Goal: Information Seeking & Learning: Learn about a topic

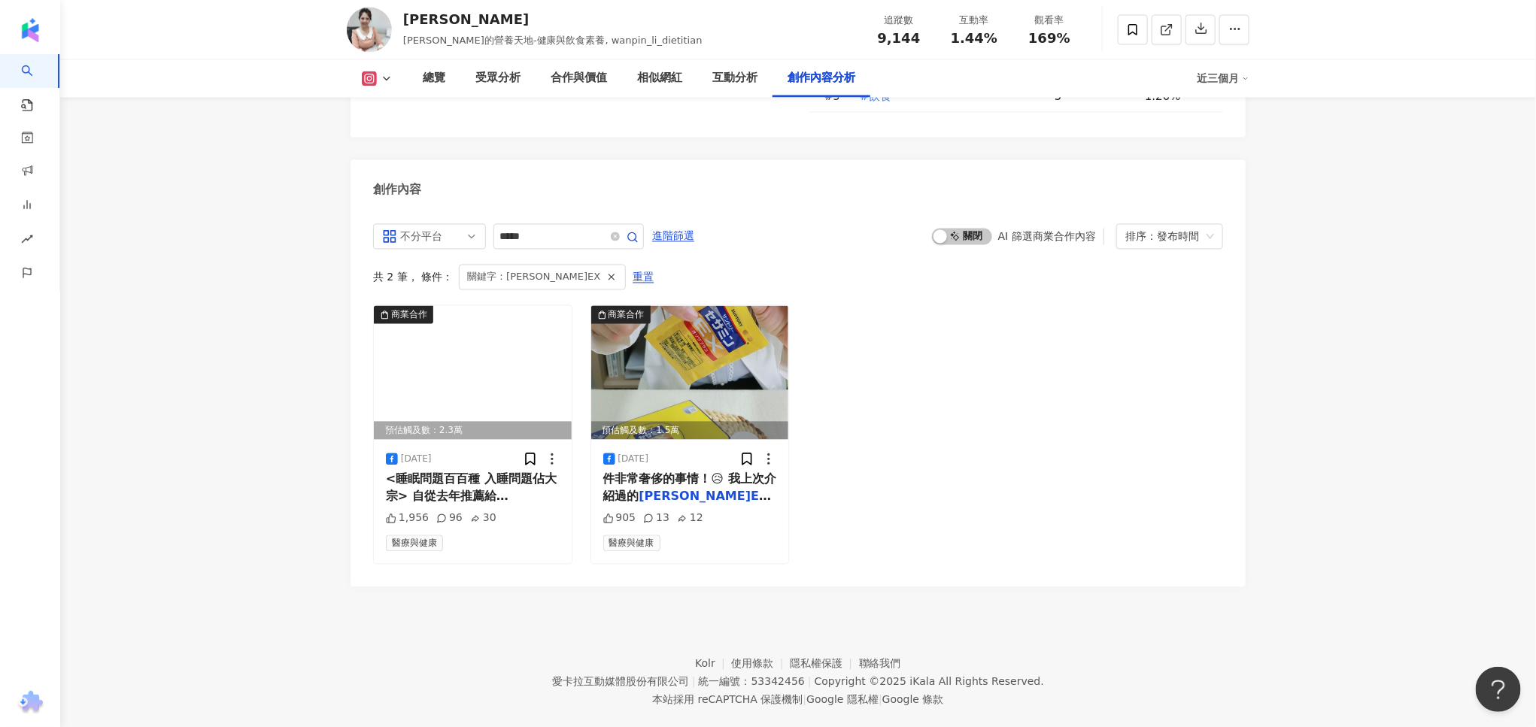
scroll to position [4613, 0]
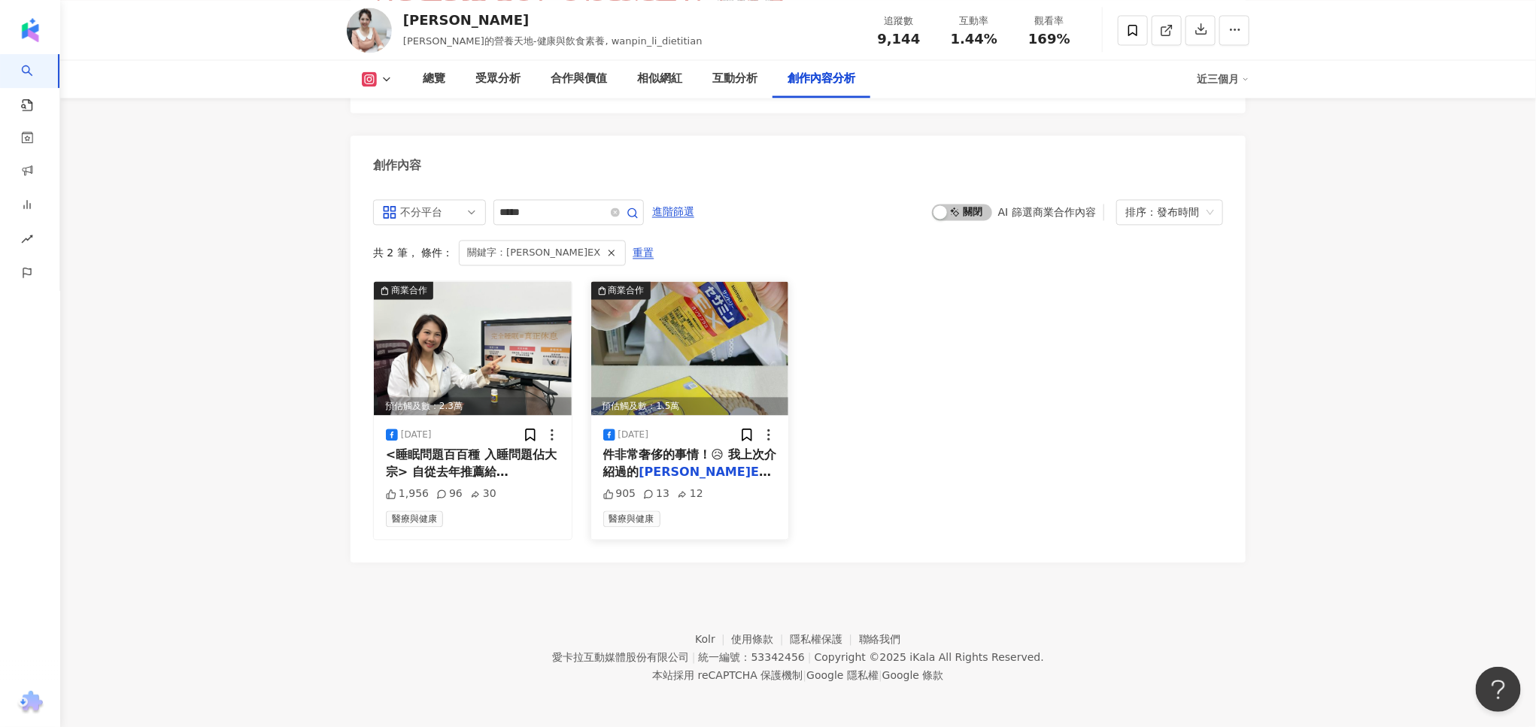
click at [621, 468] on span "件非常奢侈的事情！😥 我上次介紹過的" at bounding box center [689, 462] width 173 height 31
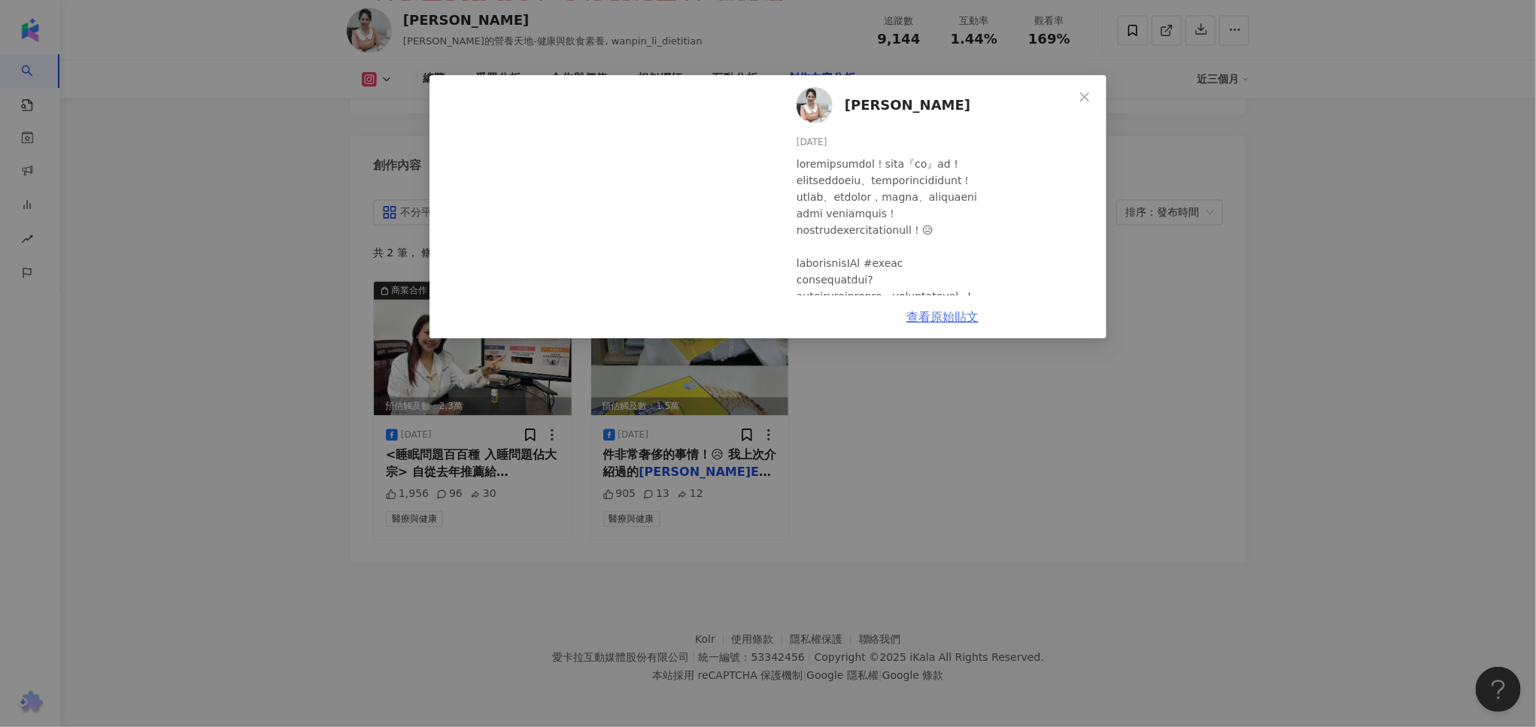
click at [925, 320] on link "查看原始貼文" at bounding box center [942, 317] width 72 height 14
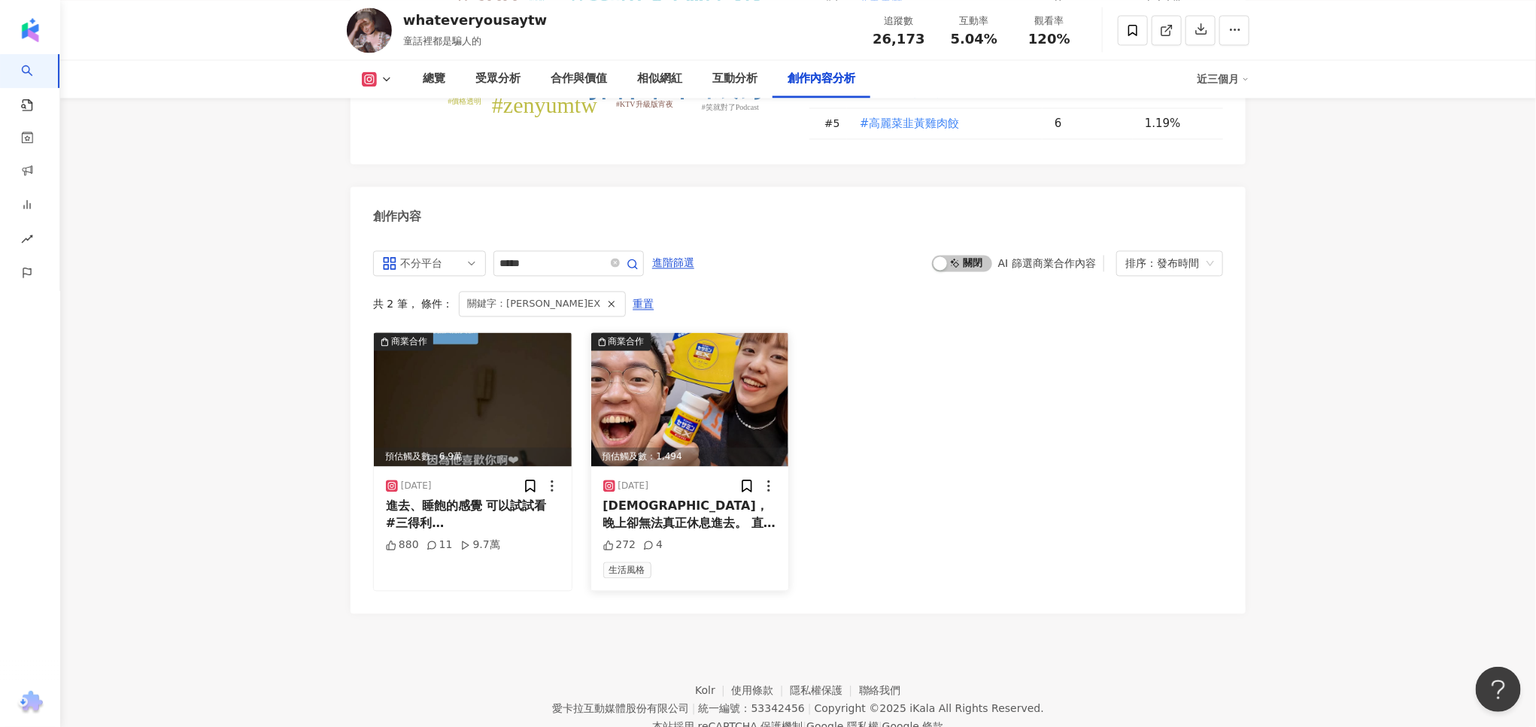
click at [688, 532] on mark "[PERSON_NAME]EX" at bounding box center [691, 539] width 129 height 14
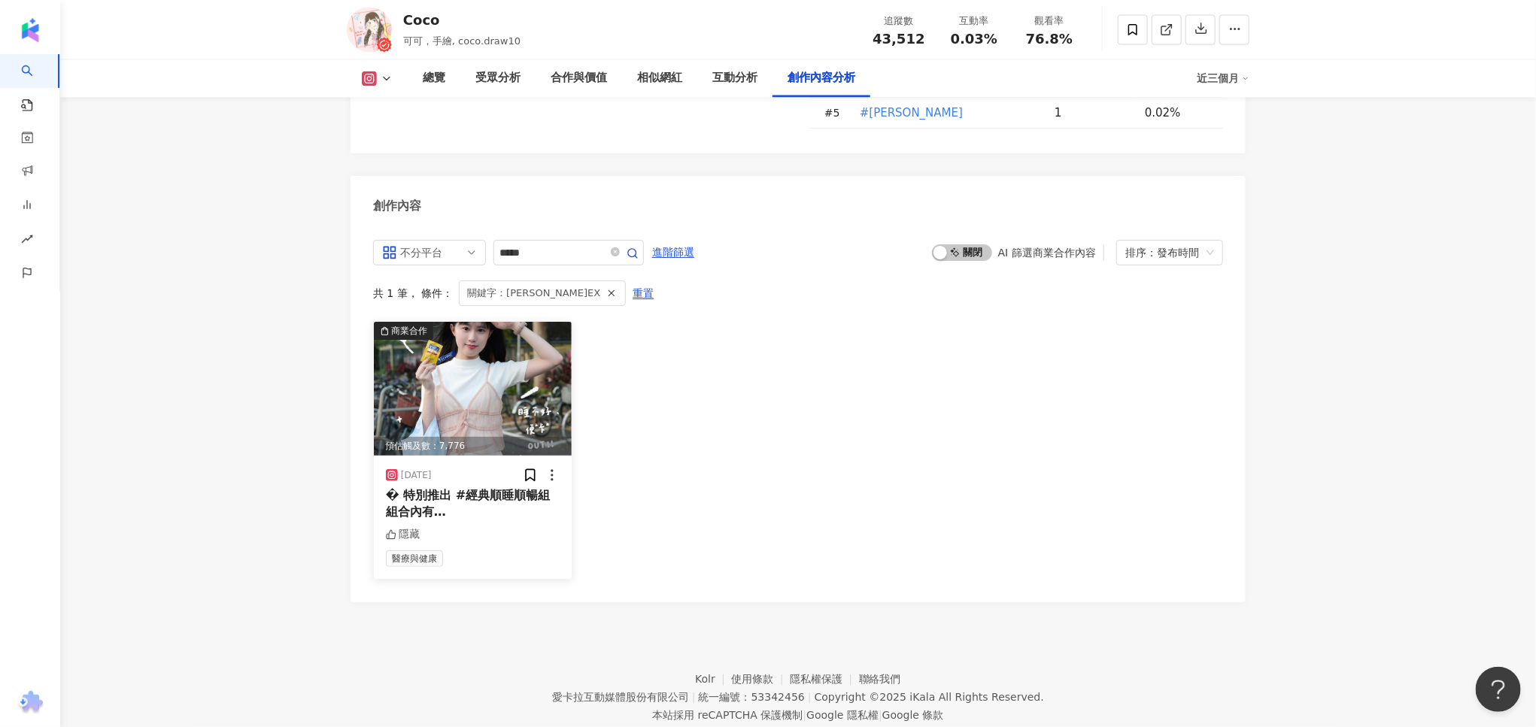
click at [481, 522] on span "+TADAS益生菌， 還送獨家" at bounding box center [478, 537] width 184 height 31
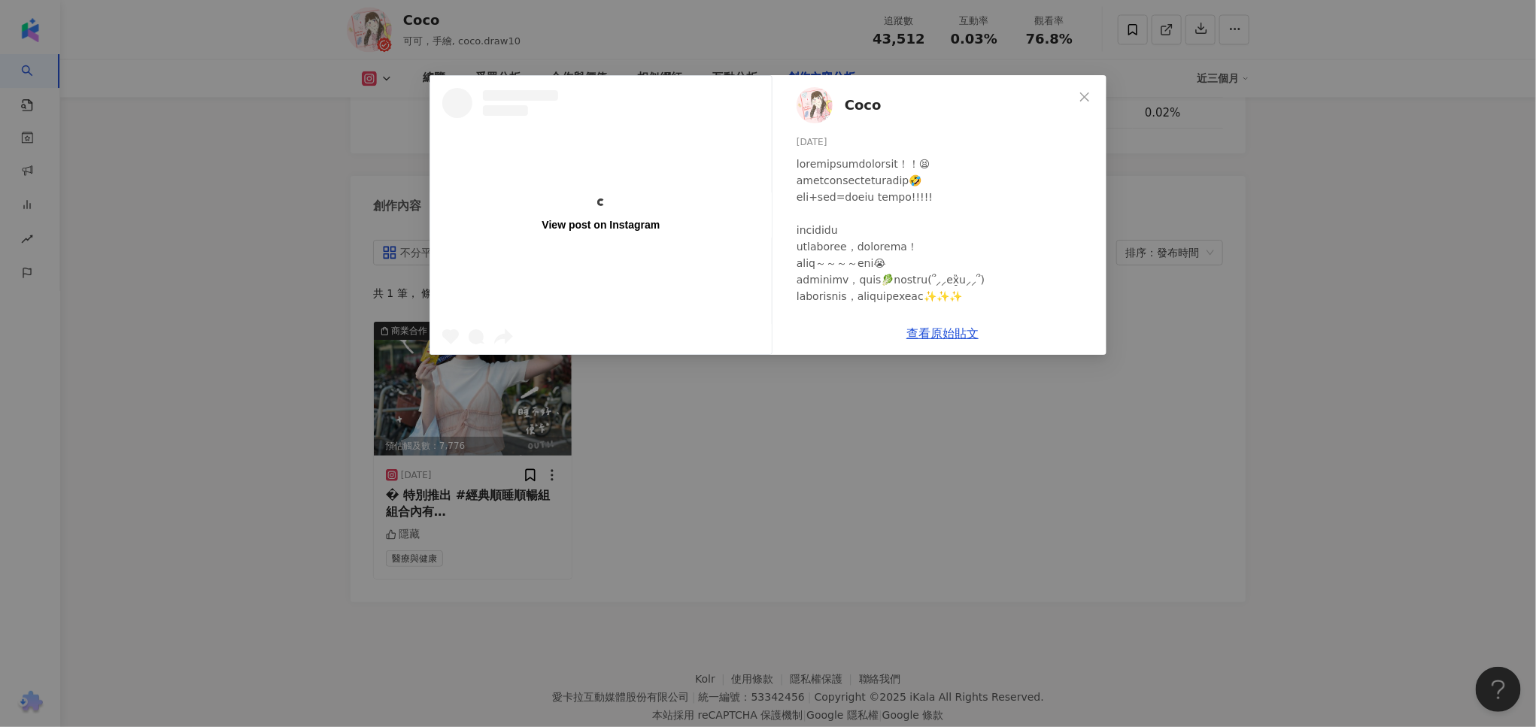
scroll to position [4569, 0]
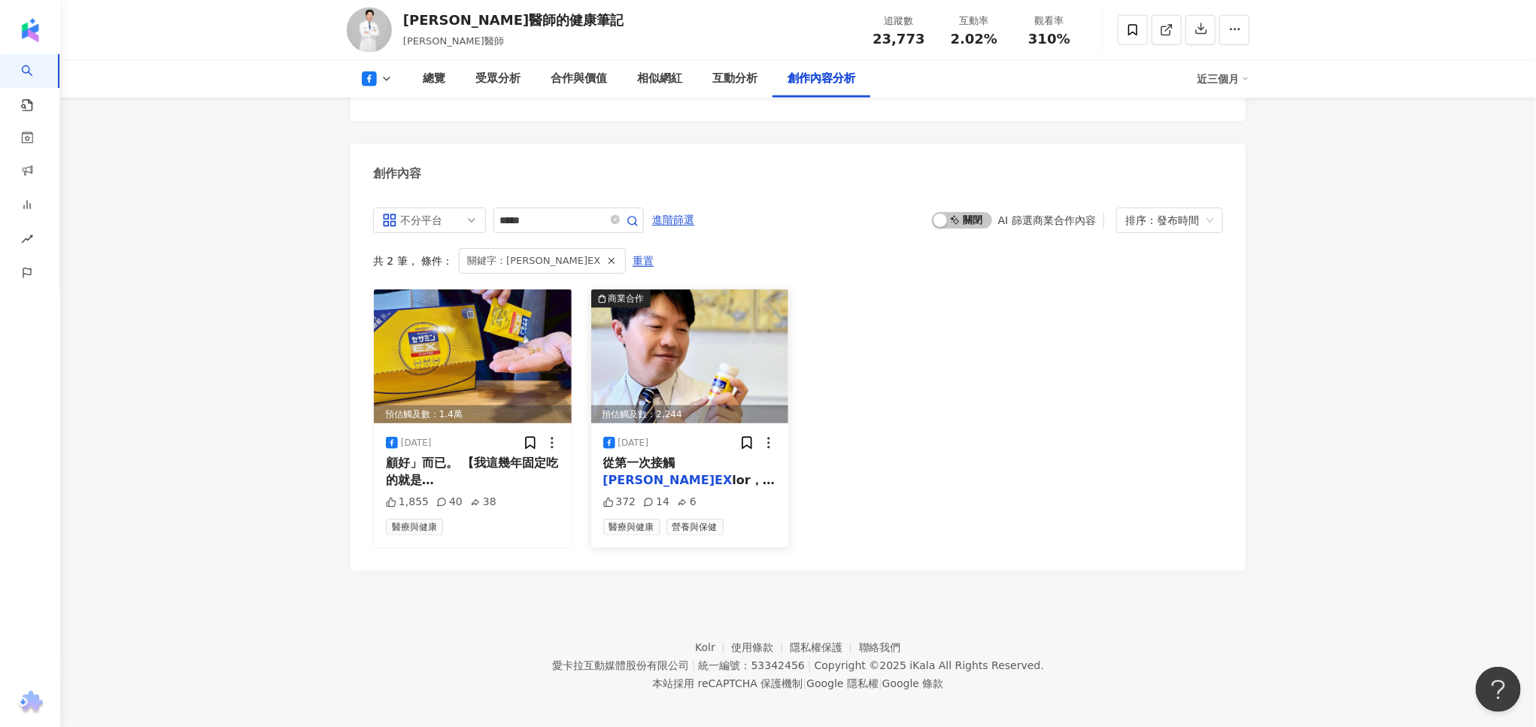
scroll to position [4029, 0]
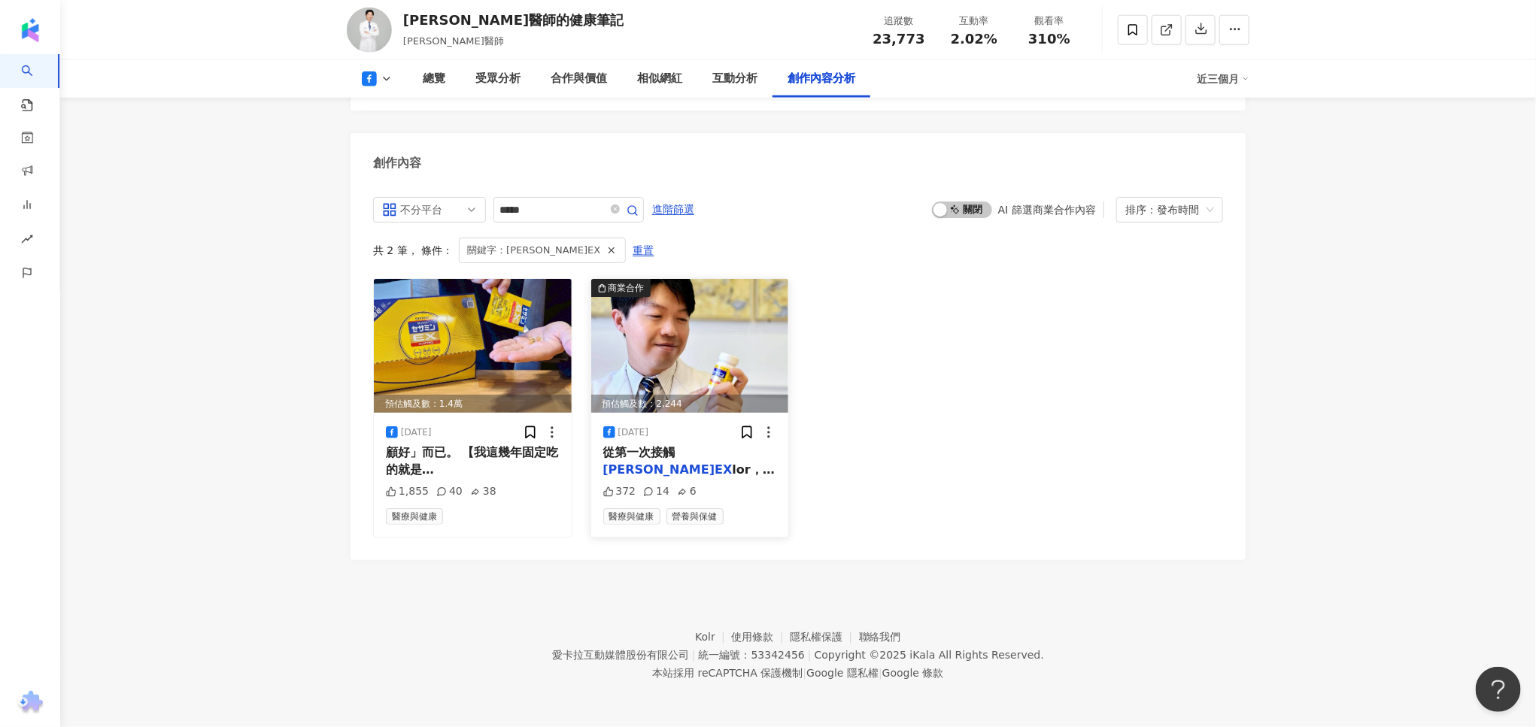
click at [697, 468] on span at bounding box center [688, 679] width 171 height 435
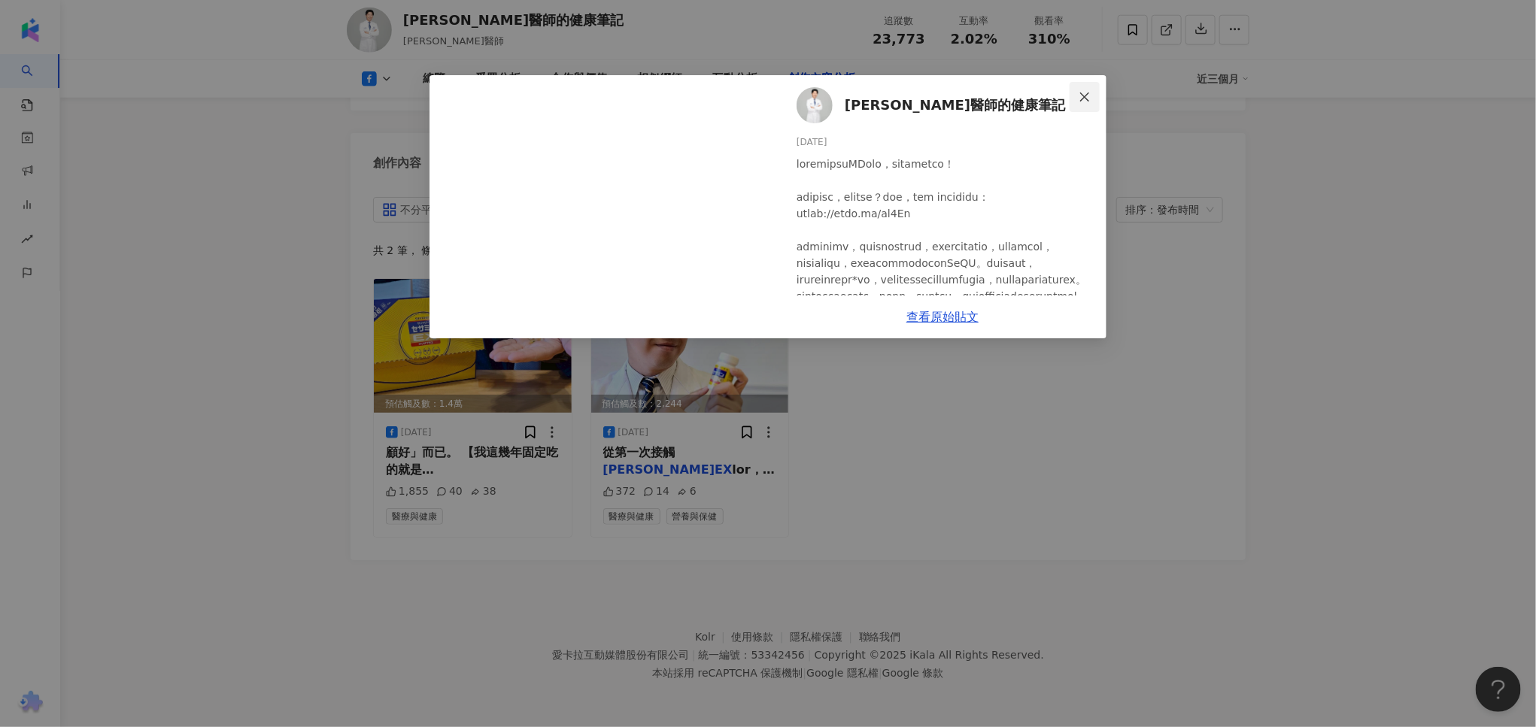
click at [1081, 92] on icon "close" at bounding box center [1084, 96] width 9 height 9
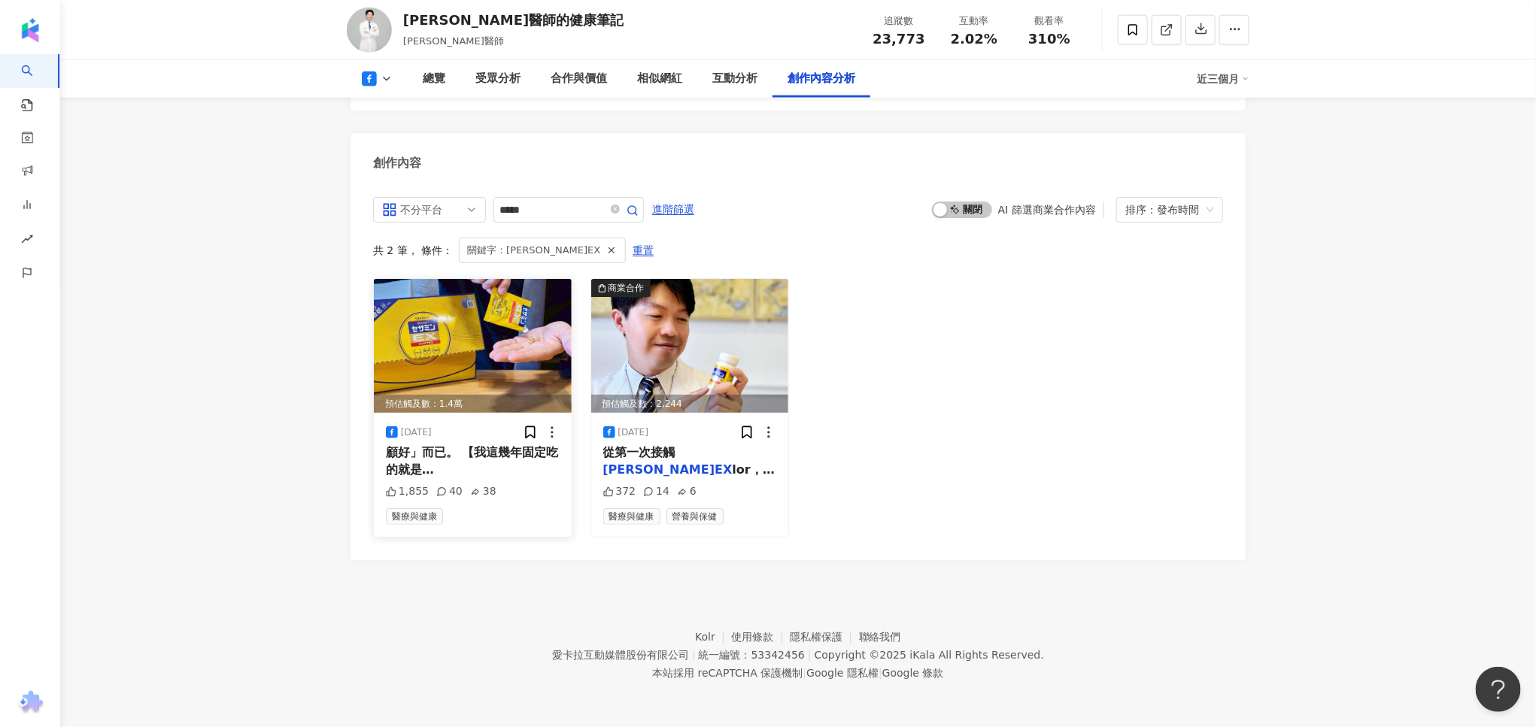
click at [515, 479] on span "】 吃了三年多，好好睡一覺已" at bounding box center [471, 494] width 170 height 31
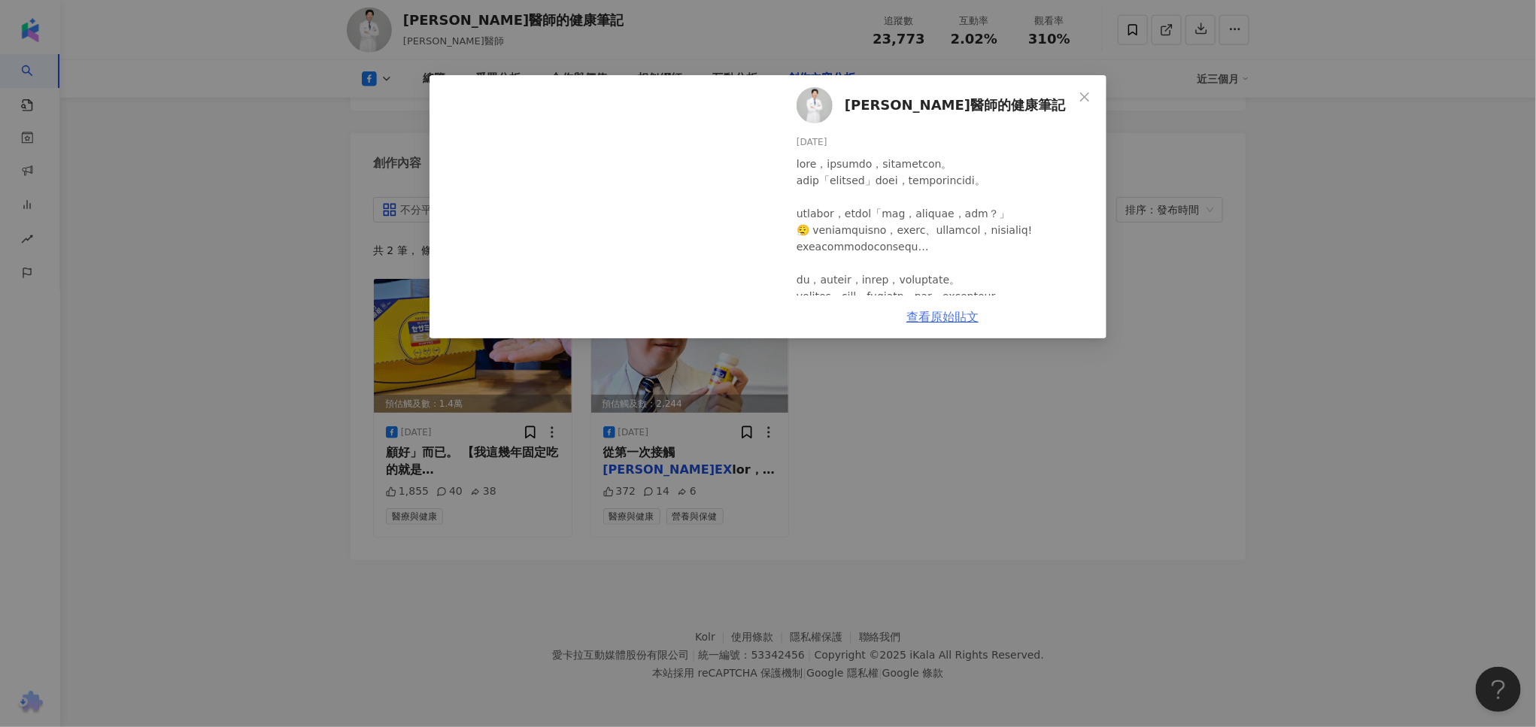
click at [954, 320] on link "查看原始貼文" at bounding box center [942, 317] width 72 height 14
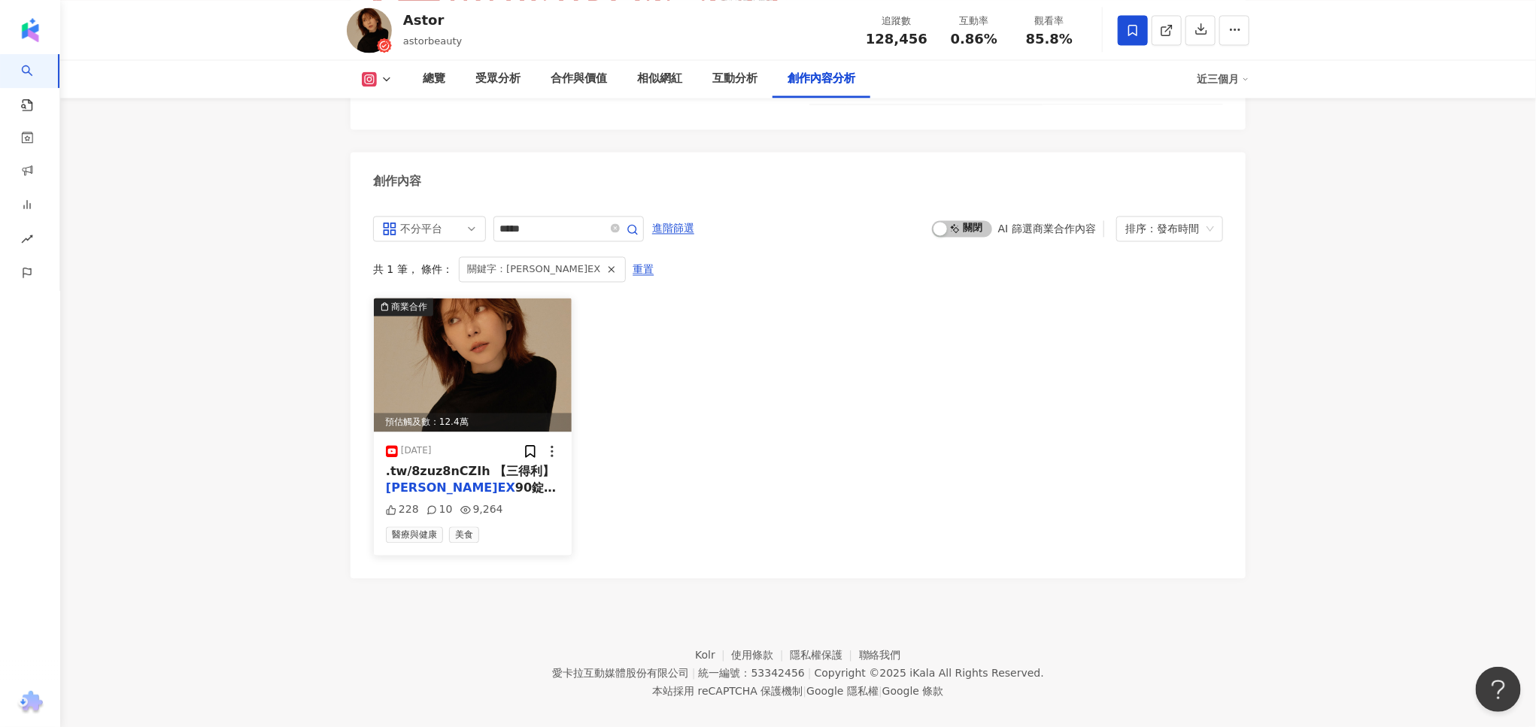
click at [517, 481] on span "90錠(8/19-20 單件" at bounding box center [471, 496] width 170 height 31
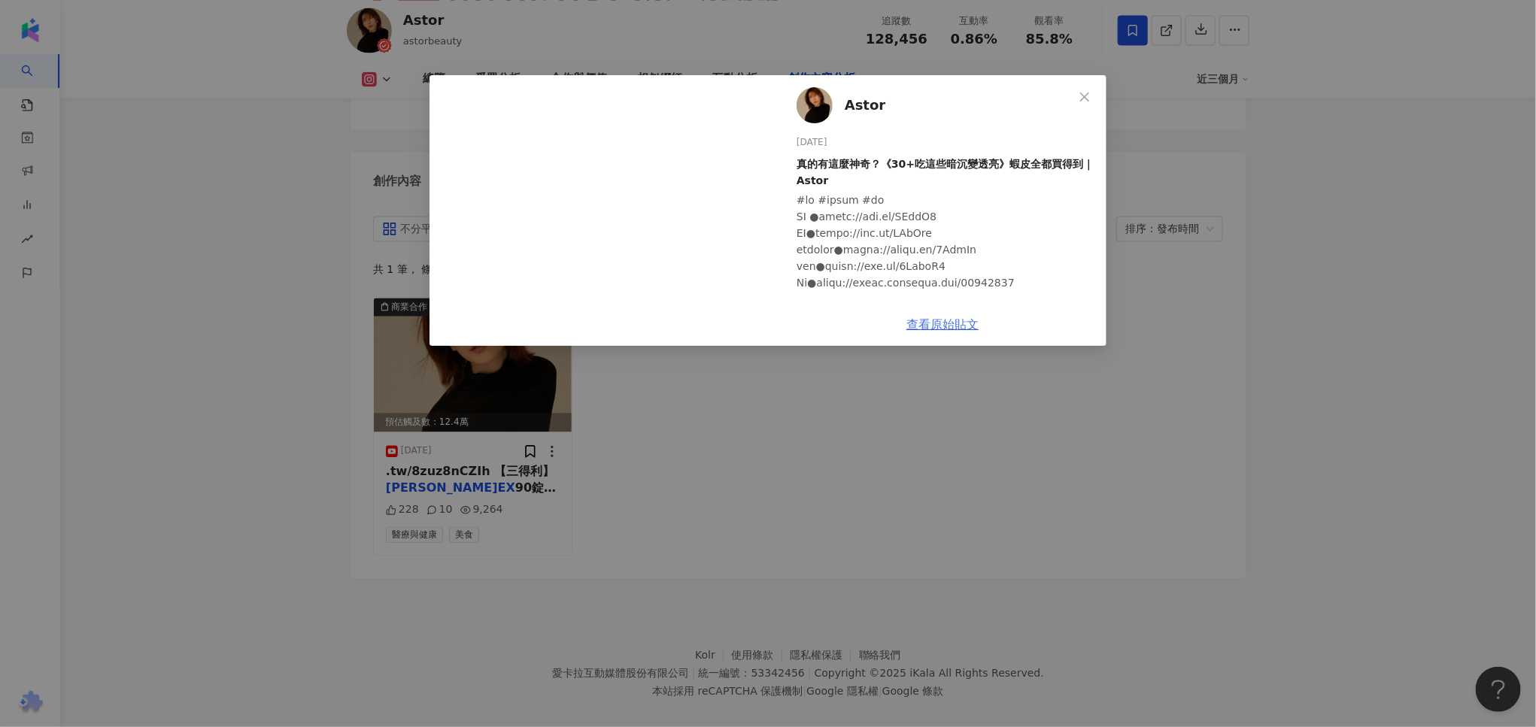
click at [938, 324] on link "查看原始貼文" at bounding box center [942, 324] width 72 height 14
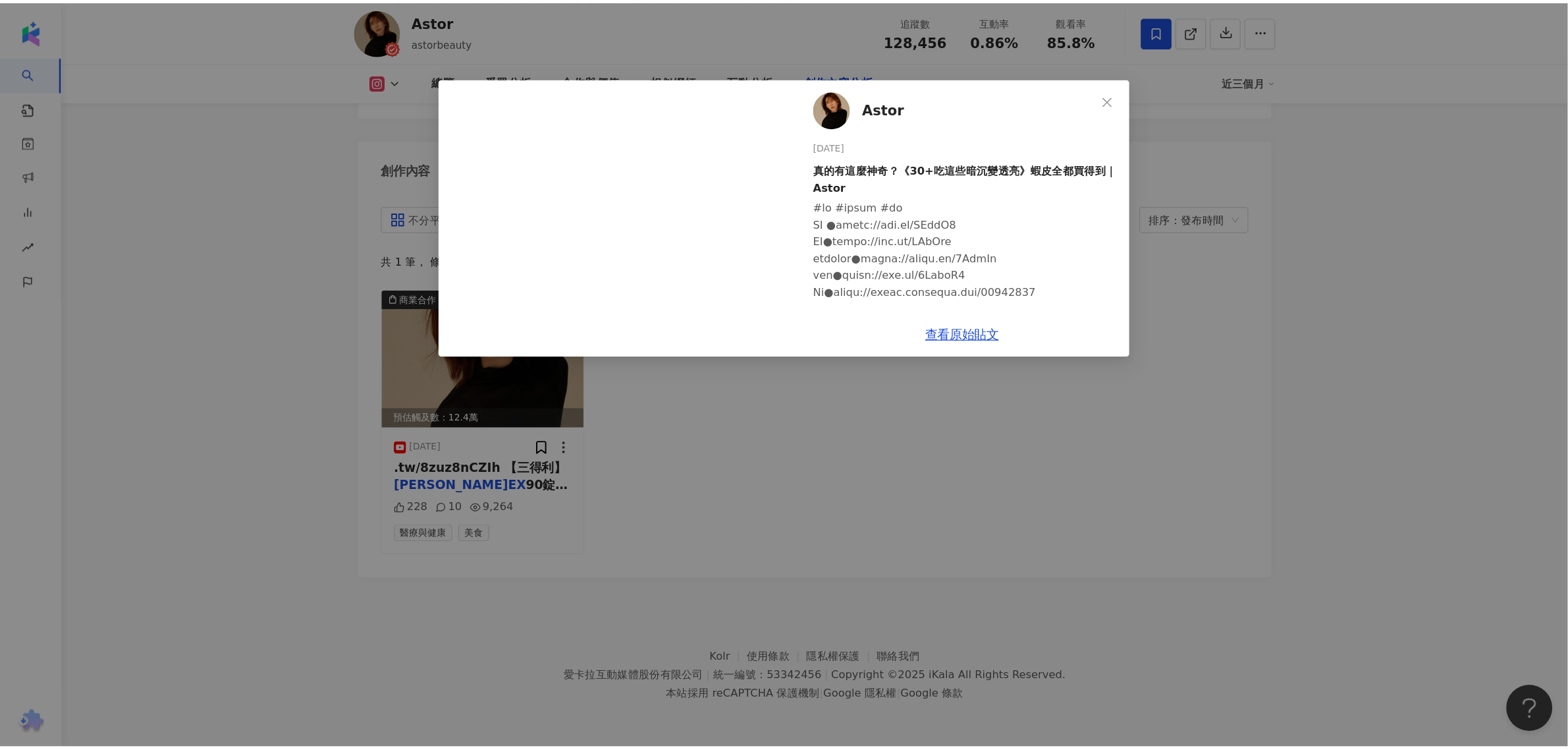
scroll to position [3916, 0]
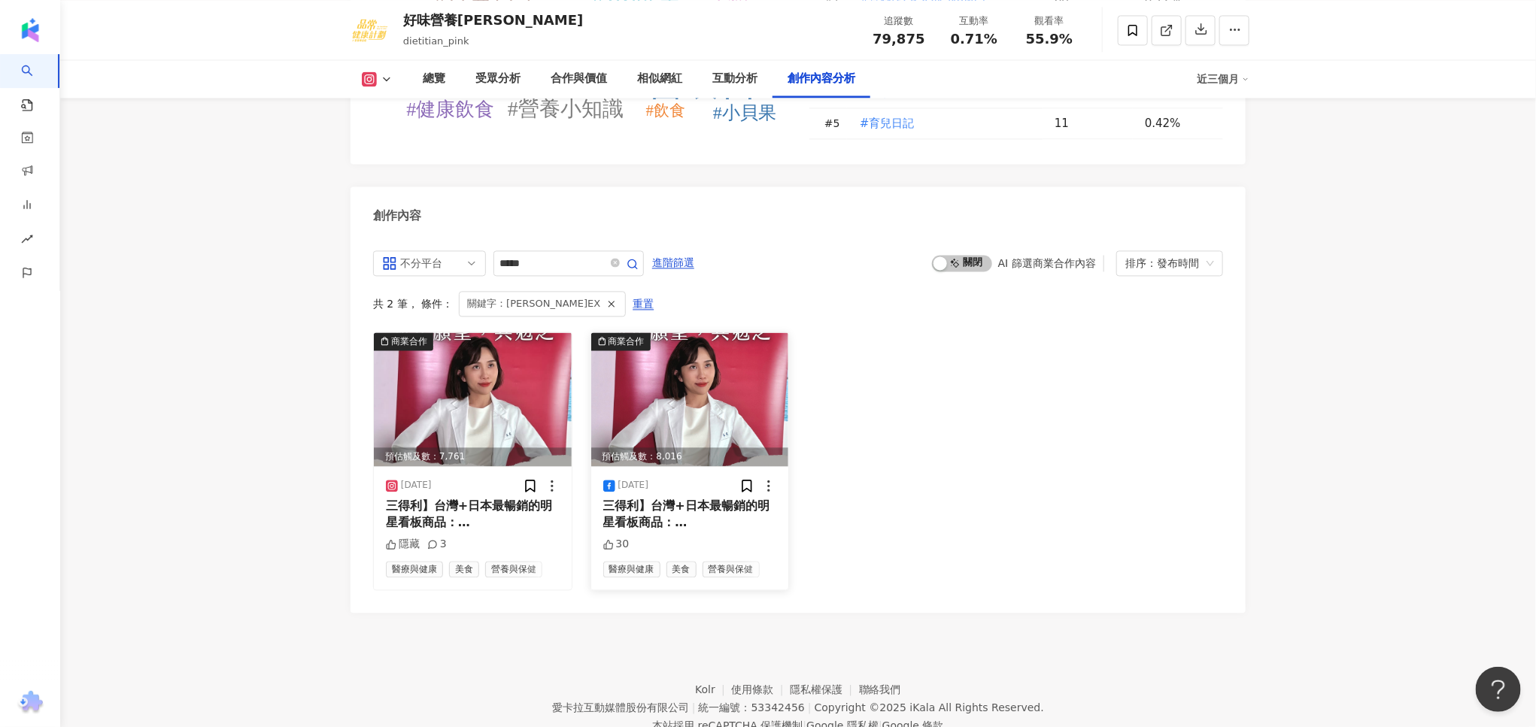
click at [629, 499] on span "三得利】台灣+日本最暢銷的明星看板商品：" at bounding box center [686, 514] width 166 height 31
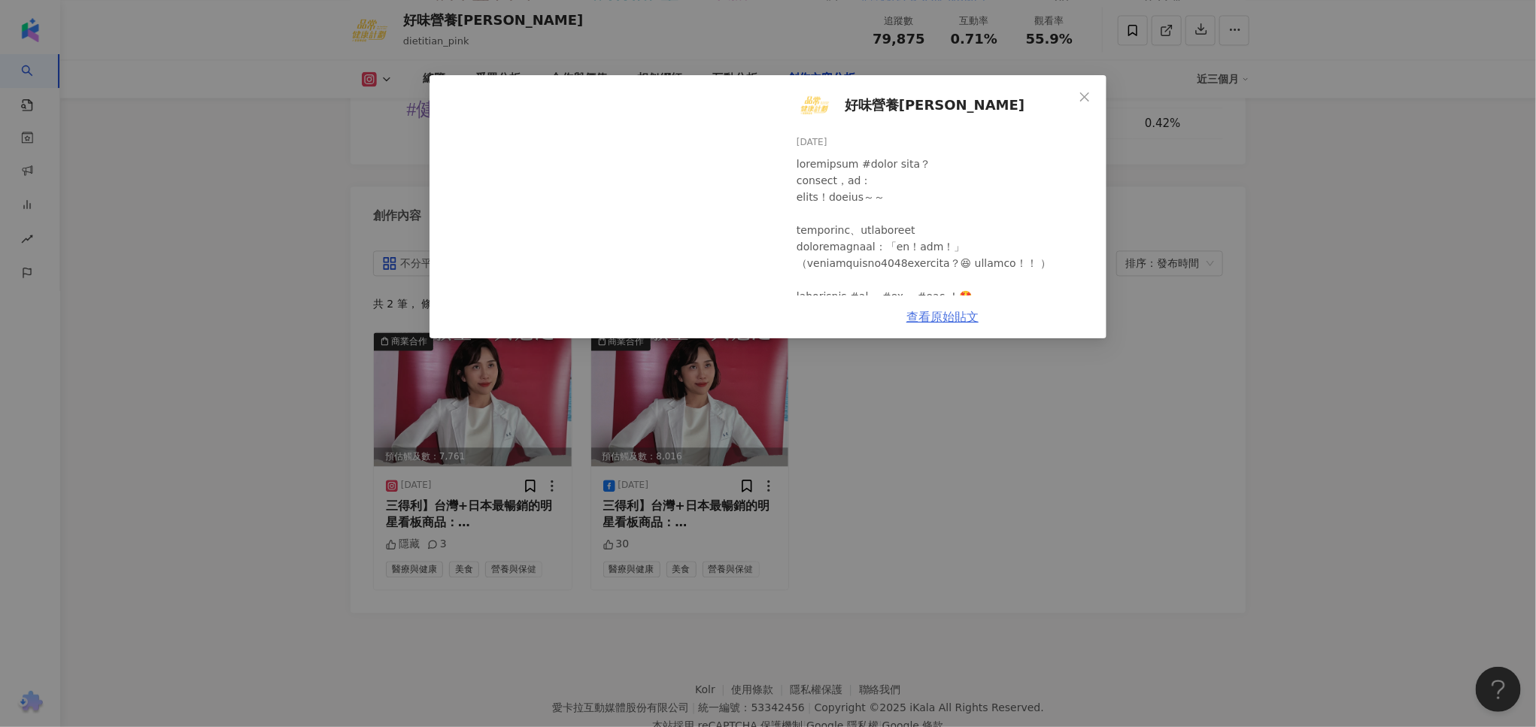
click at [940, 324] on link "查看原始貼文" at bounding box center [942, 317] width 72 height 14
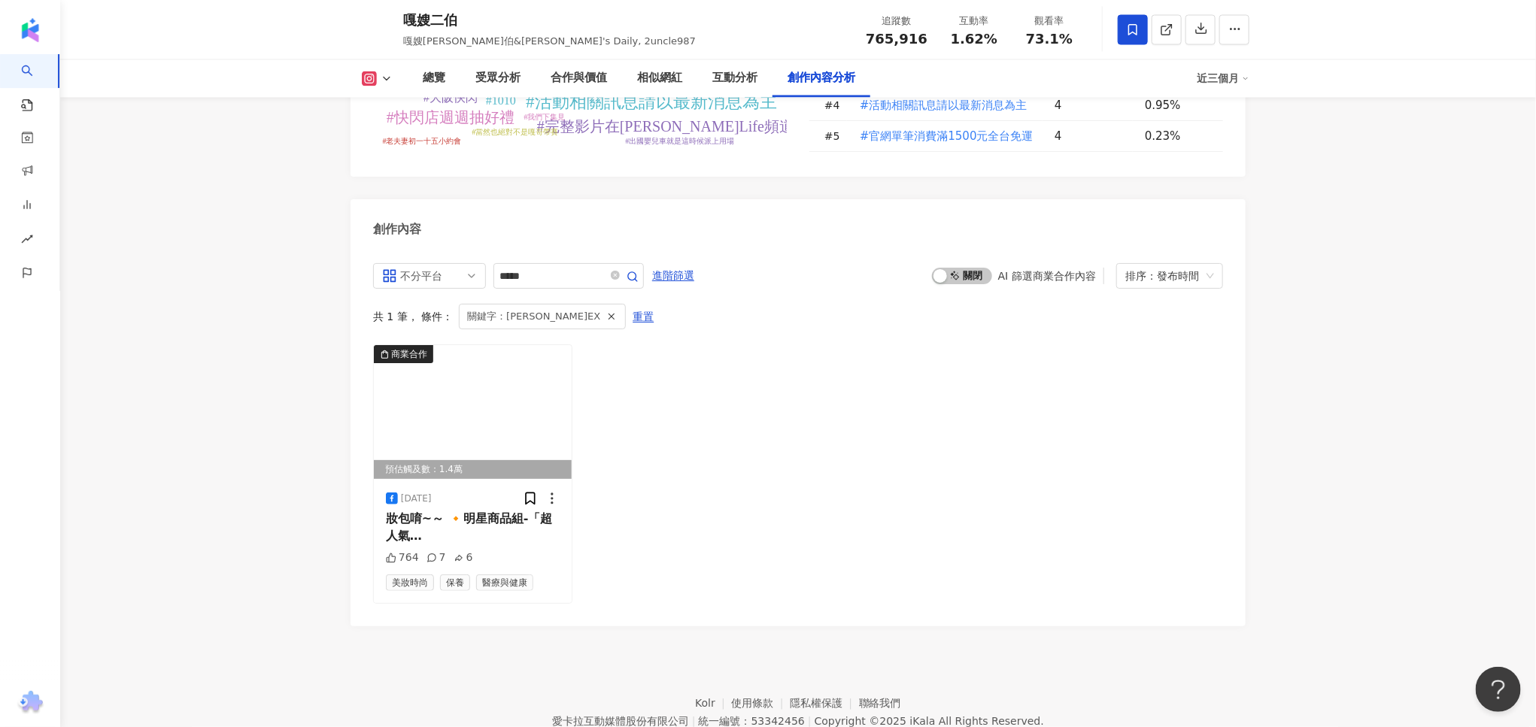
scroll to position [4576, 0]
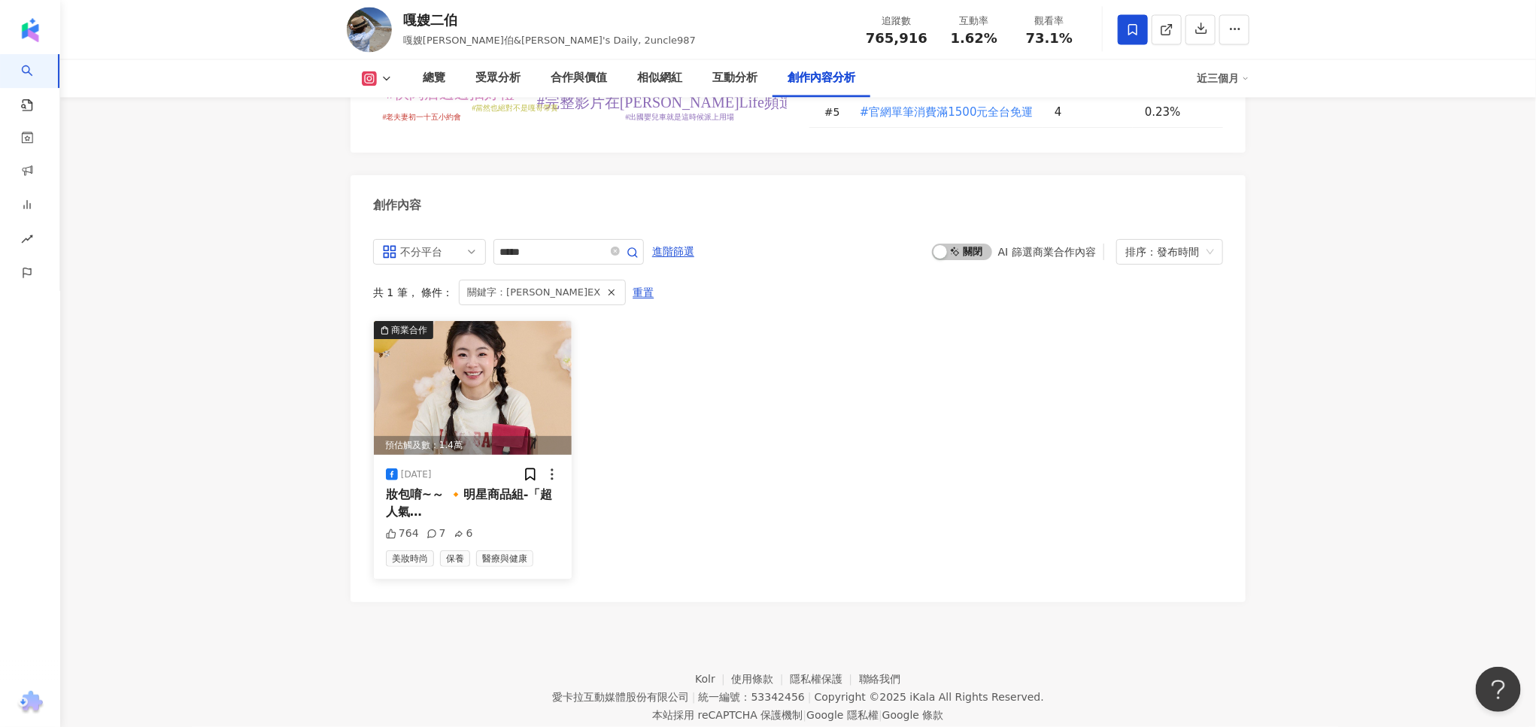
click at [502, 467] on div "2025/4/9" at bounding box center [473, 474] width 174 height 15
click at [487, 521] on span "+固力伸」還送大甲媽聯名的化妝" at bounding box center [467, 536] width 163 height 31
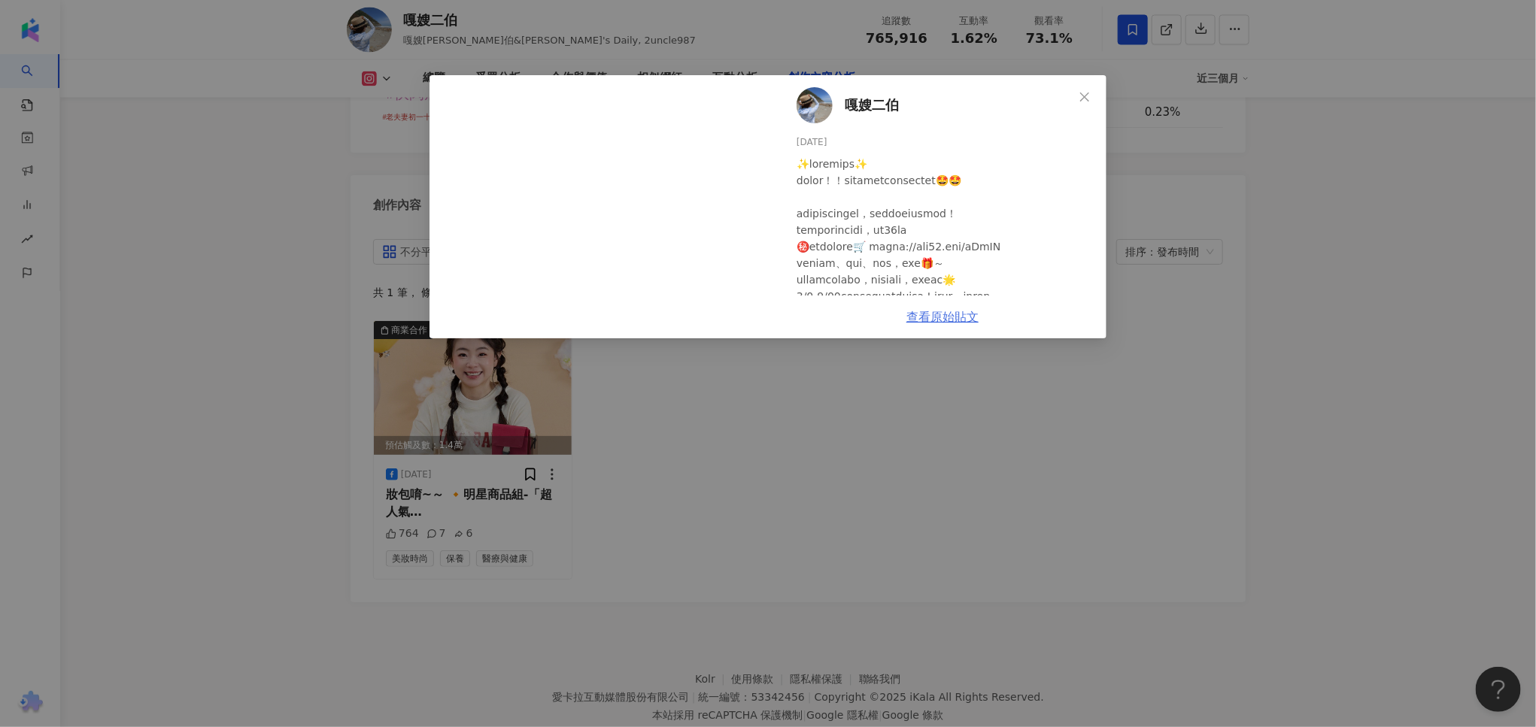
click at [941, 317] on link "查看原始貼文" at bounding box center [942, 317] width 72 height 14
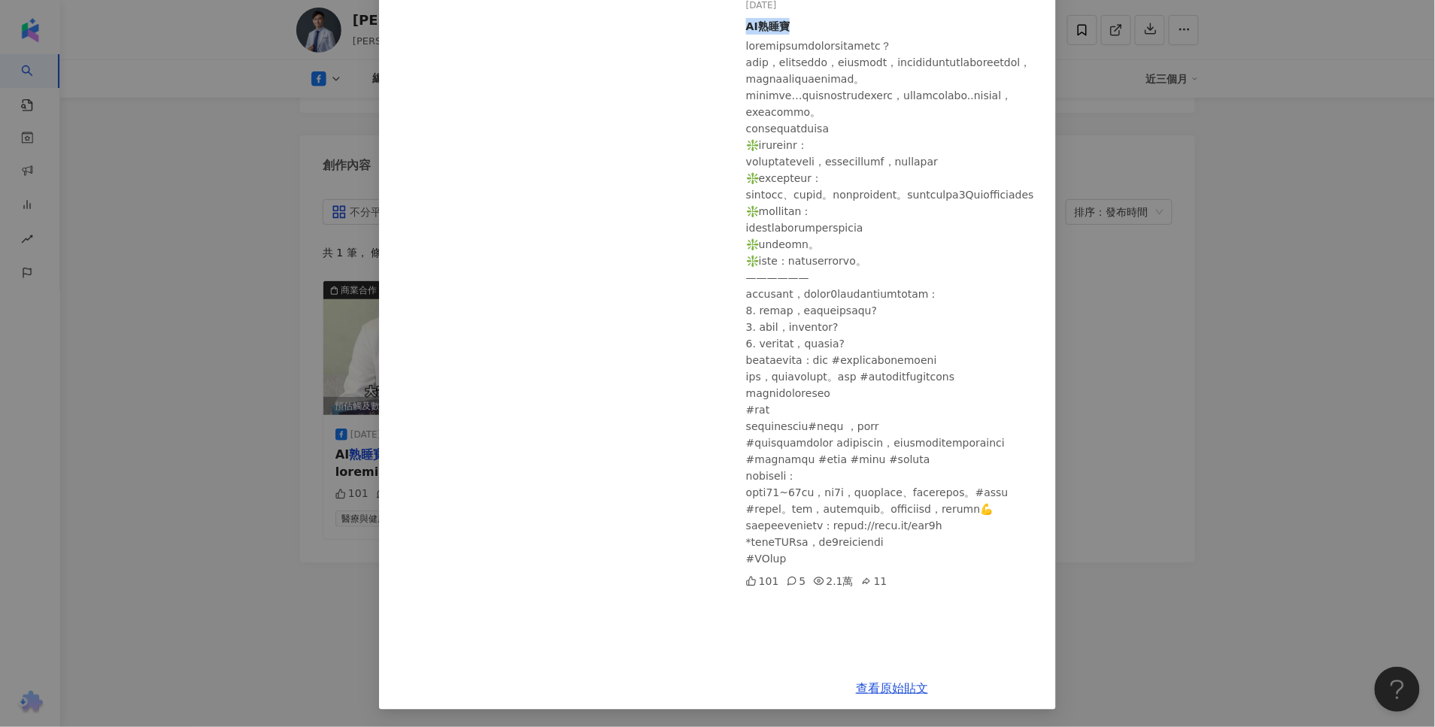
drag, startPoint x: 798, startPoint y: 20, endPoint x: 741, endPoint y: 20, distance: 57.2
click at [746, 20] on div "AI熟睡寶" at bounding box center [895, 26] width 298 height 17
copy div "AI熟睡寶"
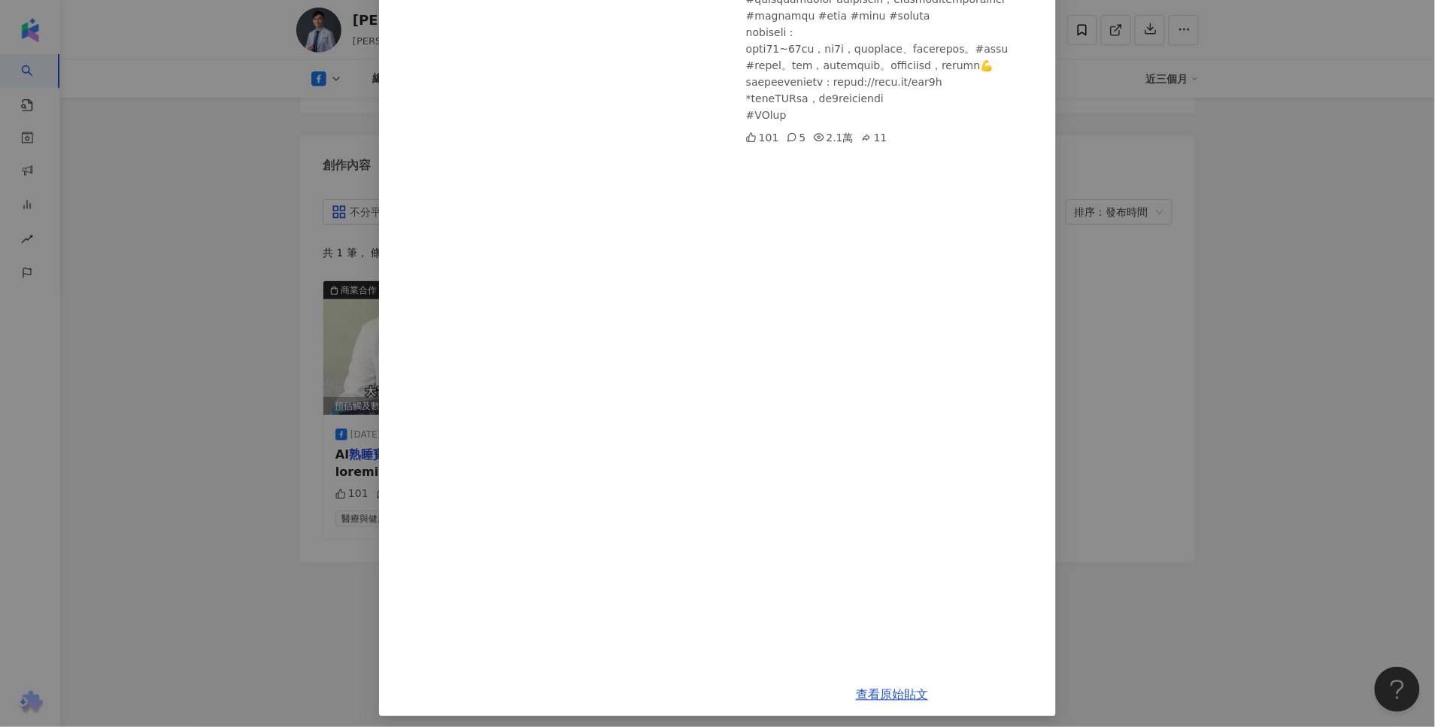
scroll to position [594, 0]
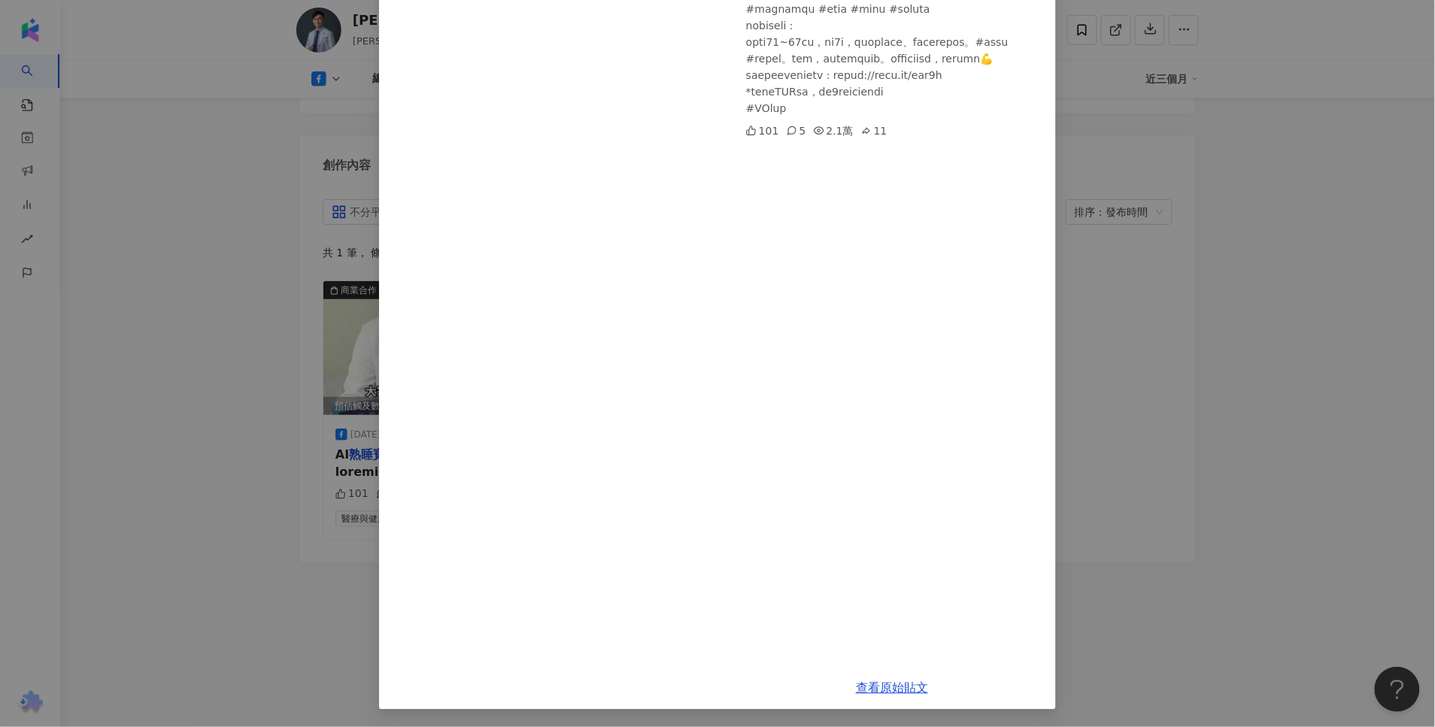
click at [162, 482] on div "張振榕醫師的健康相談室 2024/10/30 AI熟睡寶 101 5 2.1萬 11 查看原始貼文" at bounding box center [717, 363] width 1435 height 727
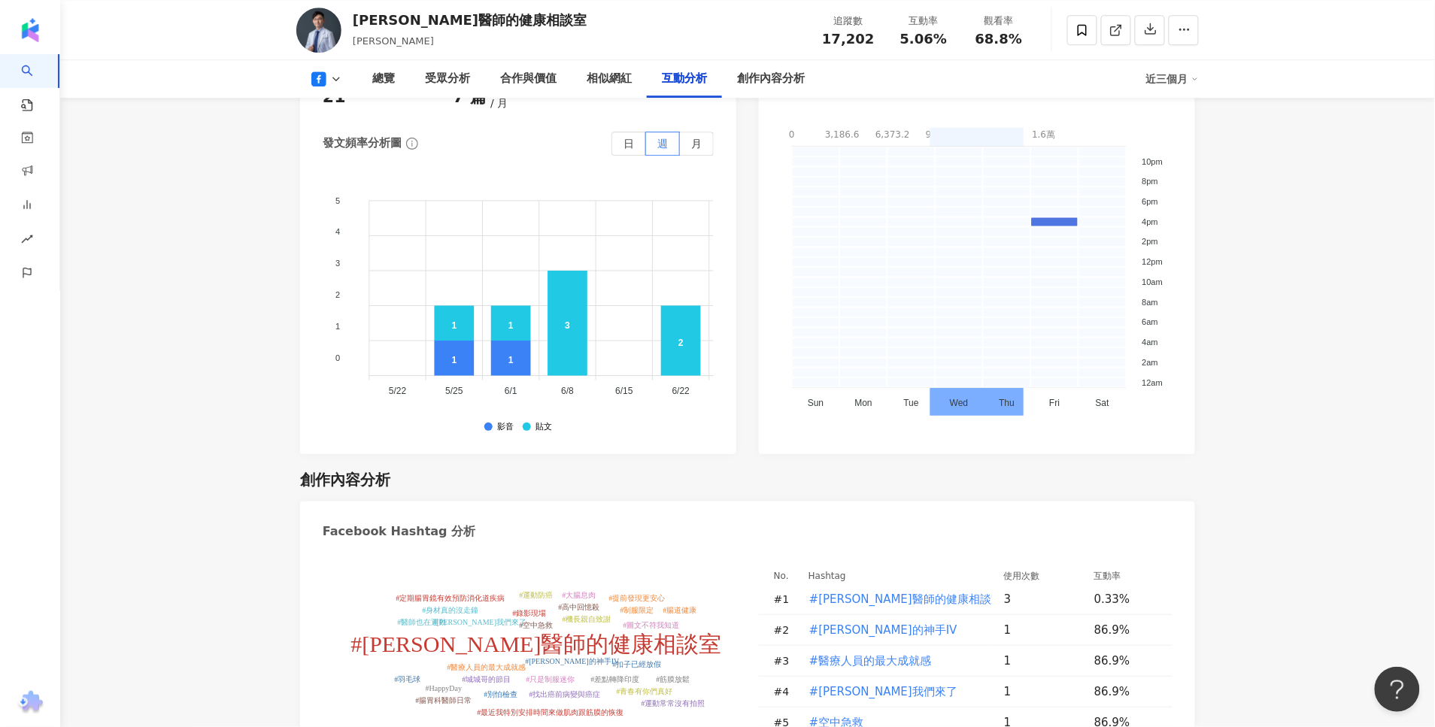
scroll to position [3355, 0]
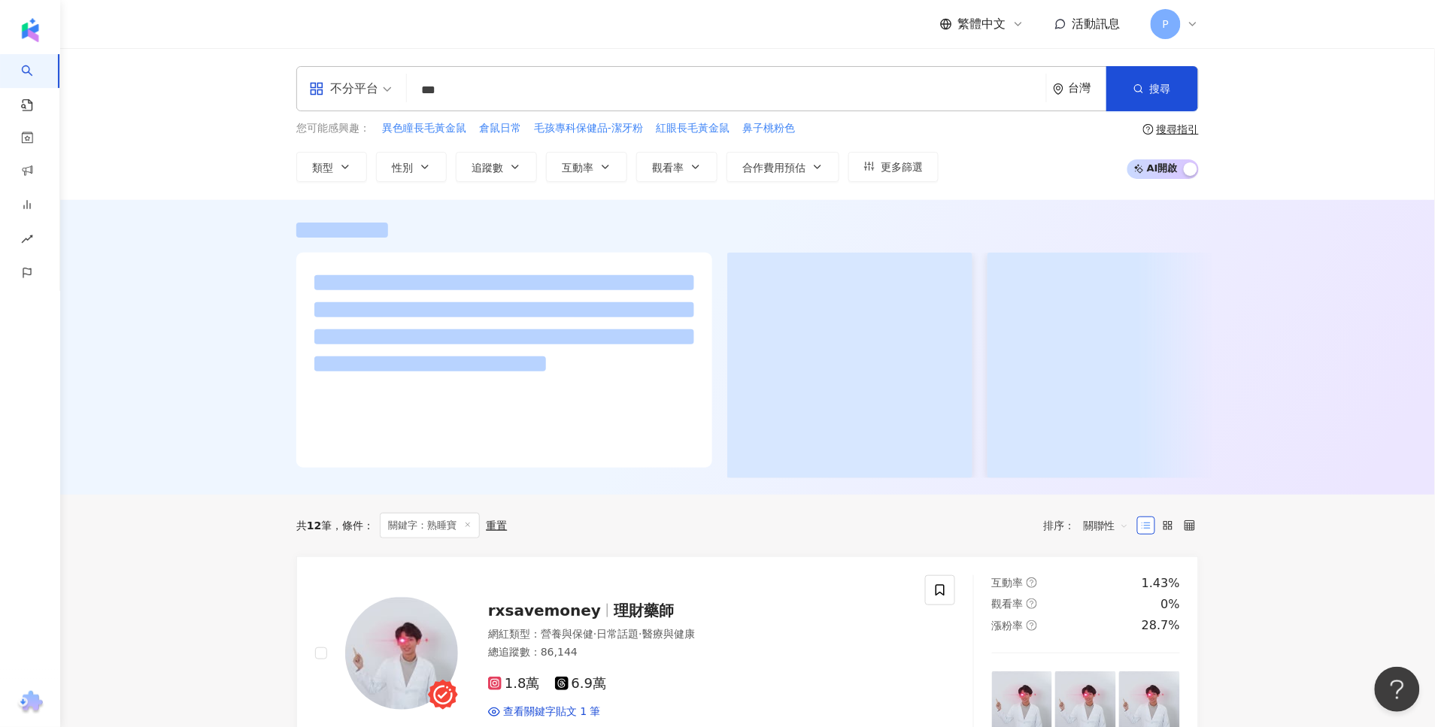
drag, startPoint x: 453, startPoint y: 80, endPoint x: 412, endPoint y: 80, distance: 41.4
click at [413, 80] on input "***" at bounding box center [726, 90] width 627 height 29
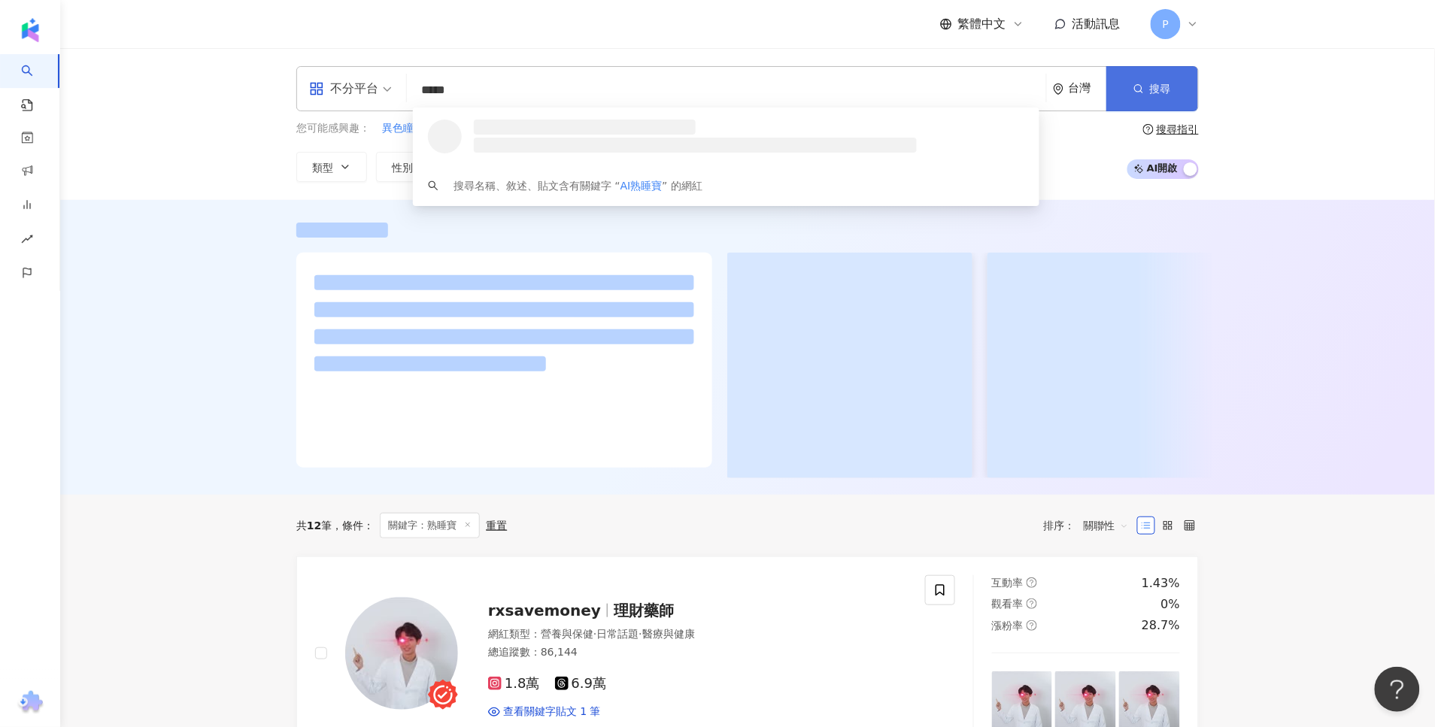
click at [1148, 100] on button "搜尋" at bounding box center [1152, 88] width 92 height 45
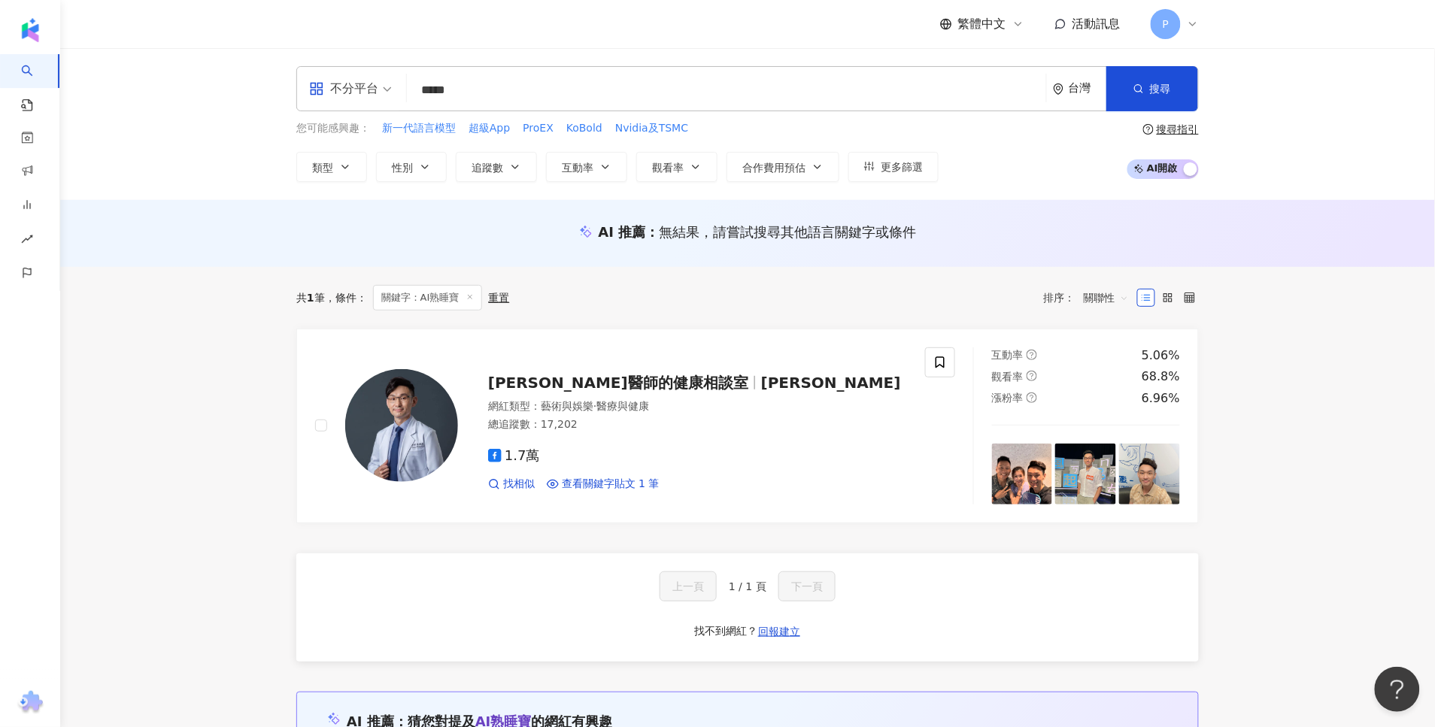
click at [433, 89] on input "*****" at bounding box center [726, 90] width 627 height 29
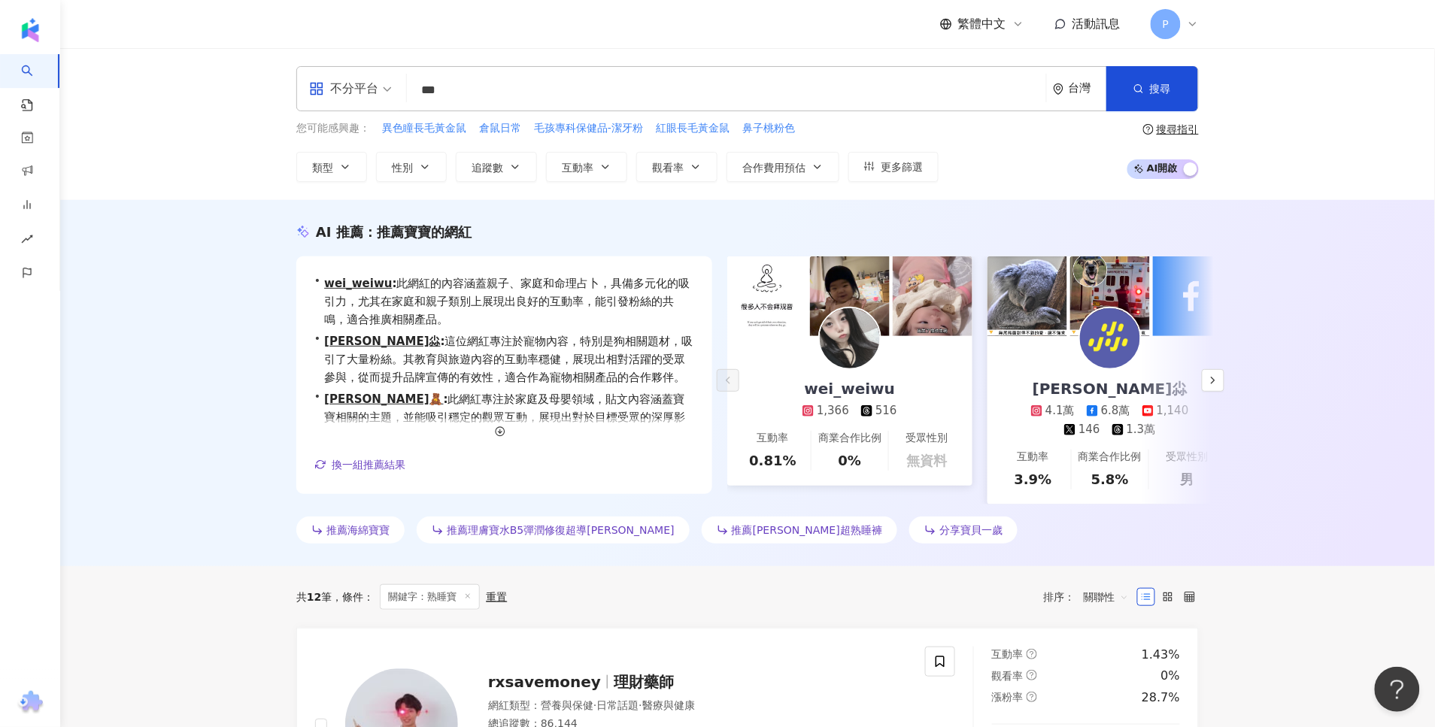
click at [425, 77] on input "***" at bounding box center [726, 90] width 627 height 29
click at [423, 87] on input "***" at bounding box center [726, 90] width 627 height 29
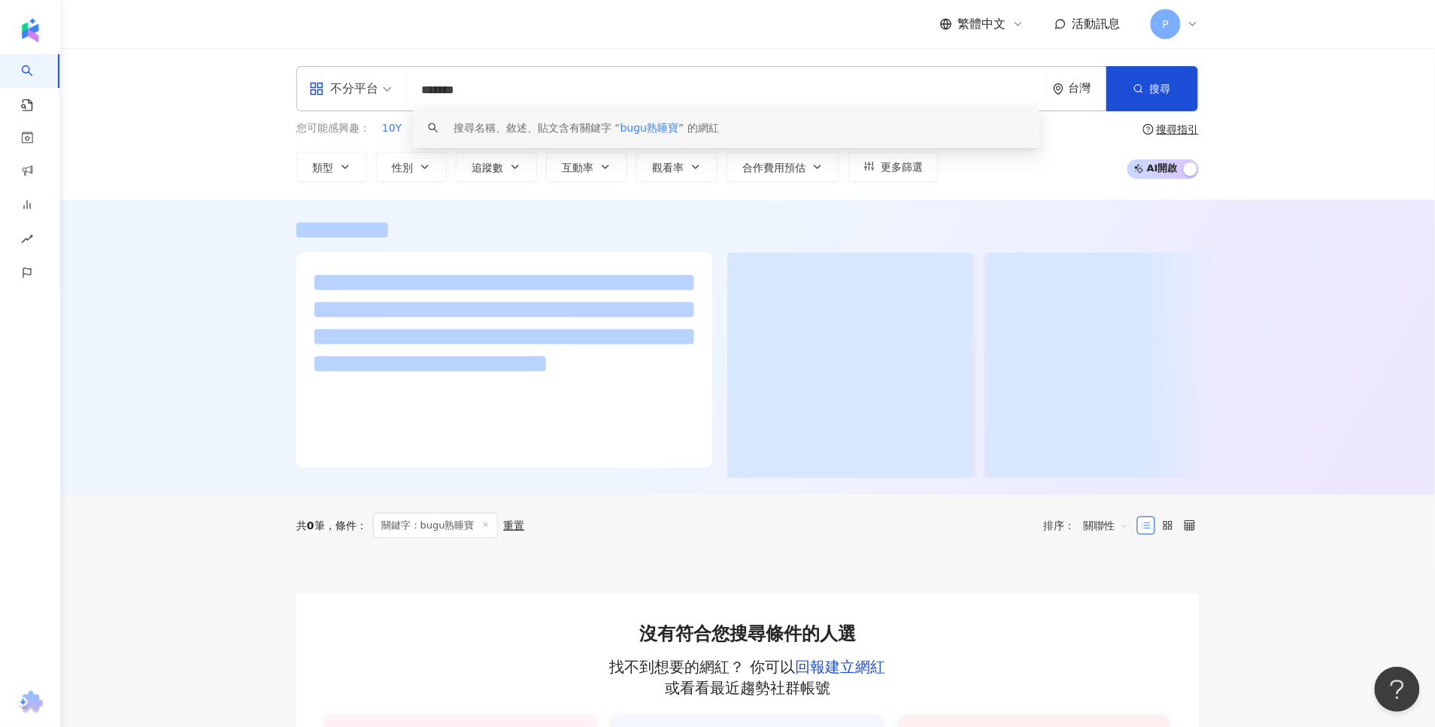
drag, startPoint x: 528, startPoint y: 86, endPoint x: 373, endPoint y: 86, distance: 154.9
click at [373, 86] on div "不分平台 ******* 台灣 搜尋 keyword 搜尋名稱、敘述、貼文含有關鍵字 “ bugu熟睡寶 ” 的網紅" at bounding box center [747, 88] width 902 height 45
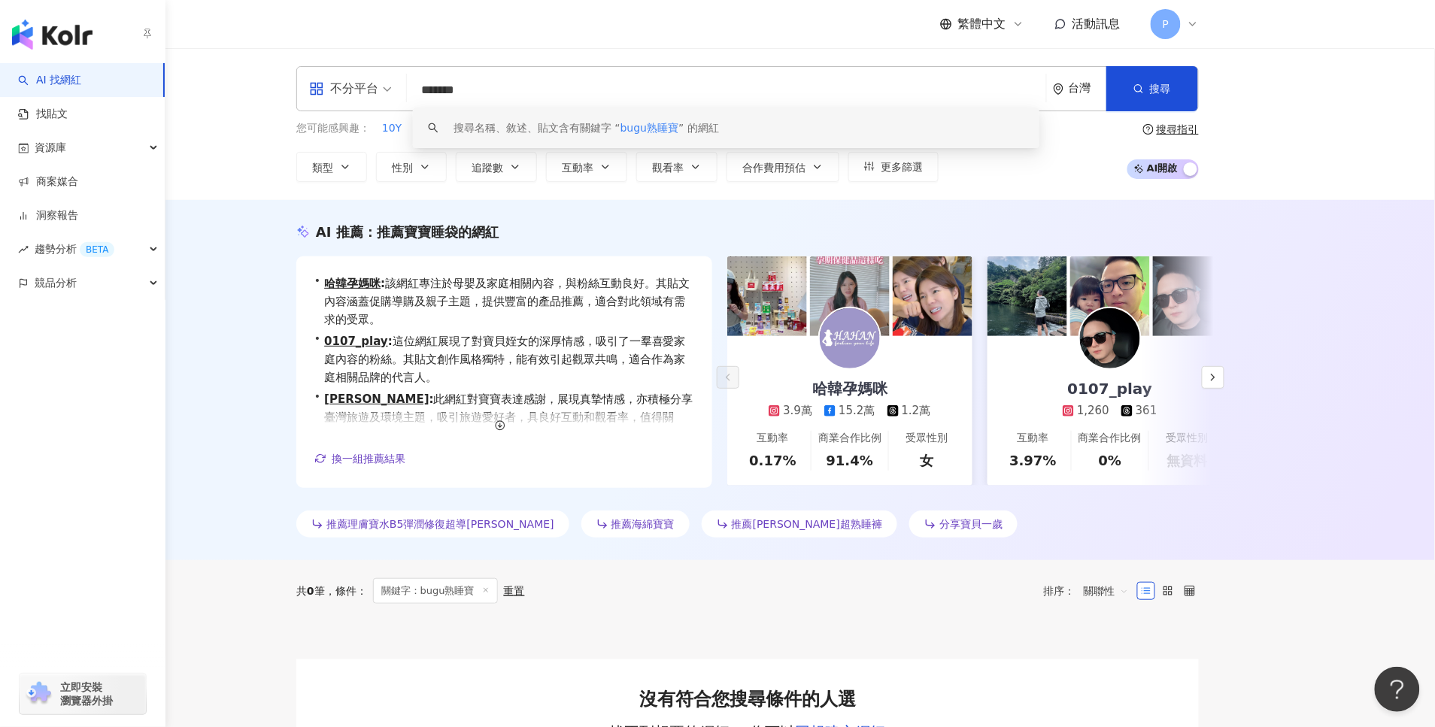
type input "*******"
click at [38, 80] on link "AI 找網紅" at bounding box center [49, 80] width 63 height 15
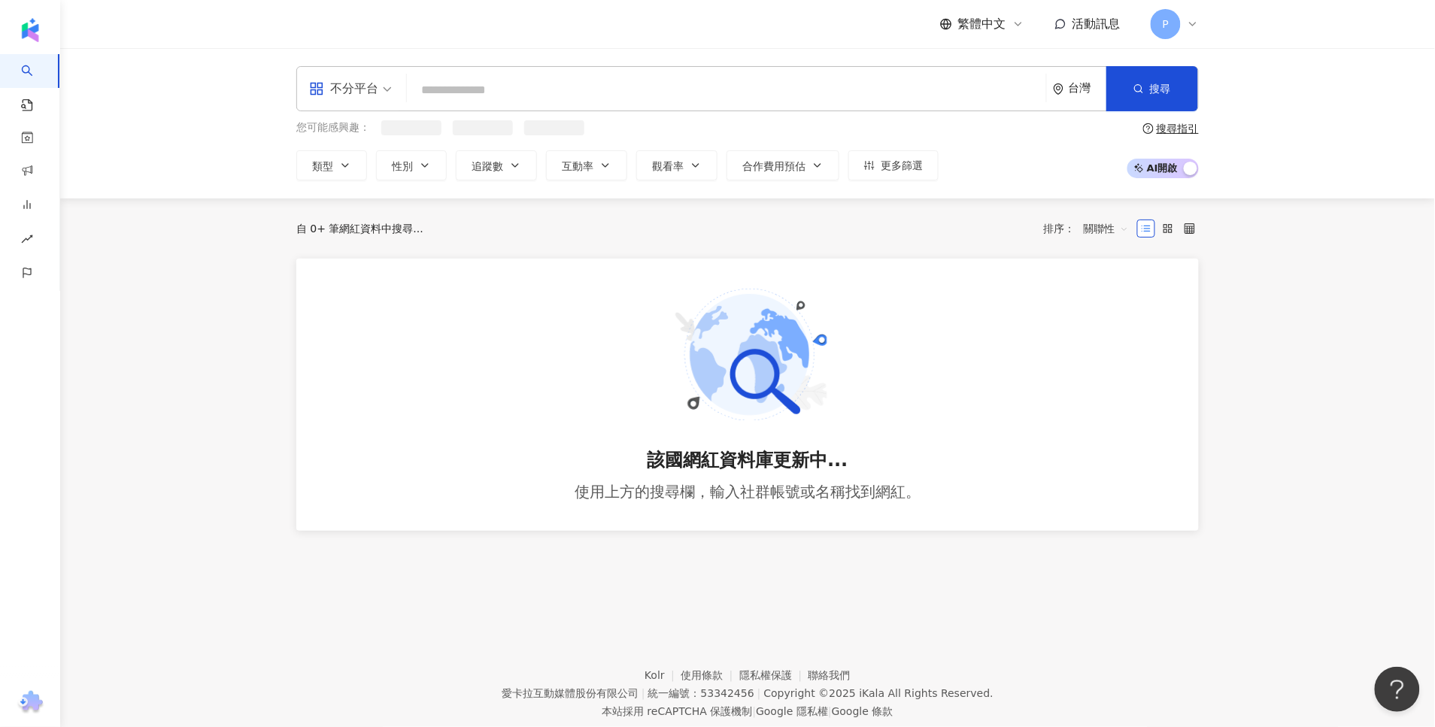
click at [530, 94] on input "search" at bounding box center [726, 90] width 627 height 29
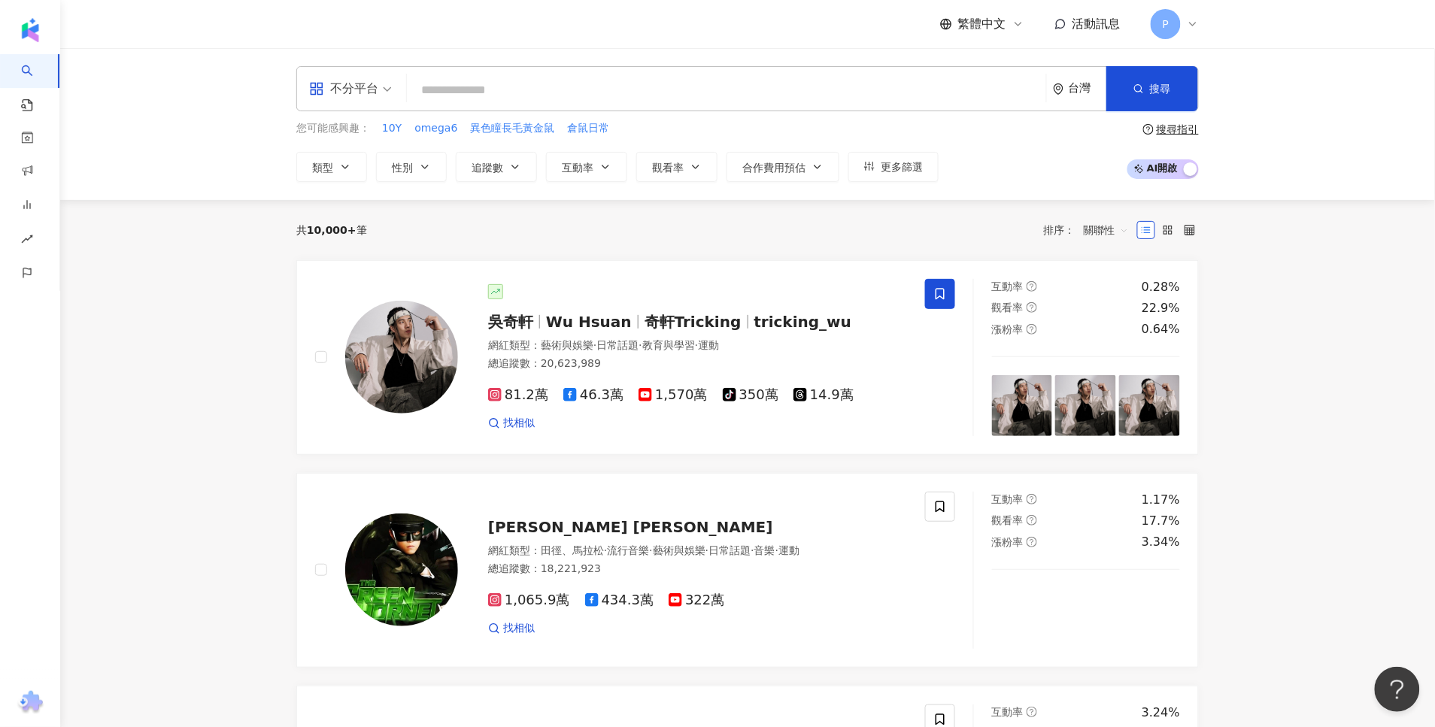
paste input "*******"
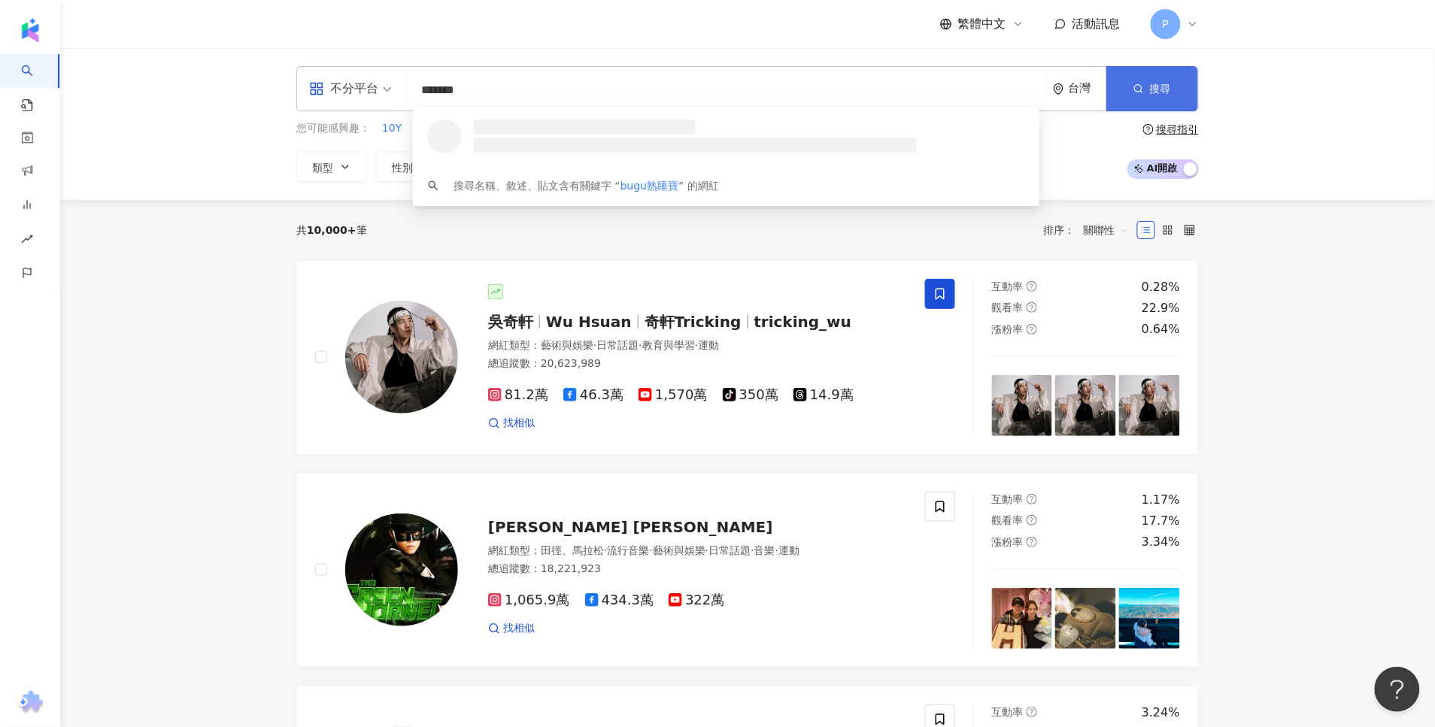
click at [1142, 72] on button "搜尋" at bounding box center [1152, 88] width 92 height 45
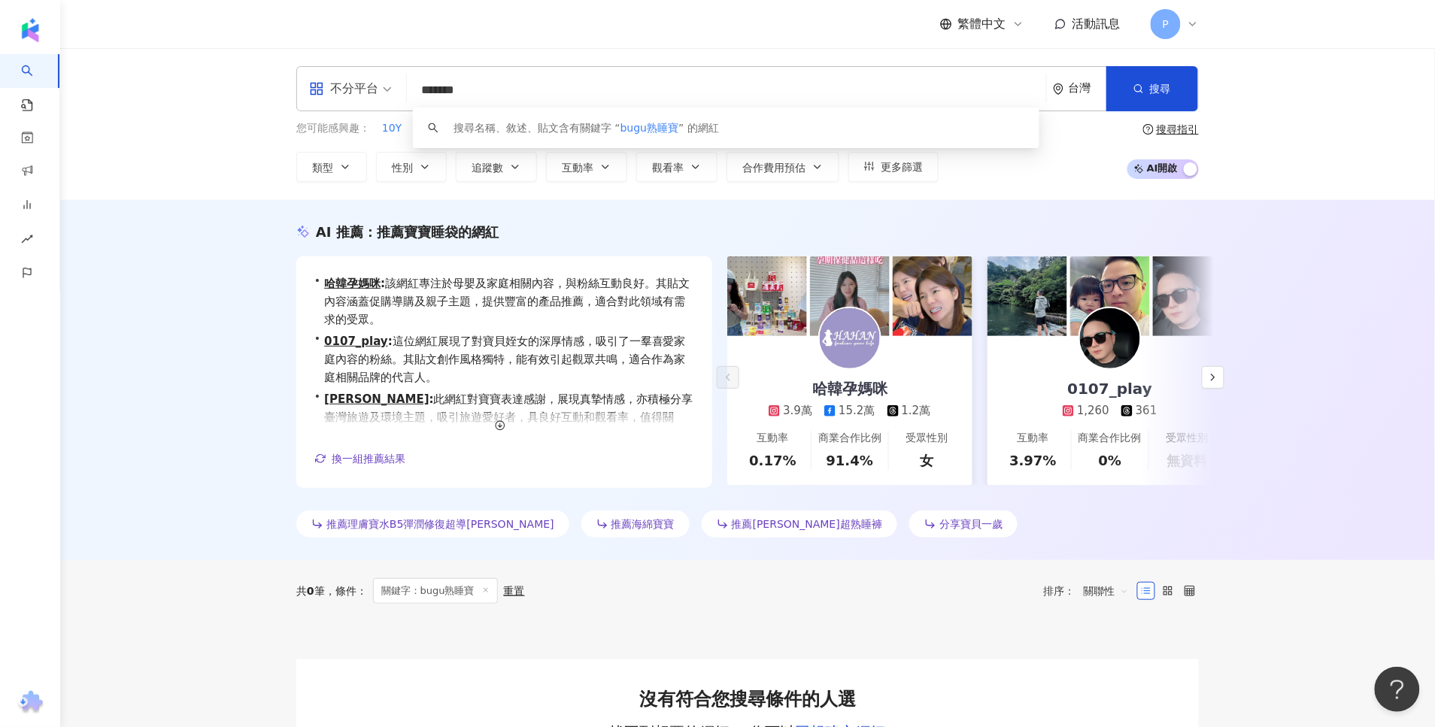
drag, startPoint x: 450, startPoint y: 90, endPoint x: 384, endPoint y: 96, distance: 65.7
click at [384, 96] on div "不分平台 ******* 台灣 搜尋 keyword 搜尋名稱、敘述、貼文含有關鍵字 “ bugu熟睡寶 ” 的網紅" at bounding box center [747, 88] width 902 height 45
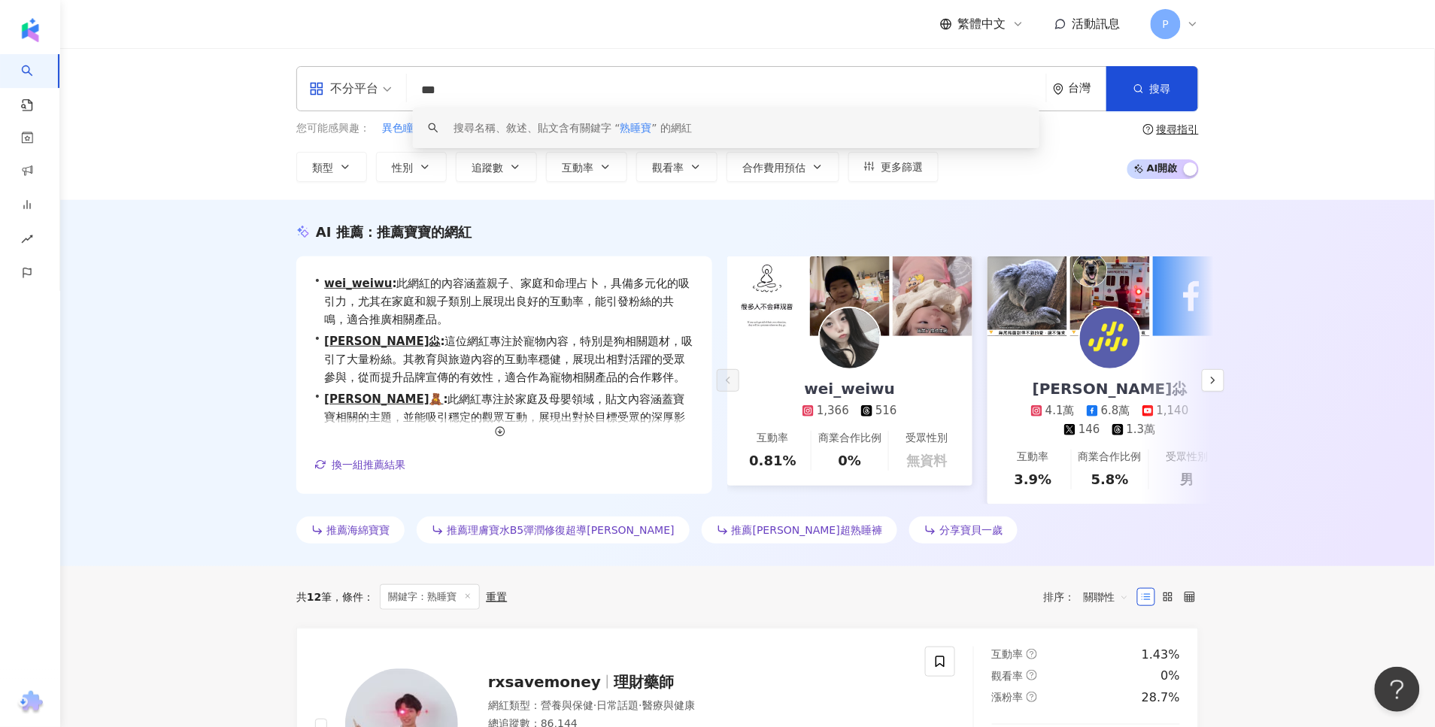
drag, startPoint x: 526, startPoint y: 91, endPoint x: 396, endPoint y: 91, distance: 130.8
click at [396, 91] on div "不分平台 *** 台灣 搜尋 keyword 搜尋名稱、敘述、貼文含有關鍵字 “ 熟睡寶 ” 的網紅" at bounding box center [747, 88] width 902 height 45
paste input "**"
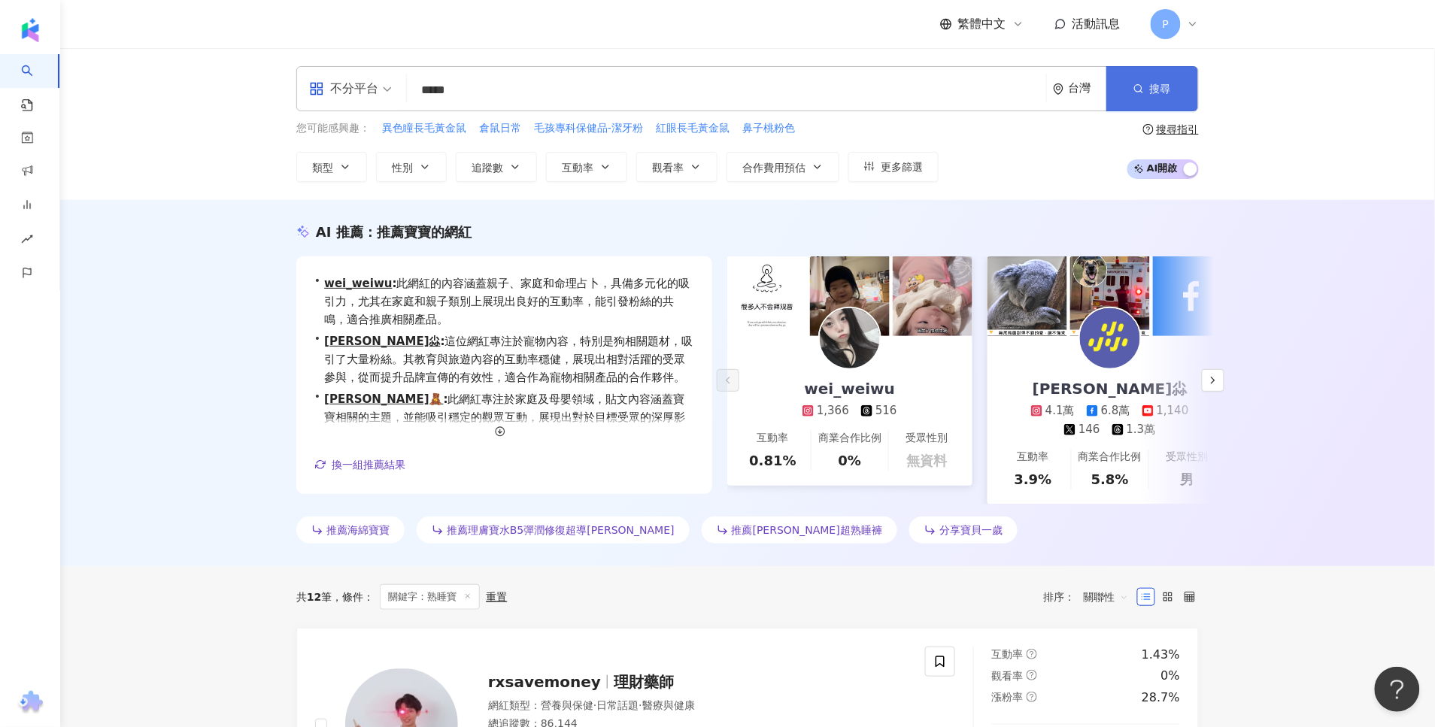
click at [1132, 102] on button "搜尋" at bounding box center [1152, 88] width 92 height 45
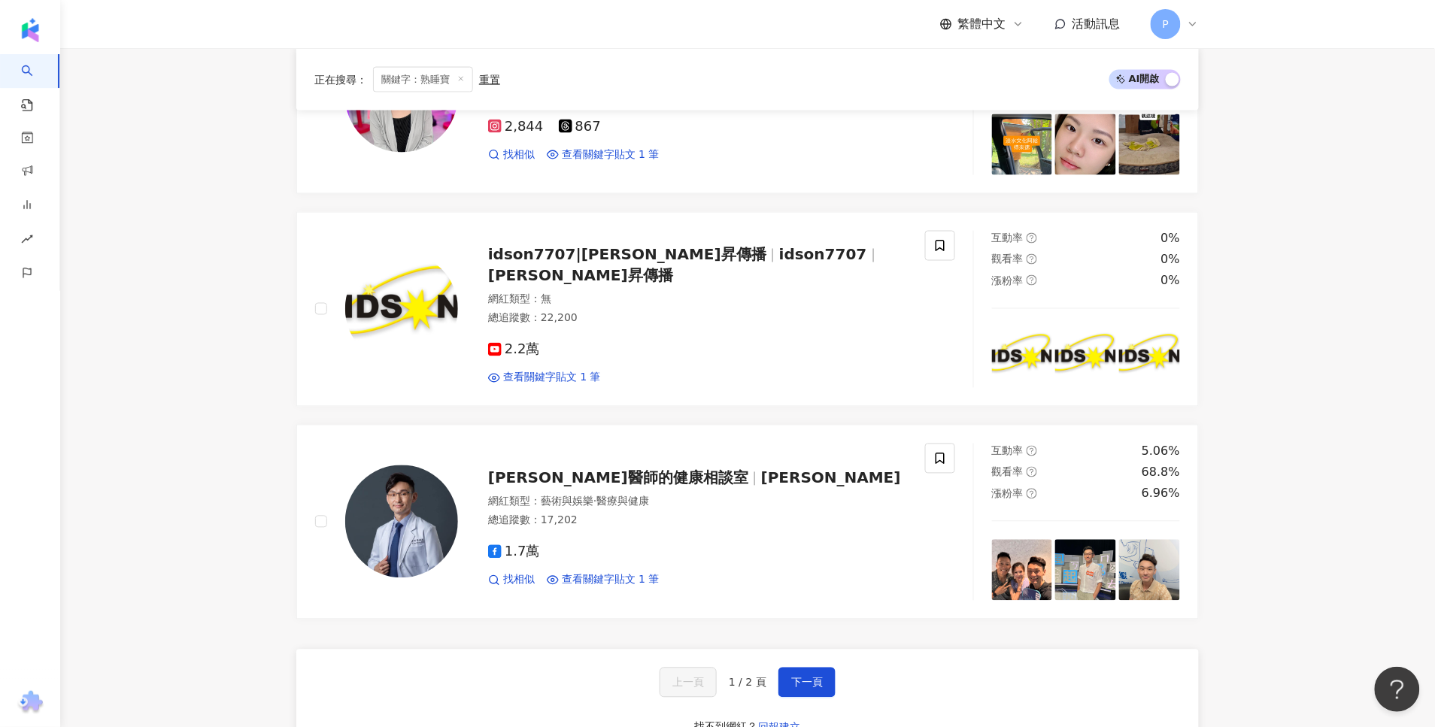
scroll to position [2914, 0]
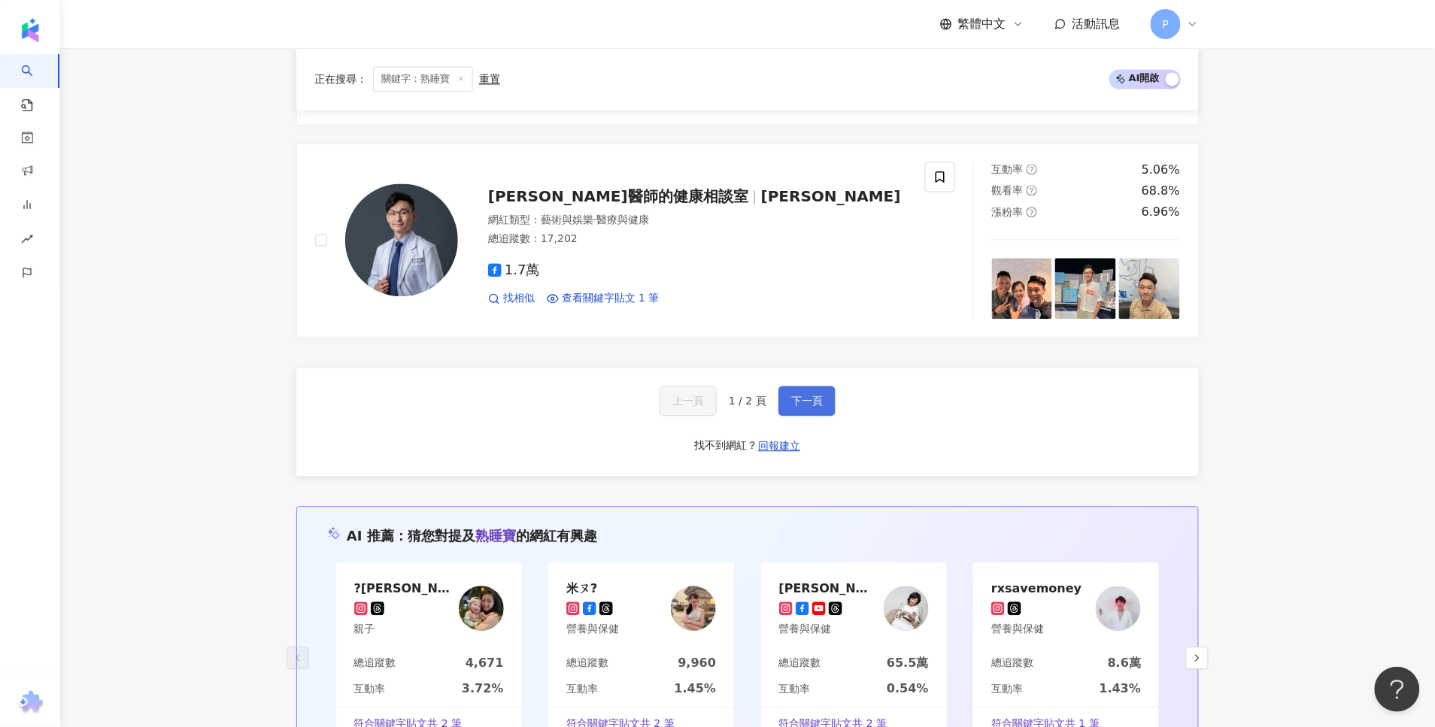
click at [818, 407] on span "下一頁" at bounding box center [807, 401] width 32 height 12
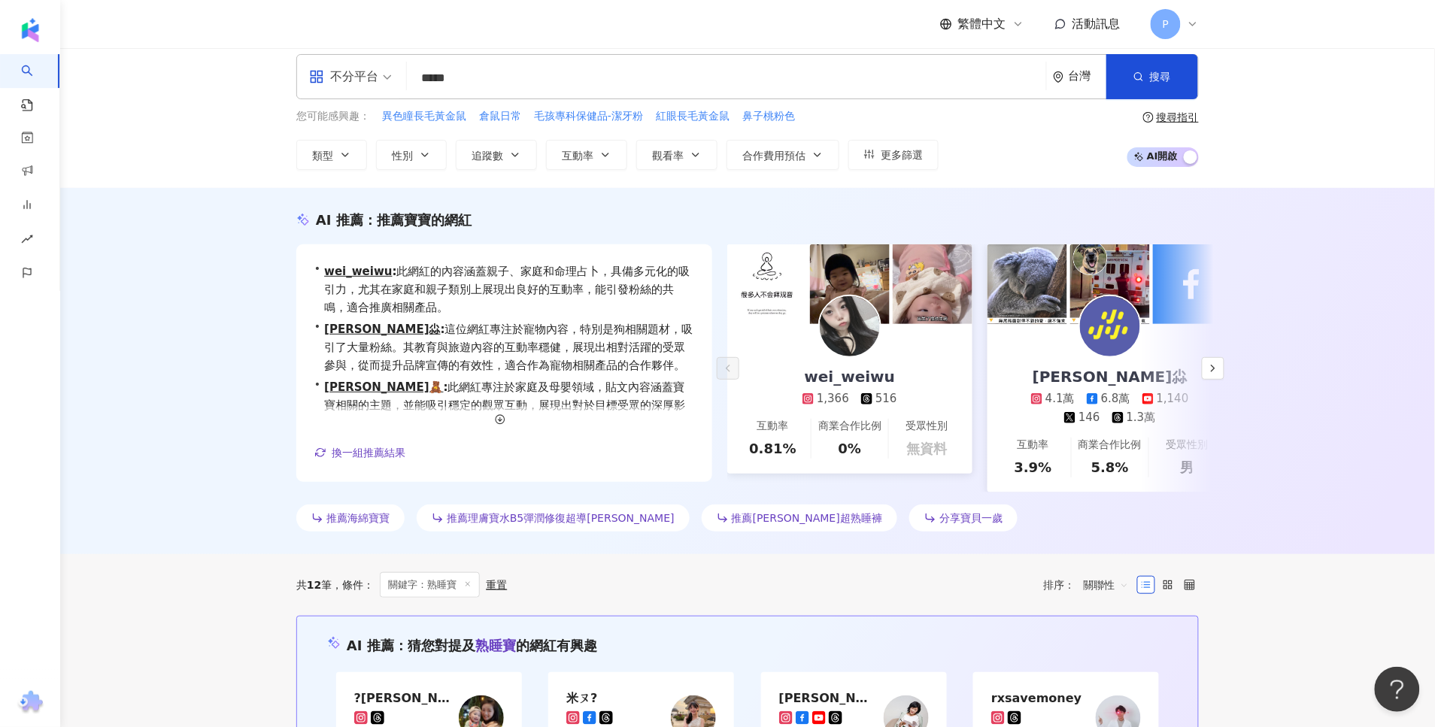
scroll to position [0, 0]
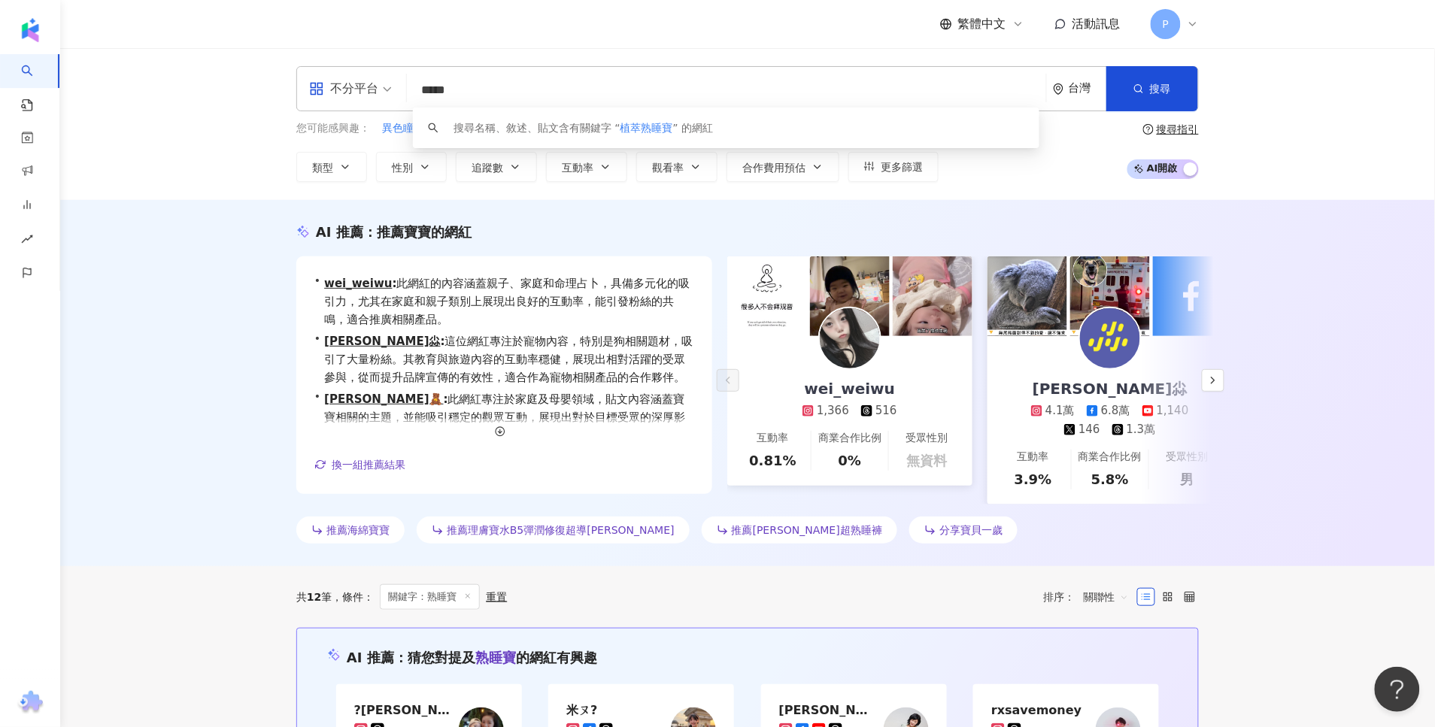
drag, startPoint x: 489, startPoint y: 95, endPoint x: 395, endPoint y: 76, distance: 95.9
click at [395, 76] on div "不分平台 ***** 台灣 搜尋 keyword 搜尋名稱、敘述、貼文含有關鍵字 “ 植萃熟睡寶 ” 的網紅" at bounding box center [747, 88] width 902 height 45
paste input "*"
type input "******"
click at [1120, 81] on button "搜尋" at bounding box center [1152, 88] width 92 height 45
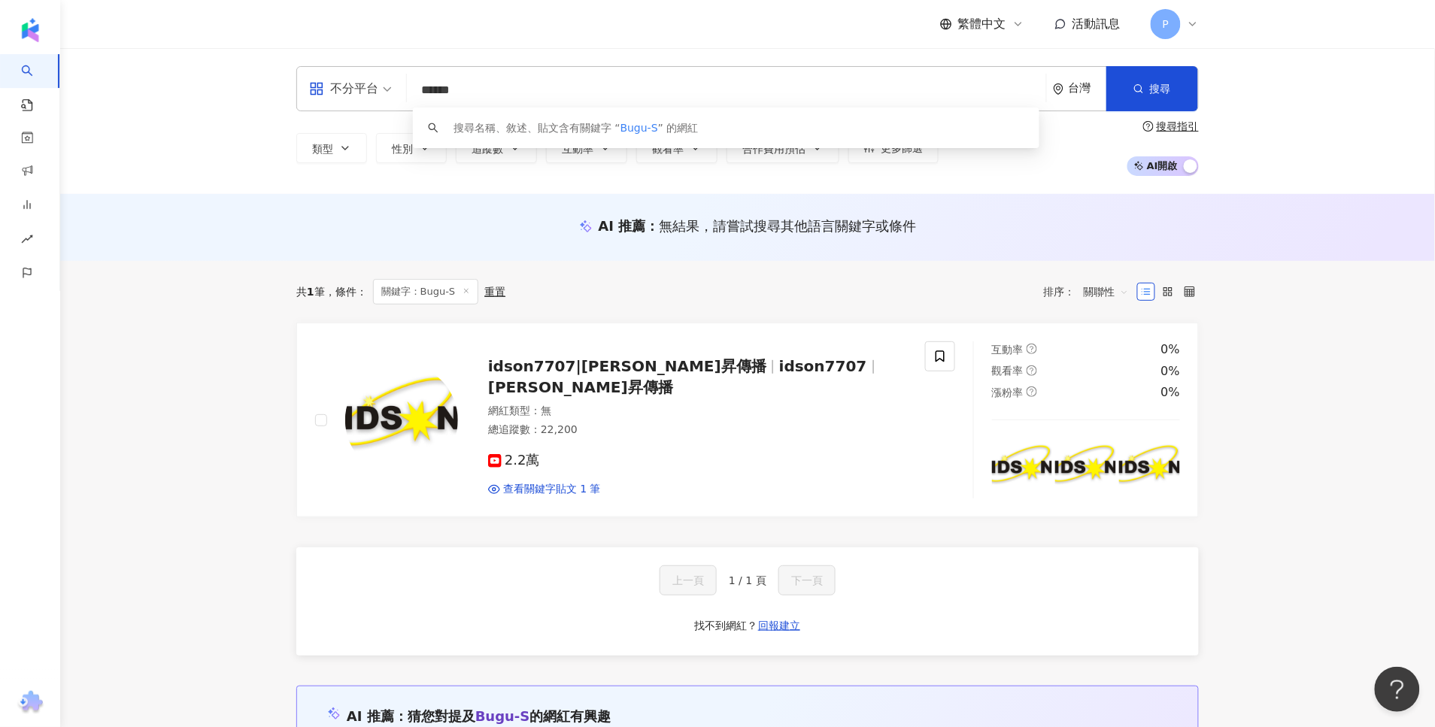
drag, startPoint x: 540, startPoint y: 96, endPoint x: 376, endPoint y: 86, distance: 164.2
click at [376, 86] on div "不分平台 ****** 台灣 搜尋 keyword 搜尋名稱、敘述、貼文含有關鍵字 “ Bugu-S ” 的網紅" at bounding box center [747, 88] width 902 height 45
click at [462, 87] on input "search" at bounding box center [726, 90] width 627 height 29
type input "*"
type input "***"
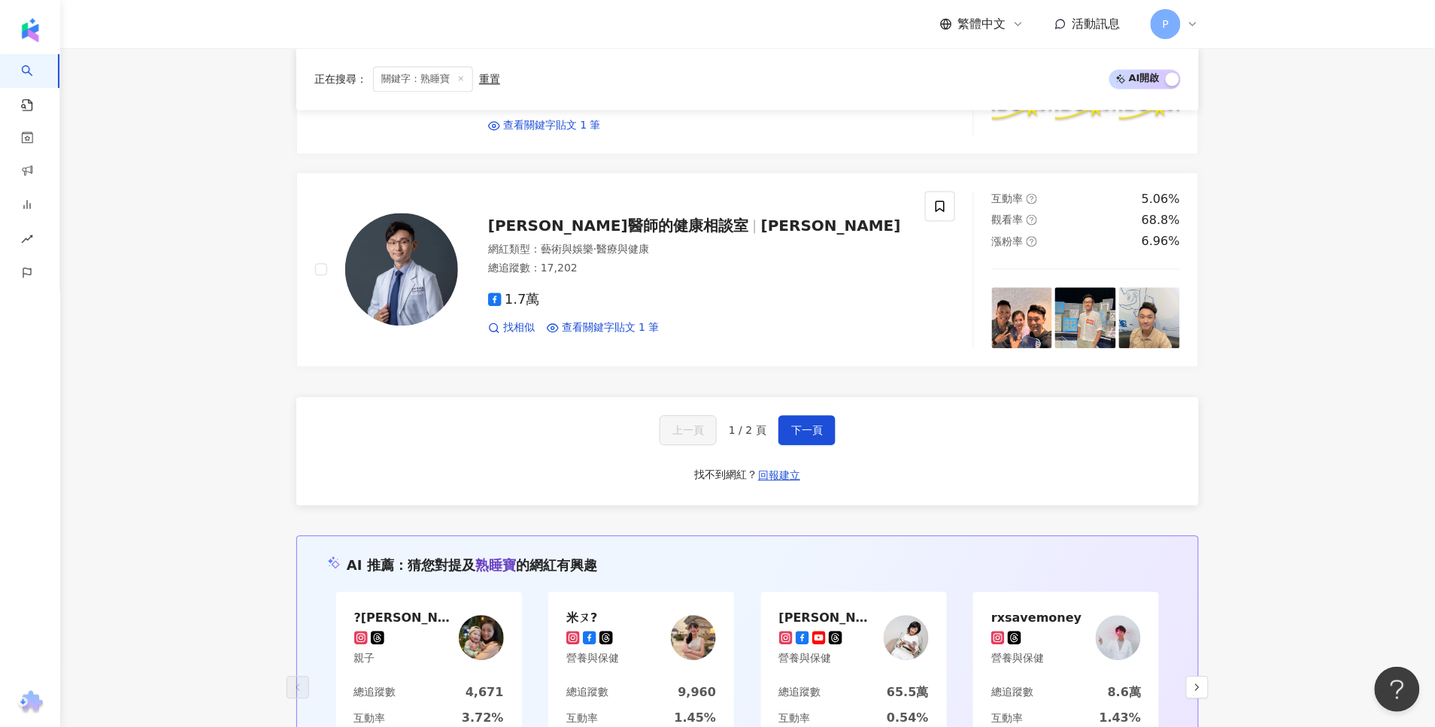
scroll to position [3008, 0]
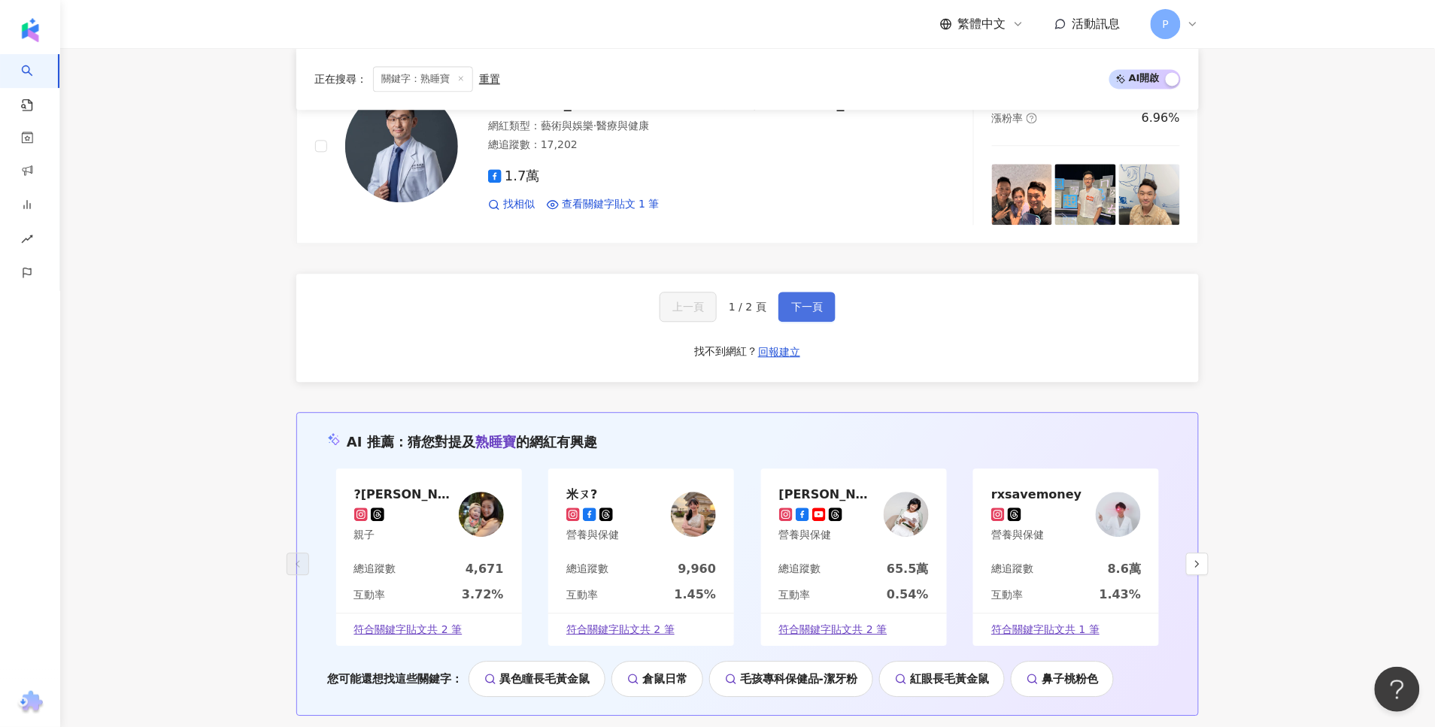
click at [795, 313] on span "下一頁" at bounding box center [807, 307] width 32 height 12
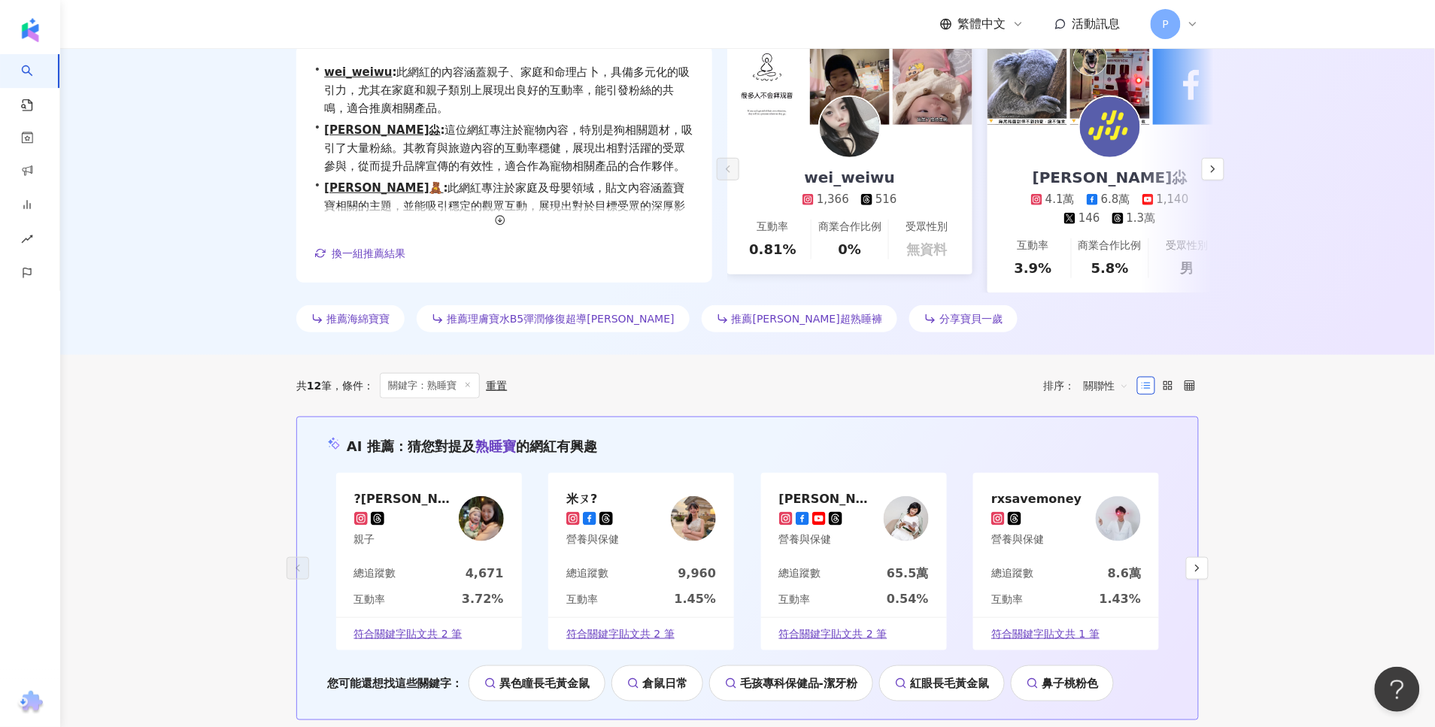
scroll to position [0, 0]
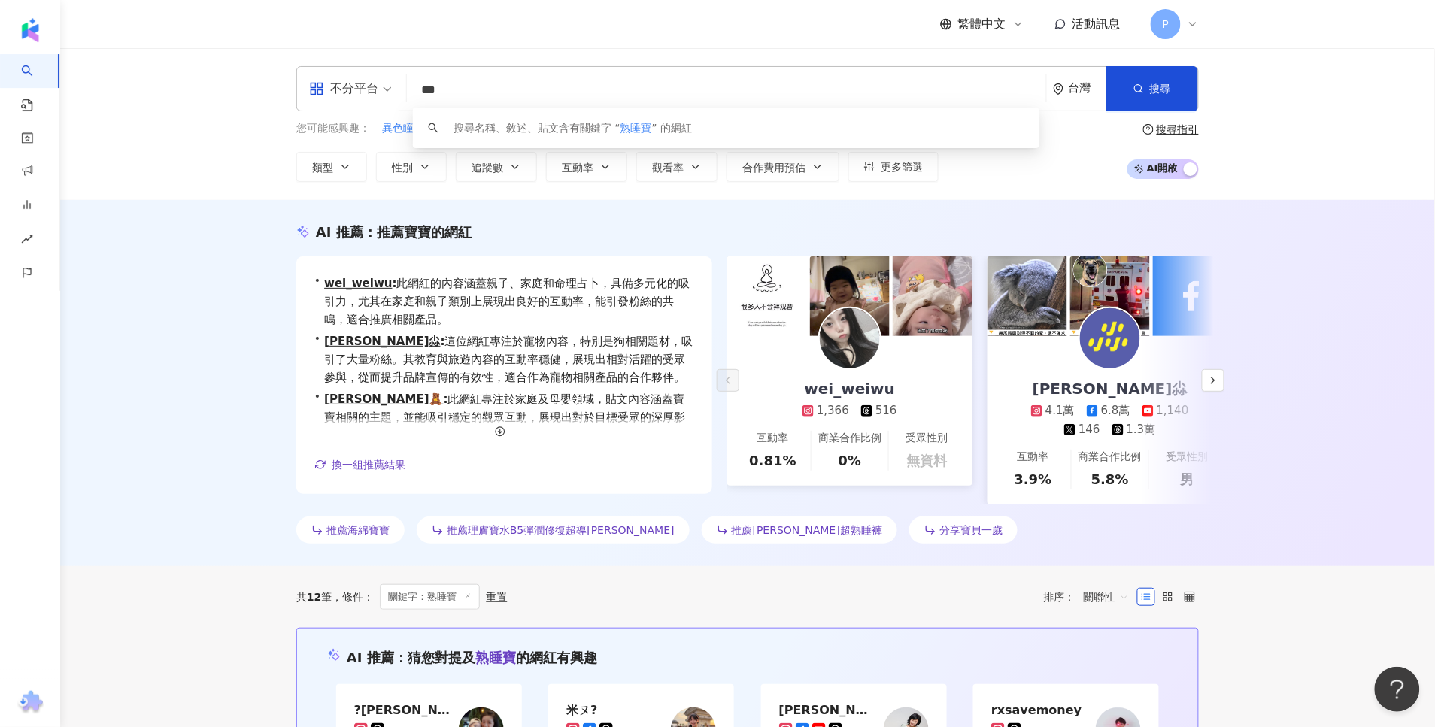
drag, startPoint x: 550, startPoint y: 88, endPoint x: 389, endPoint y: 89, distance: 161.7
click at [389, 89] on div "不分平台 *** 台灣 搜尋 keyword 搜尋名稱、敘述、貼文含有關鍵字 “ 熟睡寶 ” 的網紅" at bounding box center [747, 88] width 902 height 45
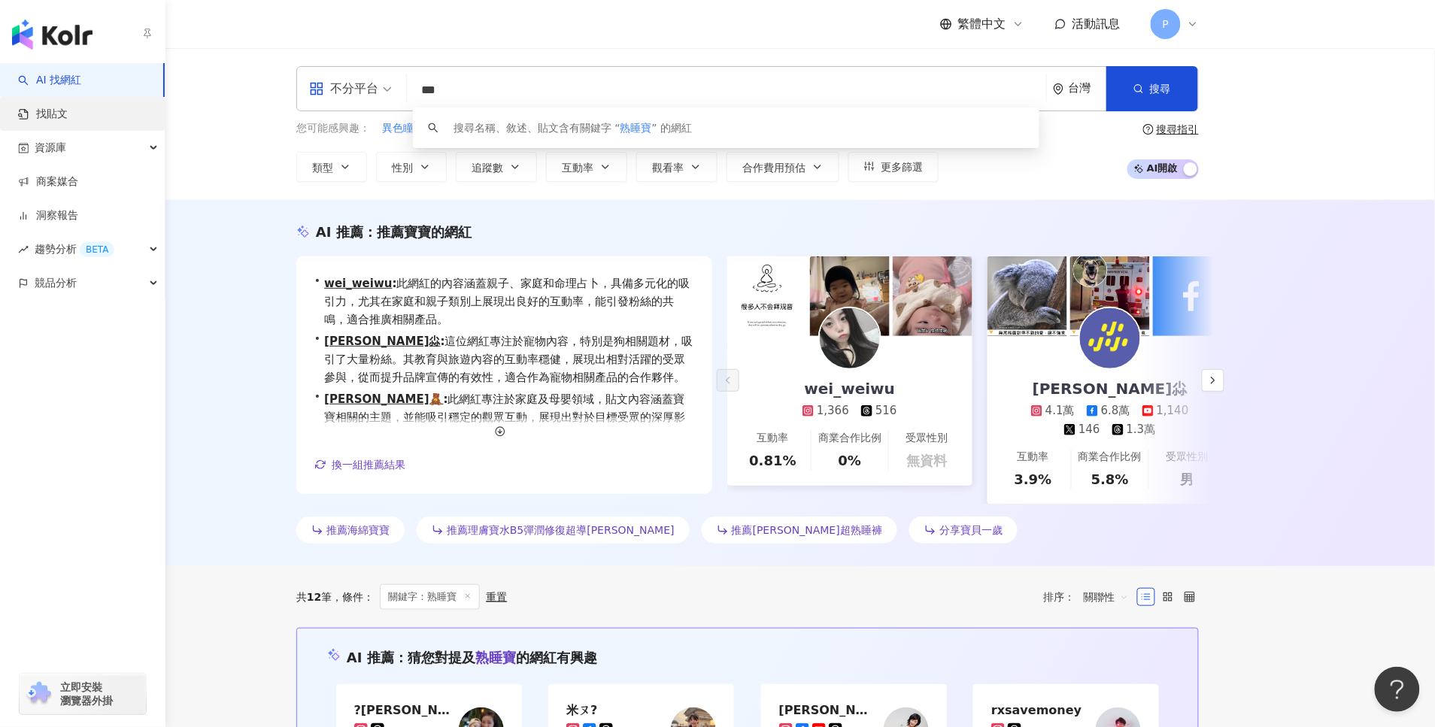
click at [68, 108] on link "找貼文" at bounding box center [43, 114] width 50 height 15
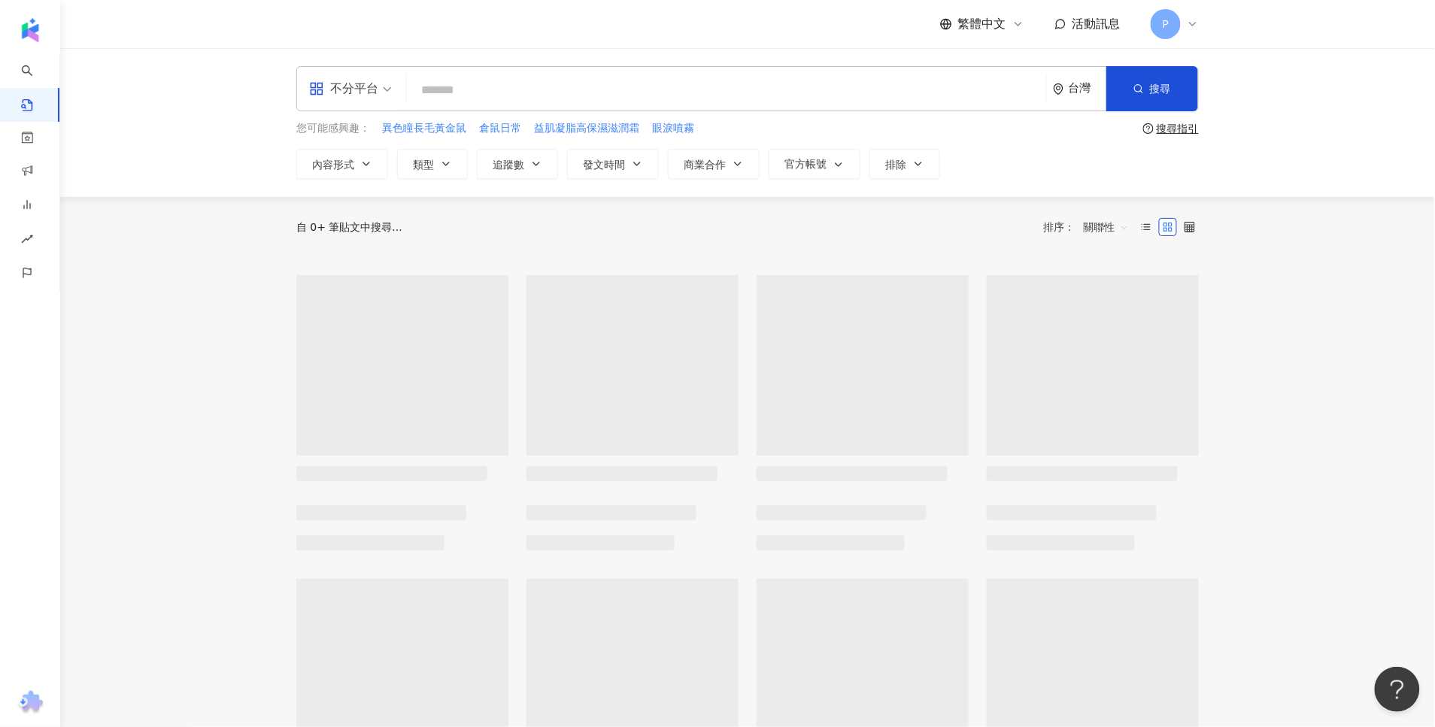
click at [512, 96] on input "search" at bounding box center [726, 90] width 627 height 32
paste input "***"
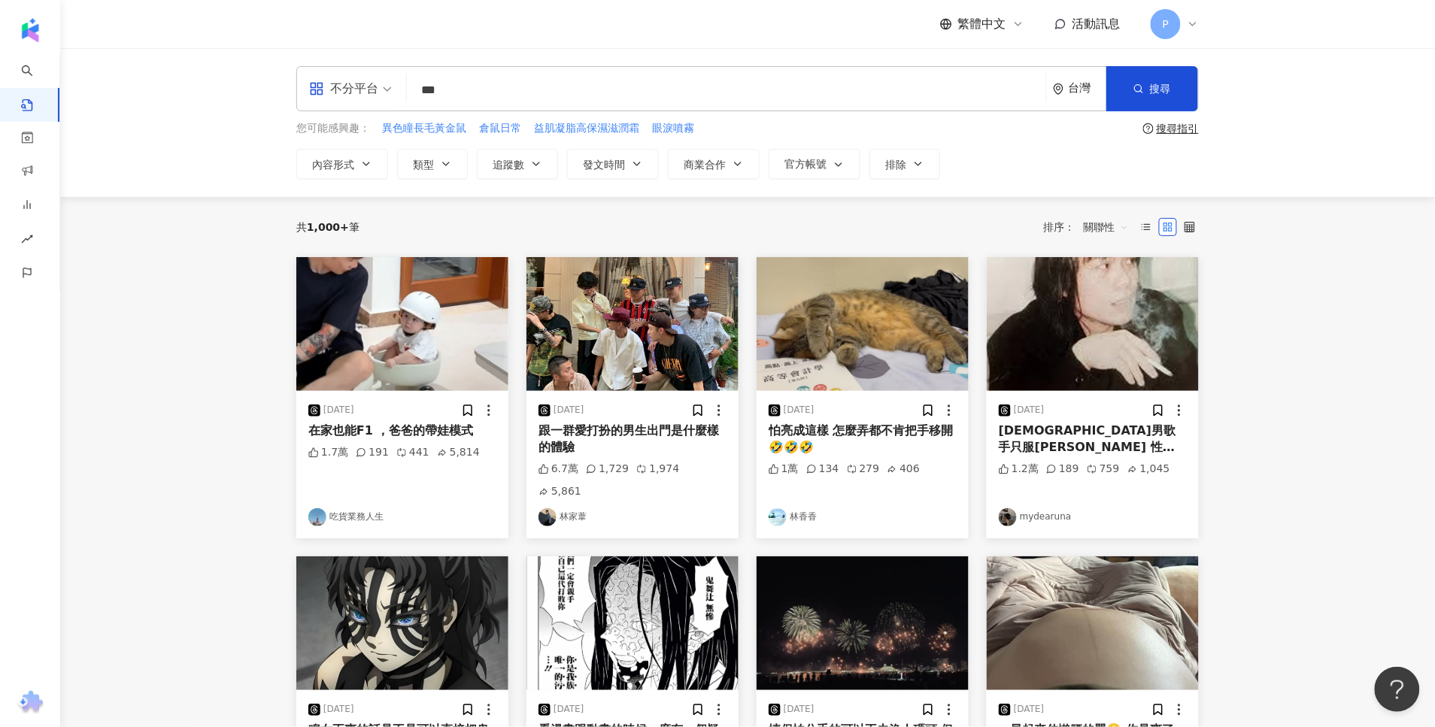
click at [419, 92] on input "***" at bounding box center [726, 90] width 627 height 32
drag, startPoint x: 532, startPoint y: 80, endPoint x: 308, endPoint y: 83, distance: 224.1
click at [308, 83] on div "不分平台 熟睡寶 *** 台灣 搜尋" at bounding box center [747, 88] width 902 height 45
paste input "**"
click at [1136, 70] on button "搜尋" at bounding box center [1152, 88] width 92 height 45
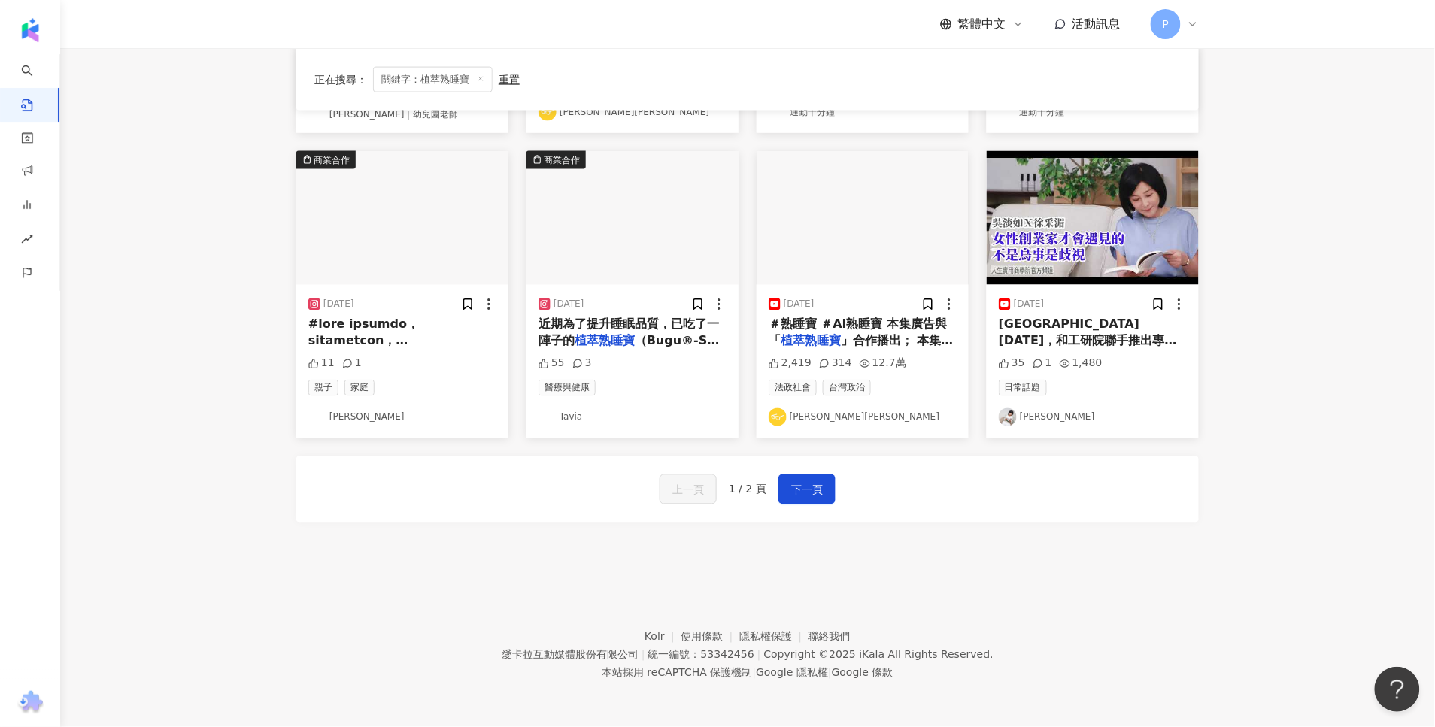
scroll to position [727, 0]
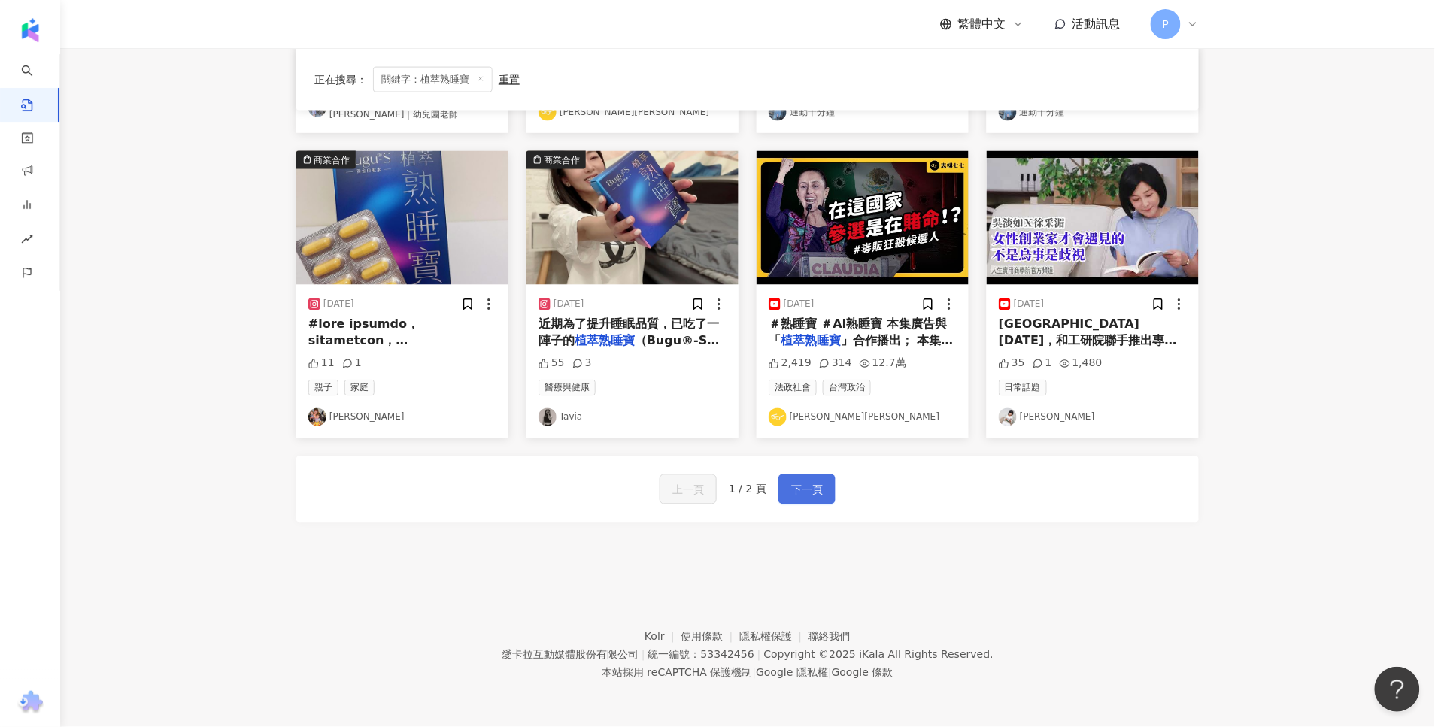
click at [791, 490] on span "下一頁" at bounding box center [807, 490] width 32 height 18
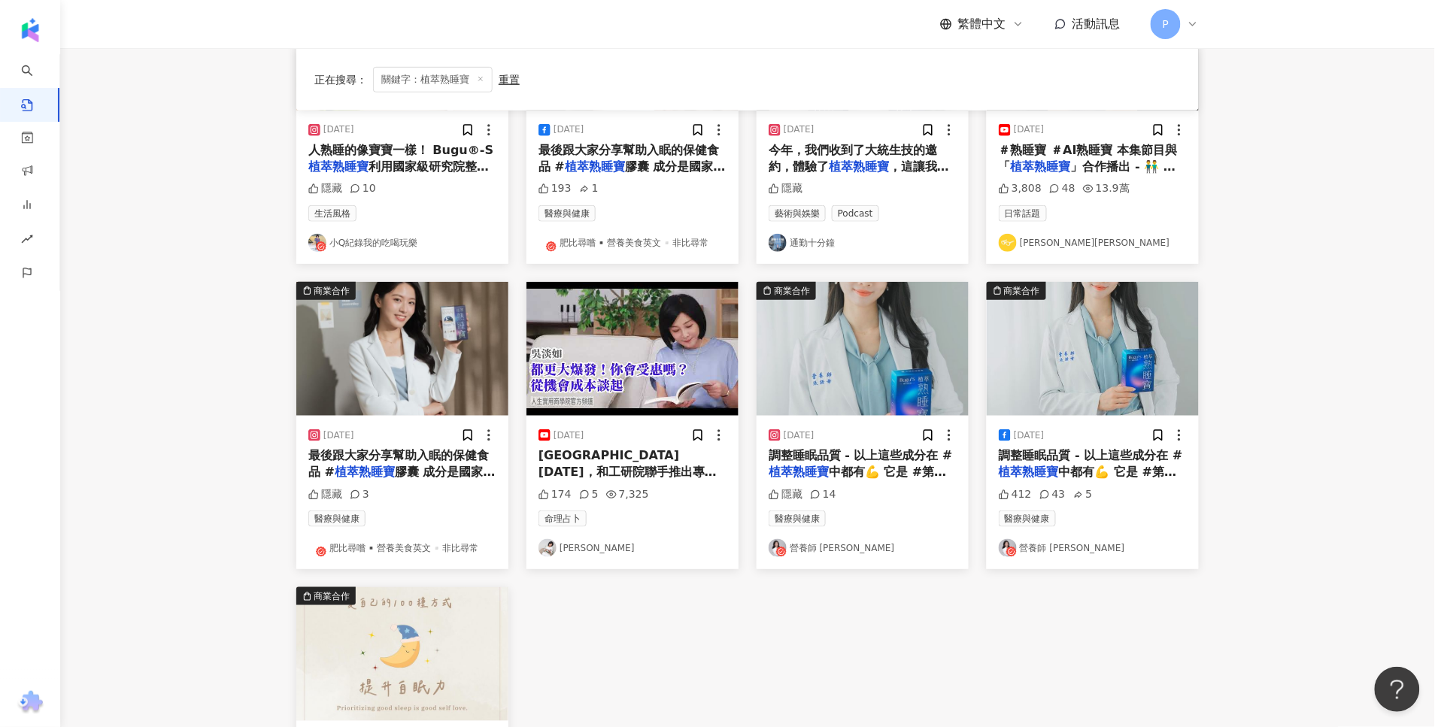
scroll to position [0, 0]
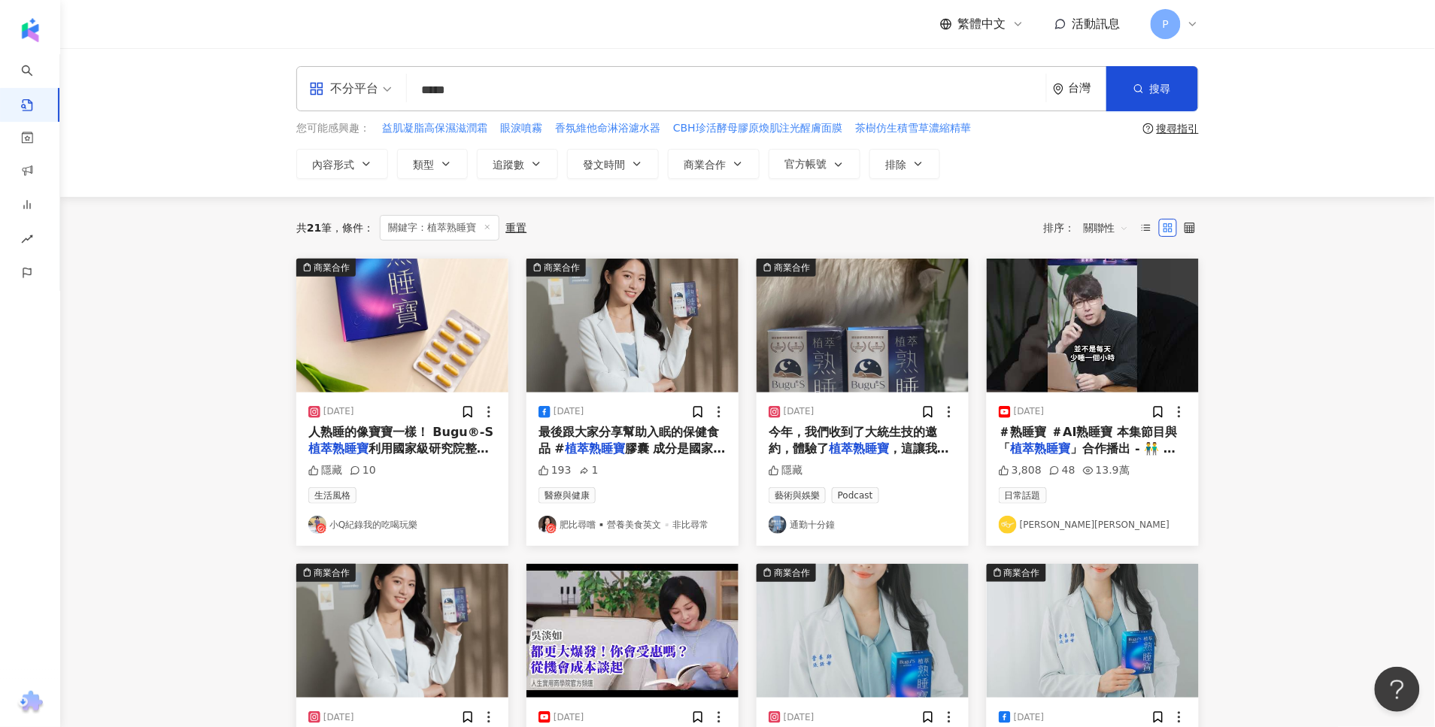
drag, startPoint x: 540, startPoint y: 94, endPoint x: 480, endPoint y: 85, distance: 60.8
click at [370, 91] on div "不分平台 植萃熟睡寶 ***** 台灣 搜尋" at bounding box center [747, 88] width 902 height 45
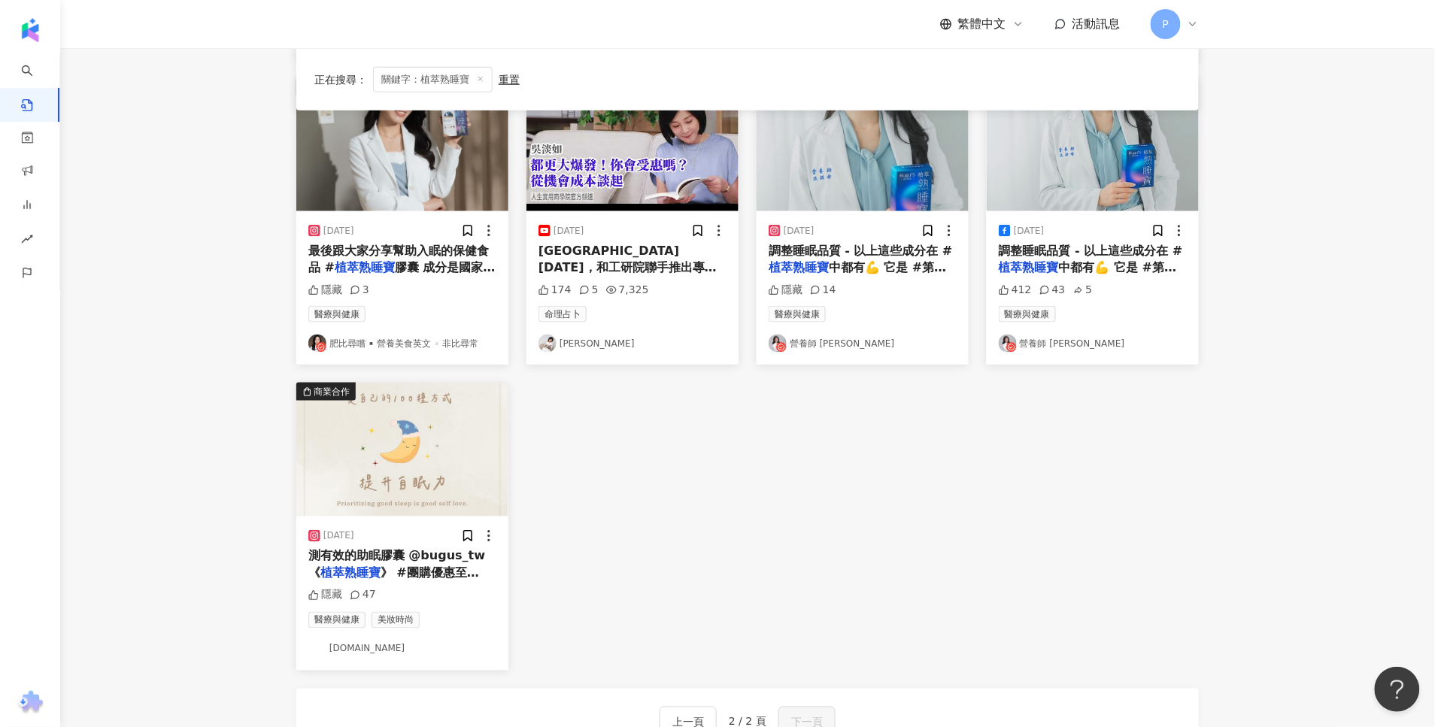
scroll to position [720, 0]
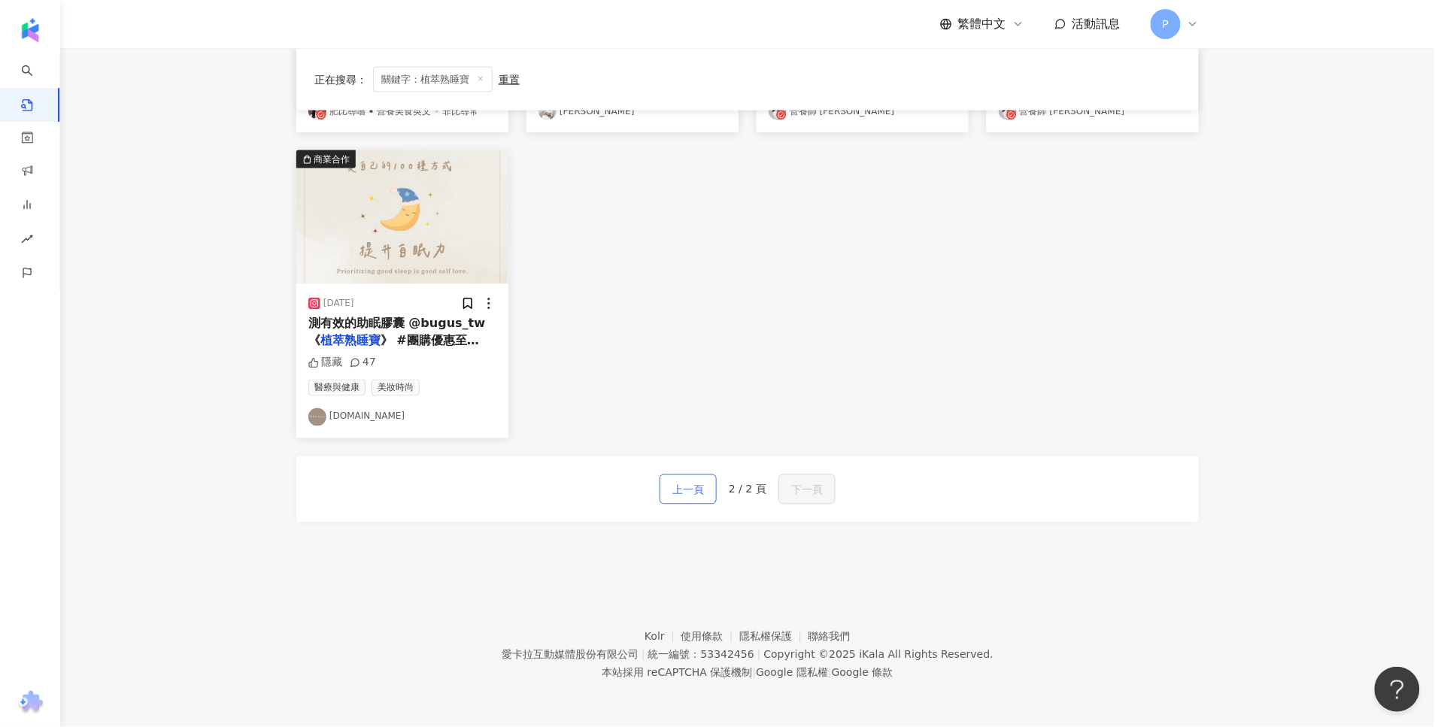
click at [698, 490] on span "上一頁" at bounding box center [688, 490] width 32 height 18
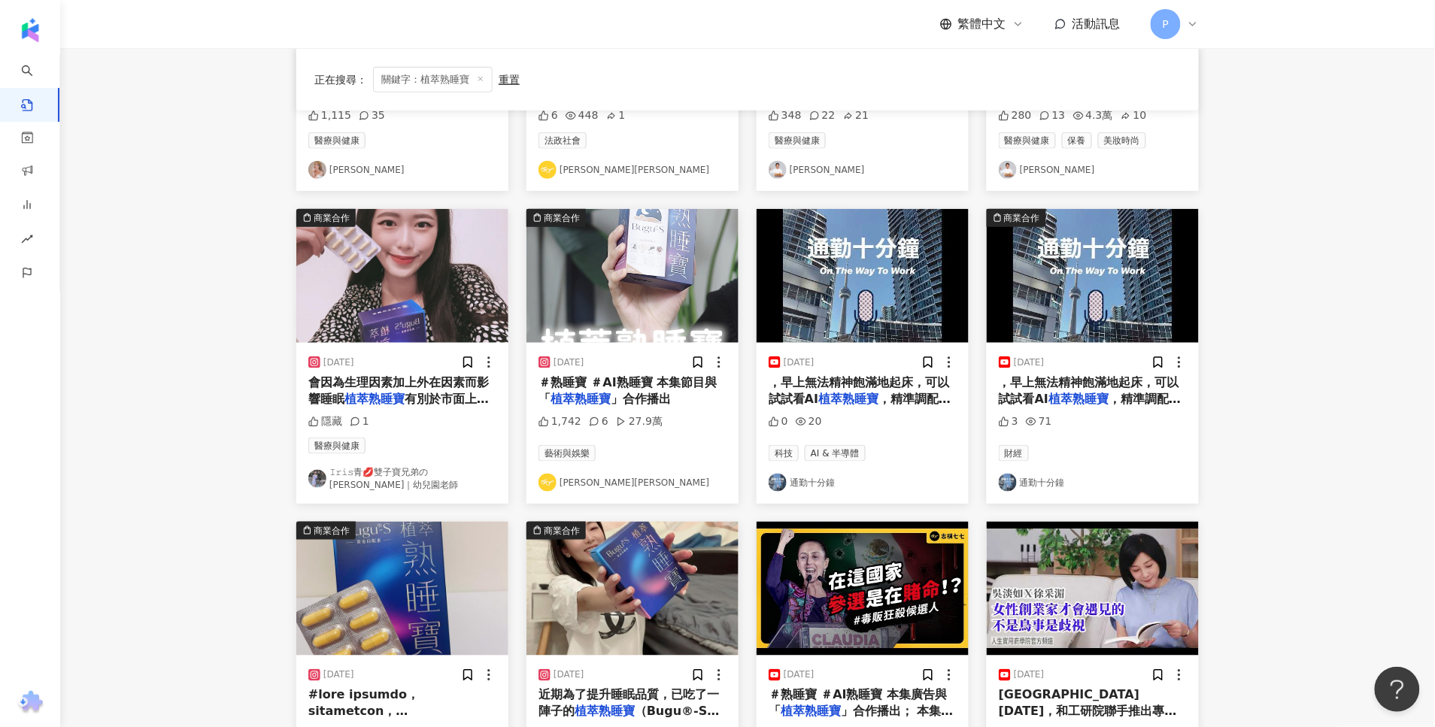
scroll to position [0, 0]
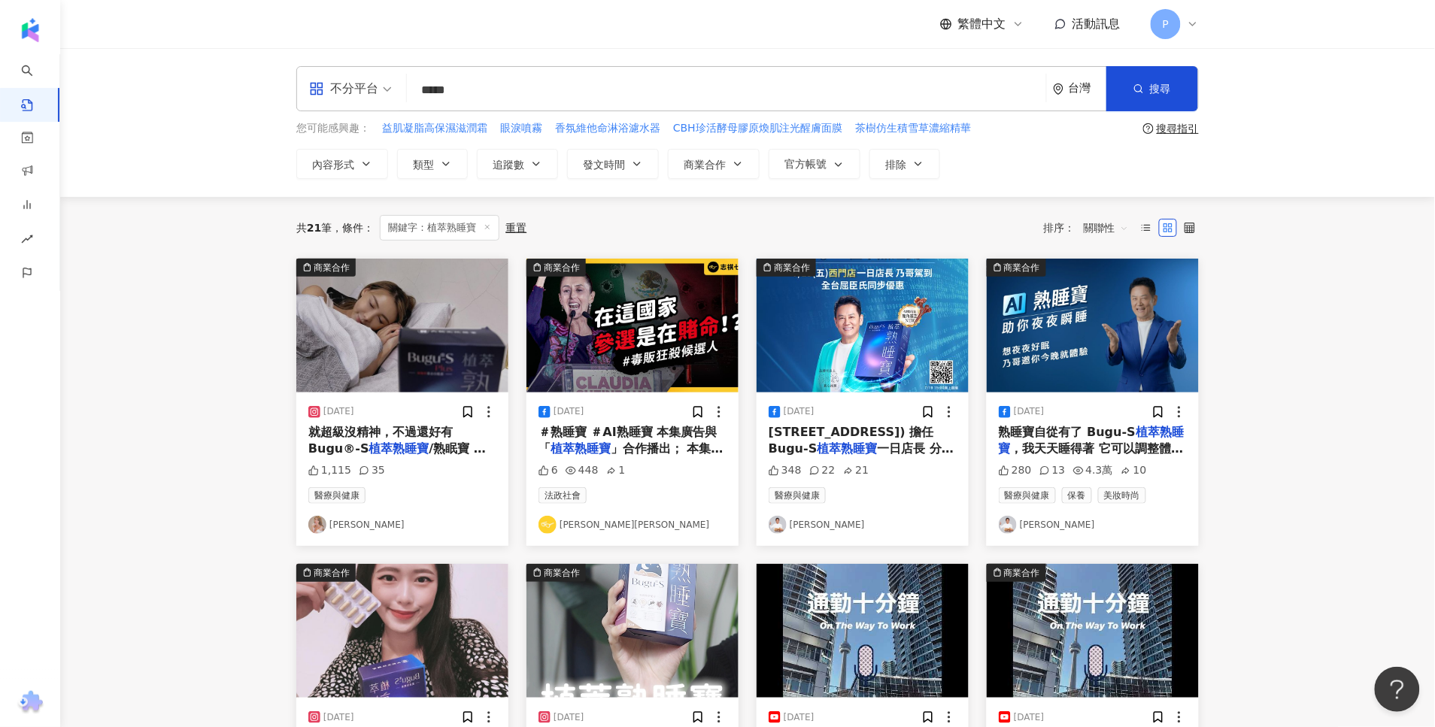
paste input "*"
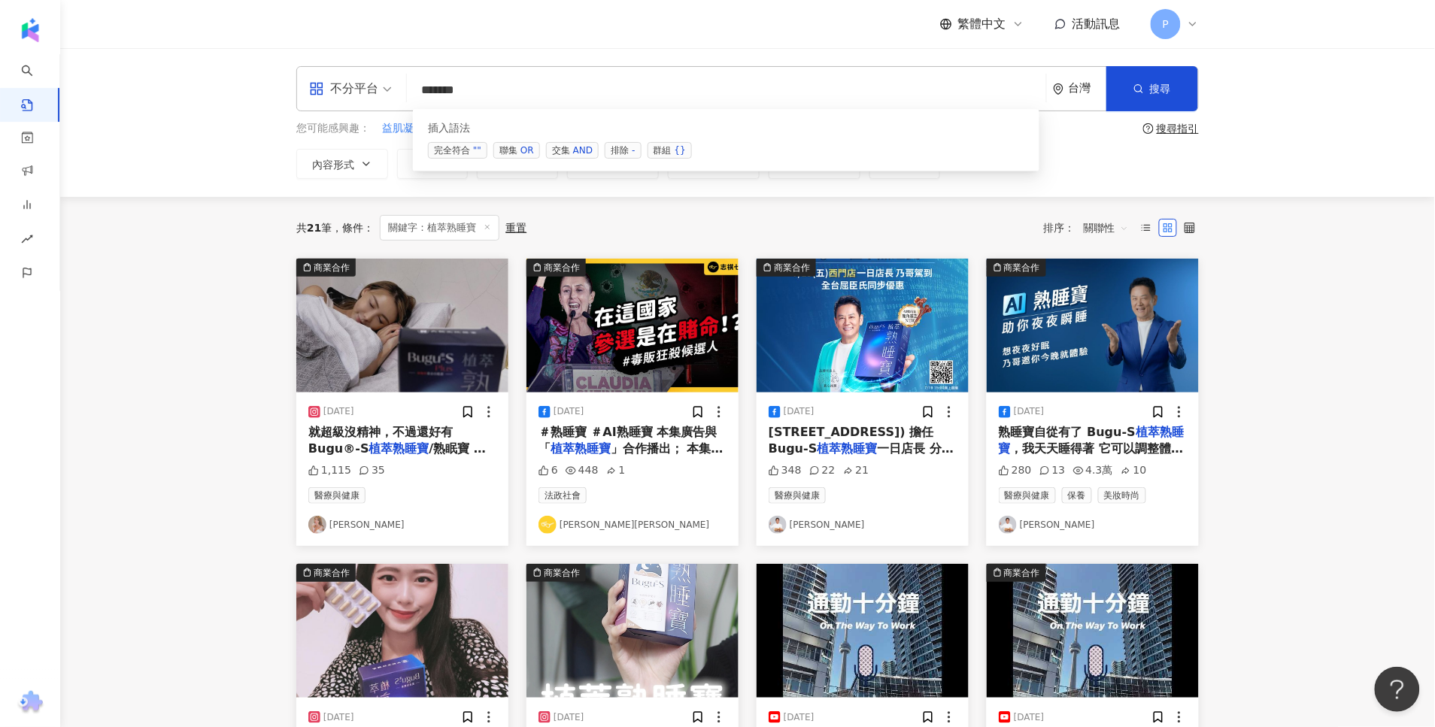
click at [433, 91] on input "******" at bounding box center [726, 90] width 627 height 32
click at [1178, 99] on button "搜尋" at bounding box center [1152, 88] width 92 height 45
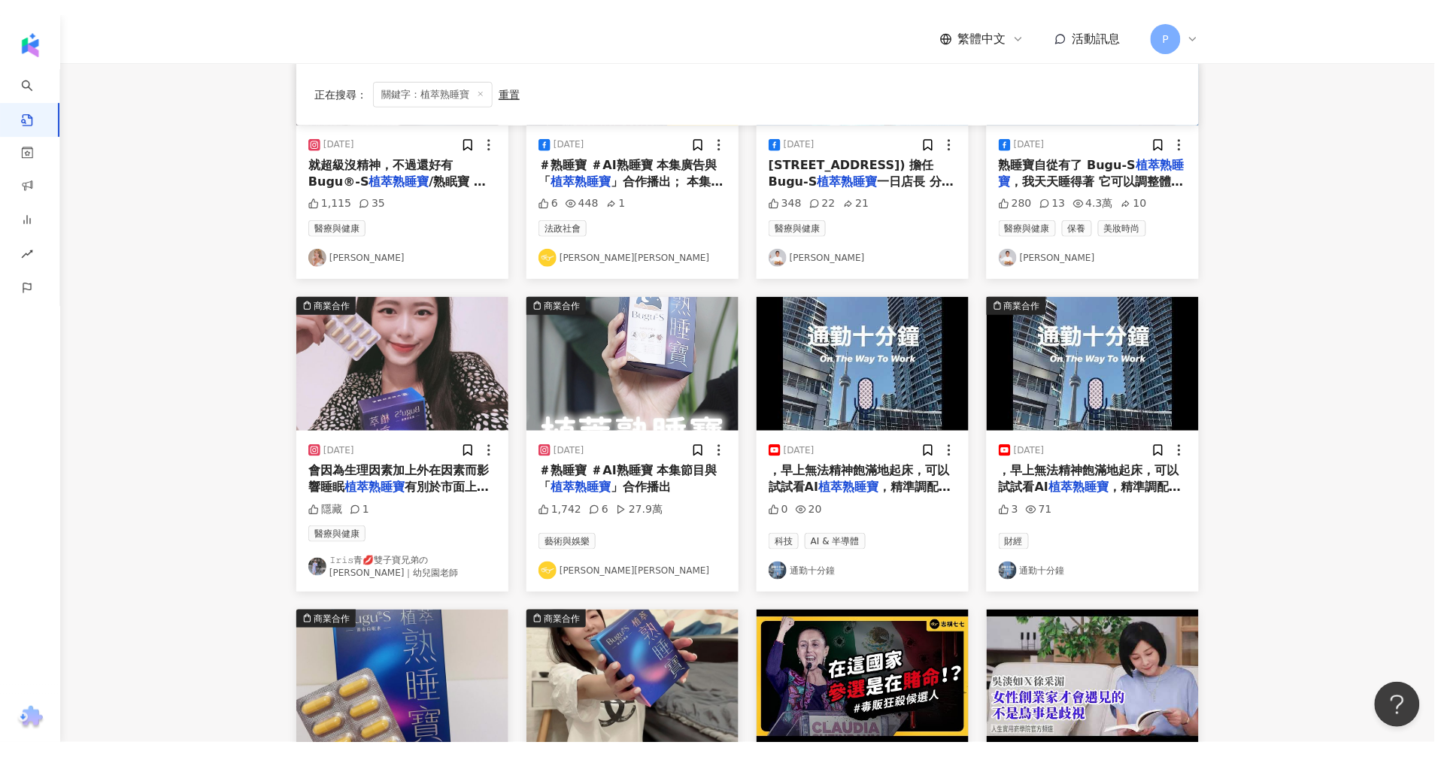
scroll to position [658, 0]
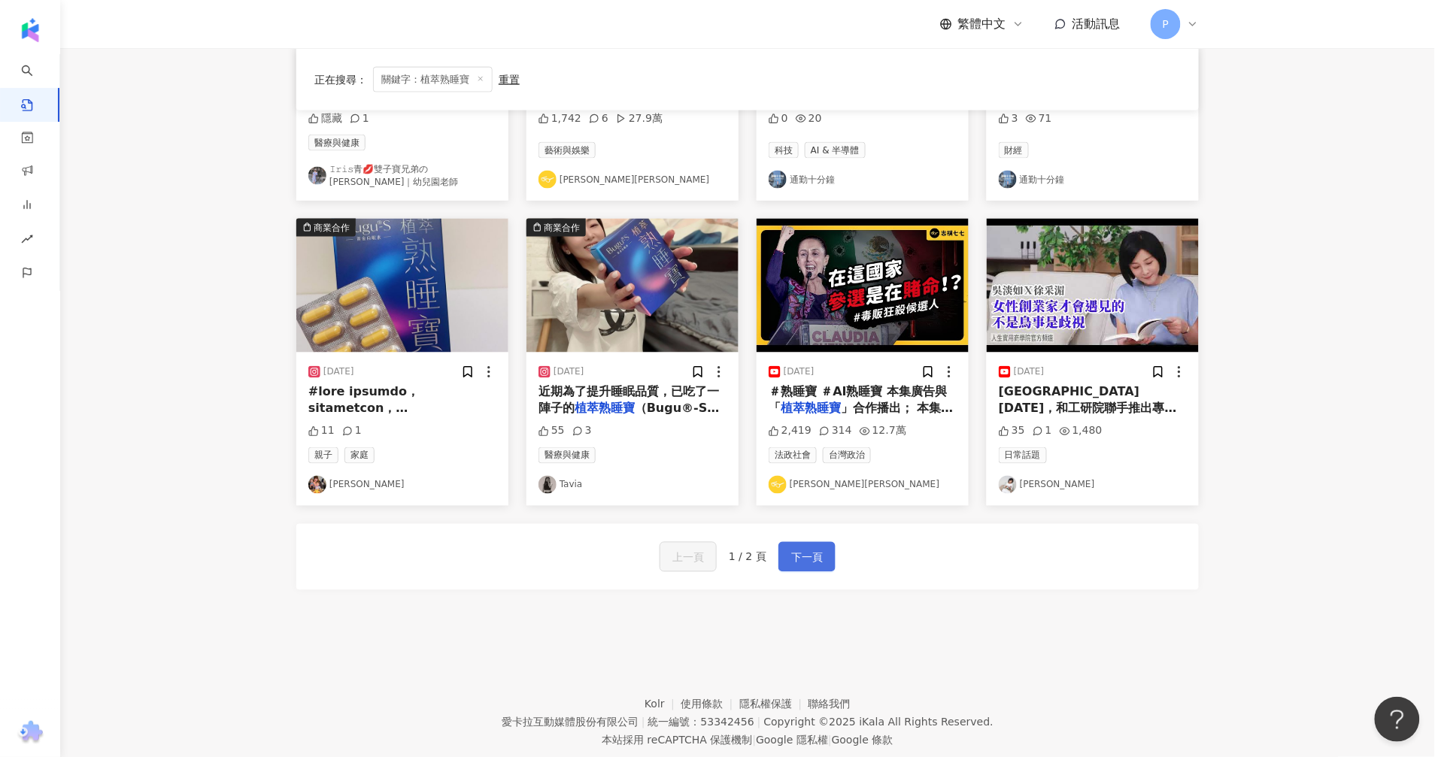
click at [799, 556] on span "下一頁" at bounding box center [807, 558] width 32 height 18
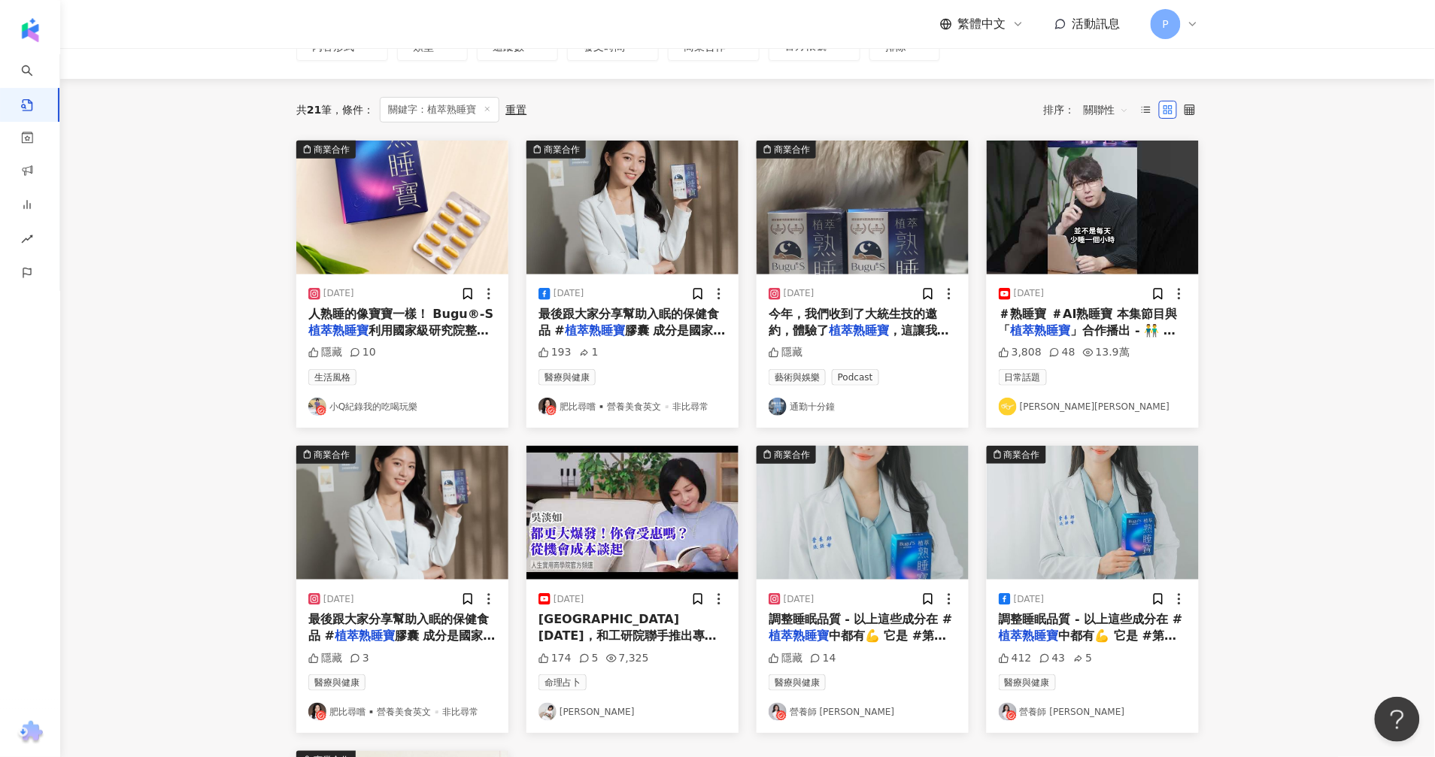
scroll to position [0, 0]
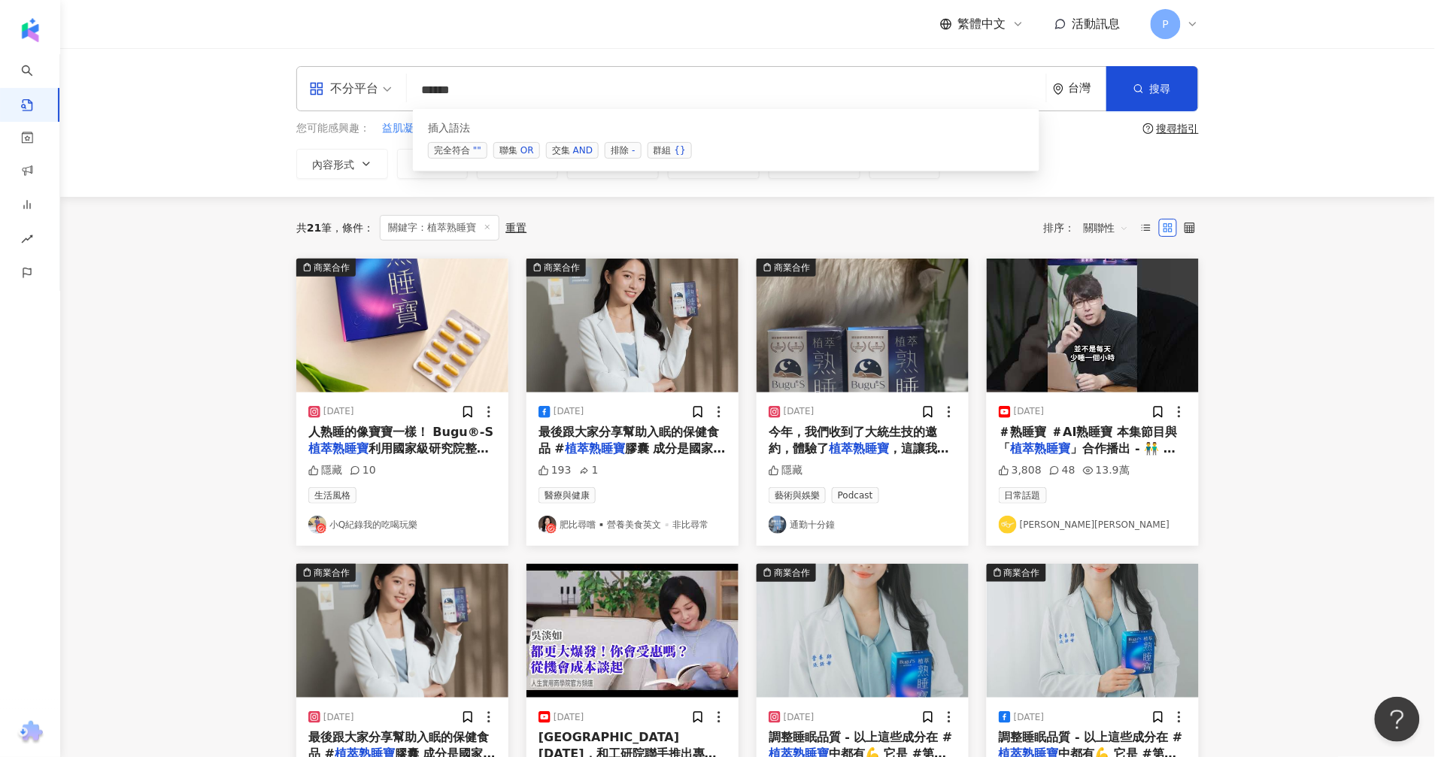
drag, startPoint x: 493, startPoint y: 89, endPoint x: 365, endPoint y: 83, distance: 127.9
click at [365, 83] on div "不分平台 ***** 台灣 搜尋 searchOperator 插入語法 完全符合 "" 聯集 OR 交集 AND 排除 - 群組 {}" at bounding box center [747, 88] width 902 height 45
paste input "**"
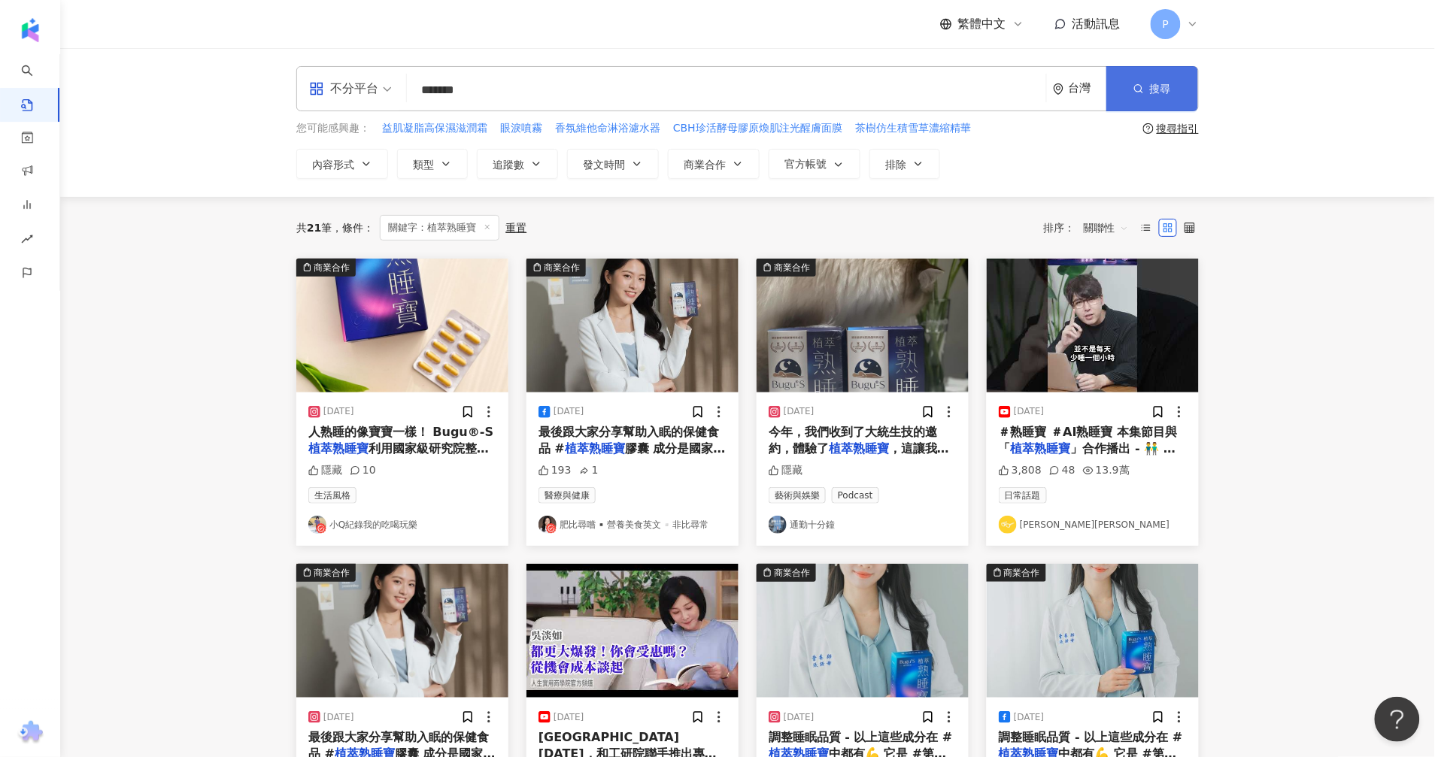
click at [1150, 90] on span "搜尋" at bounding box center [1160, 89] width 21 height 12
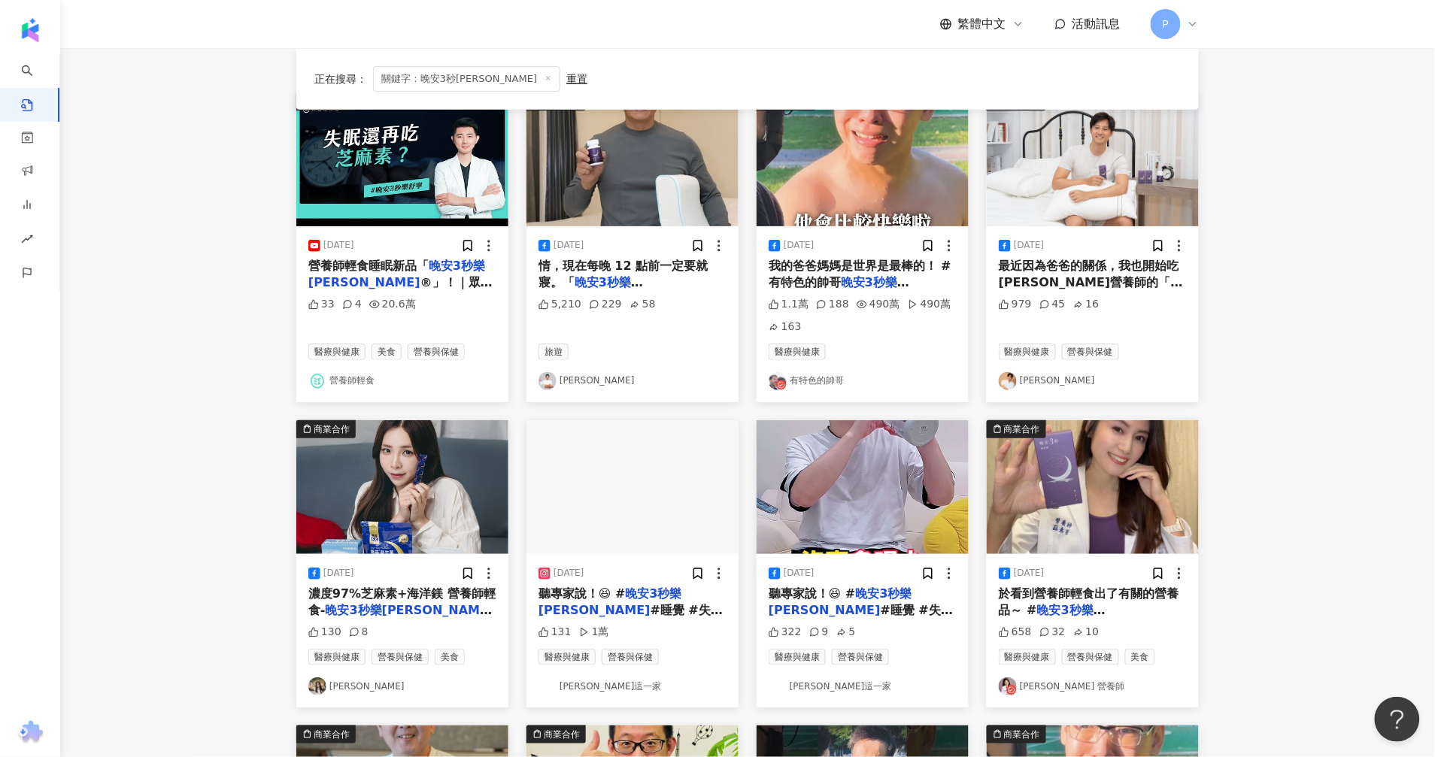
scroll to position [282, 0]
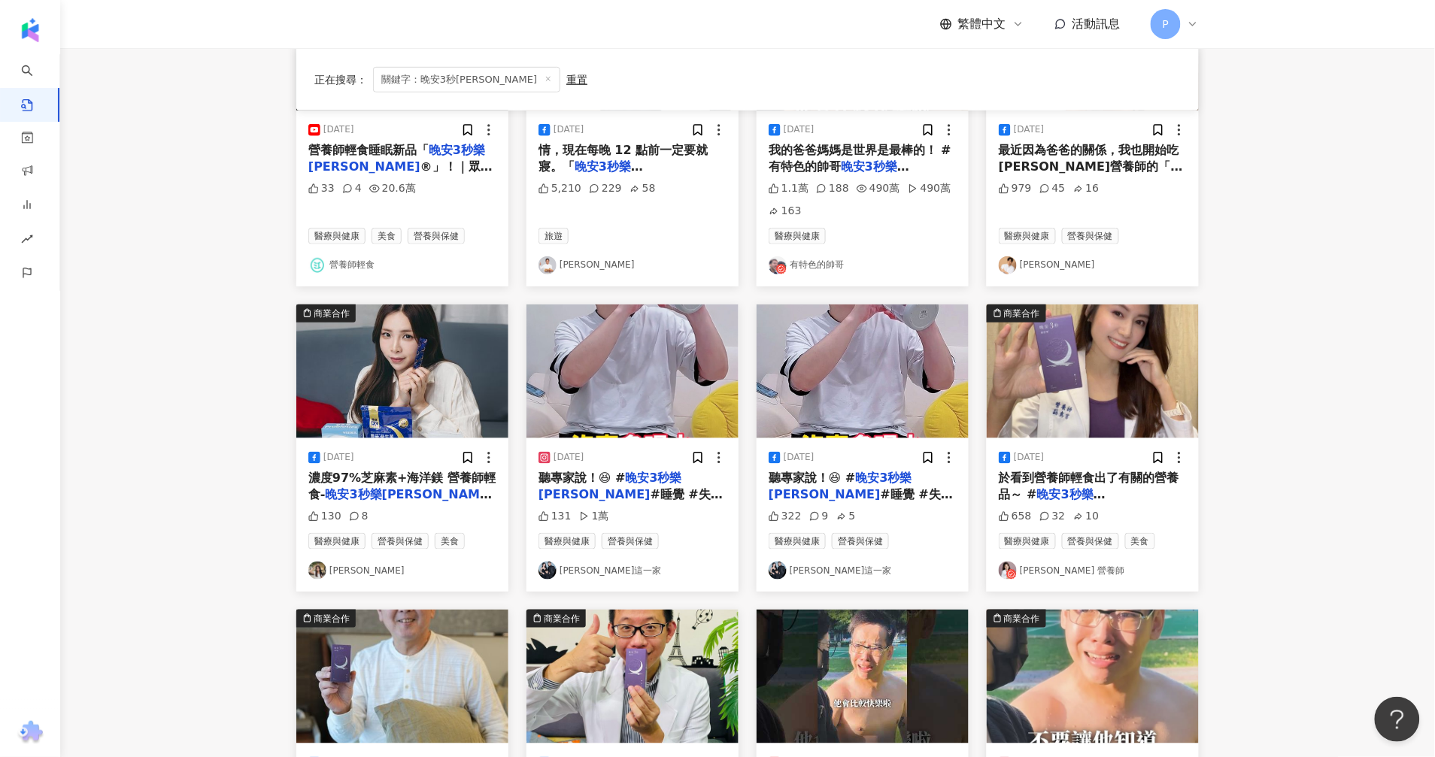
click at [637, 485] on mark "晚安3秒樂舒寧" at bounding box center [610, 486] width 144 height 31
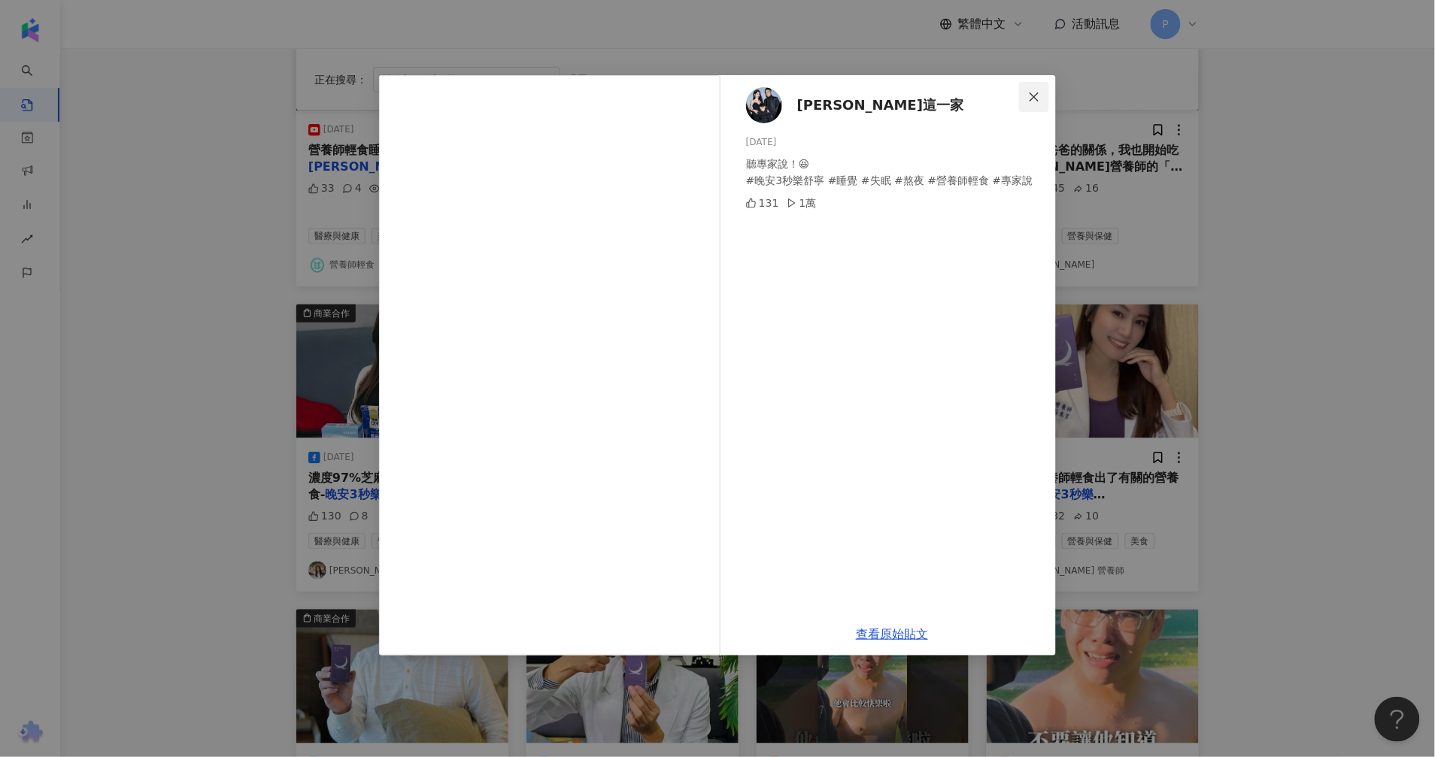
click at [1036, 94] on icon "close" at bounding box center [1033, 96] width 9 height 9
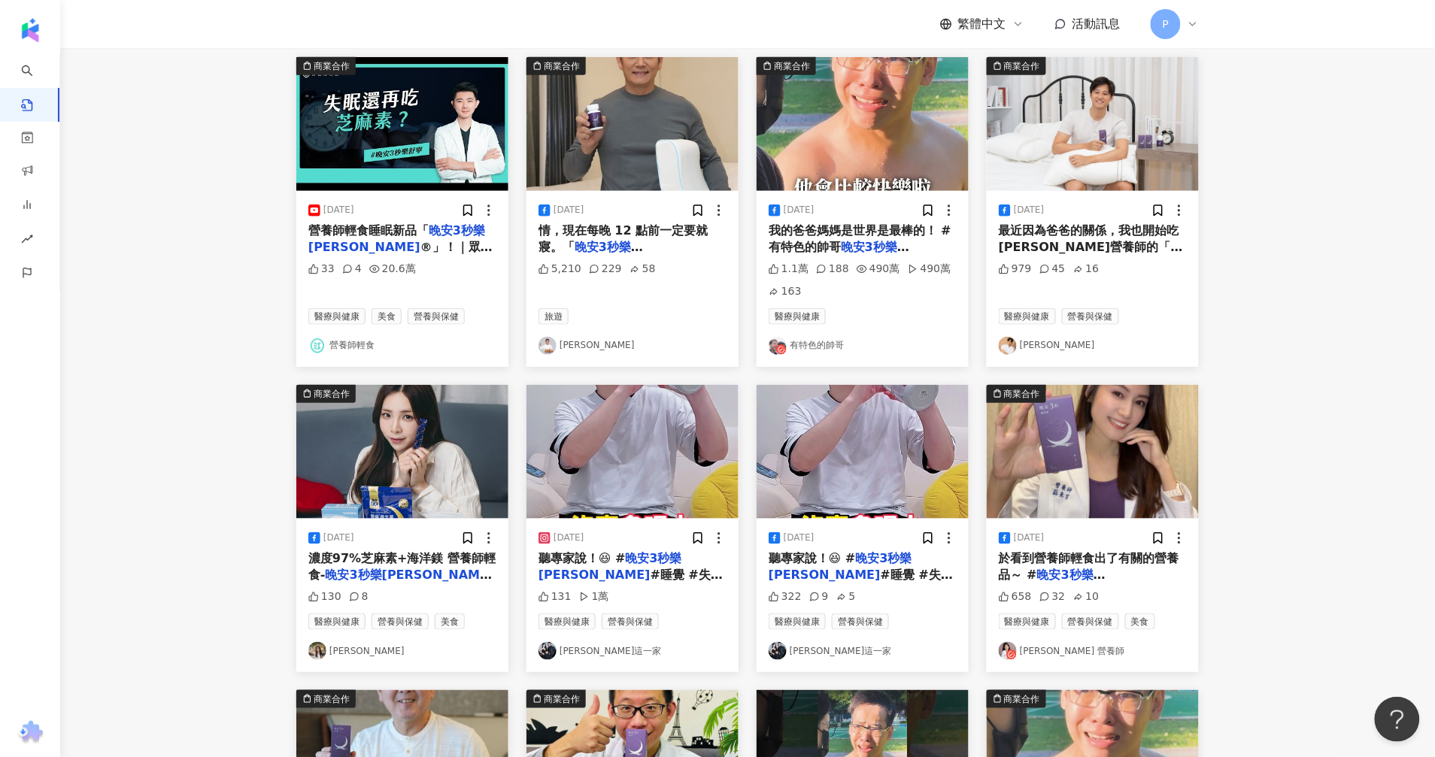
scroll to position [0, 0]
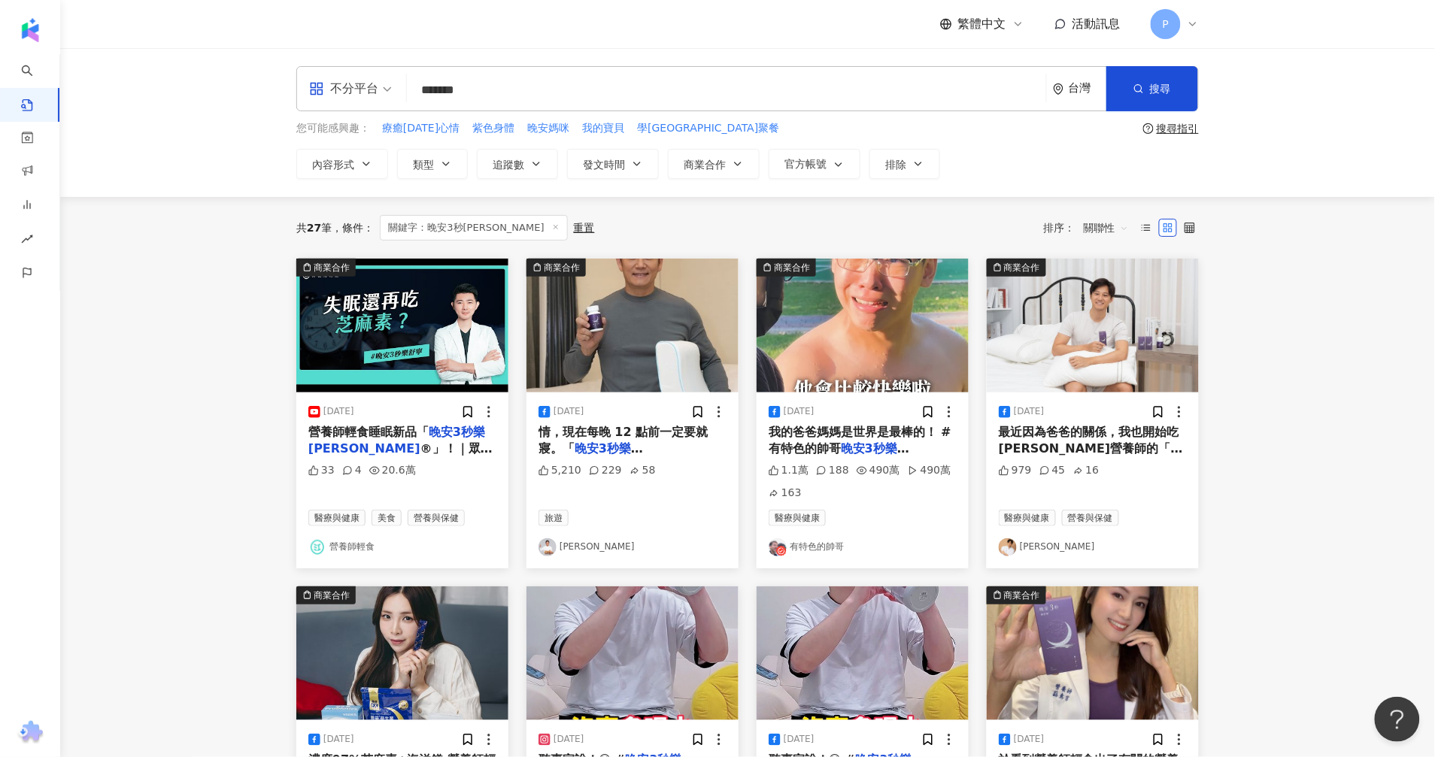
click at [1111, 223] on span "關聯性" at bounding box center [1106, 228] width 45 height 24
click at [1115, 382] on div "發文時間" at bounding box center [1108, 386] width 42 height 17
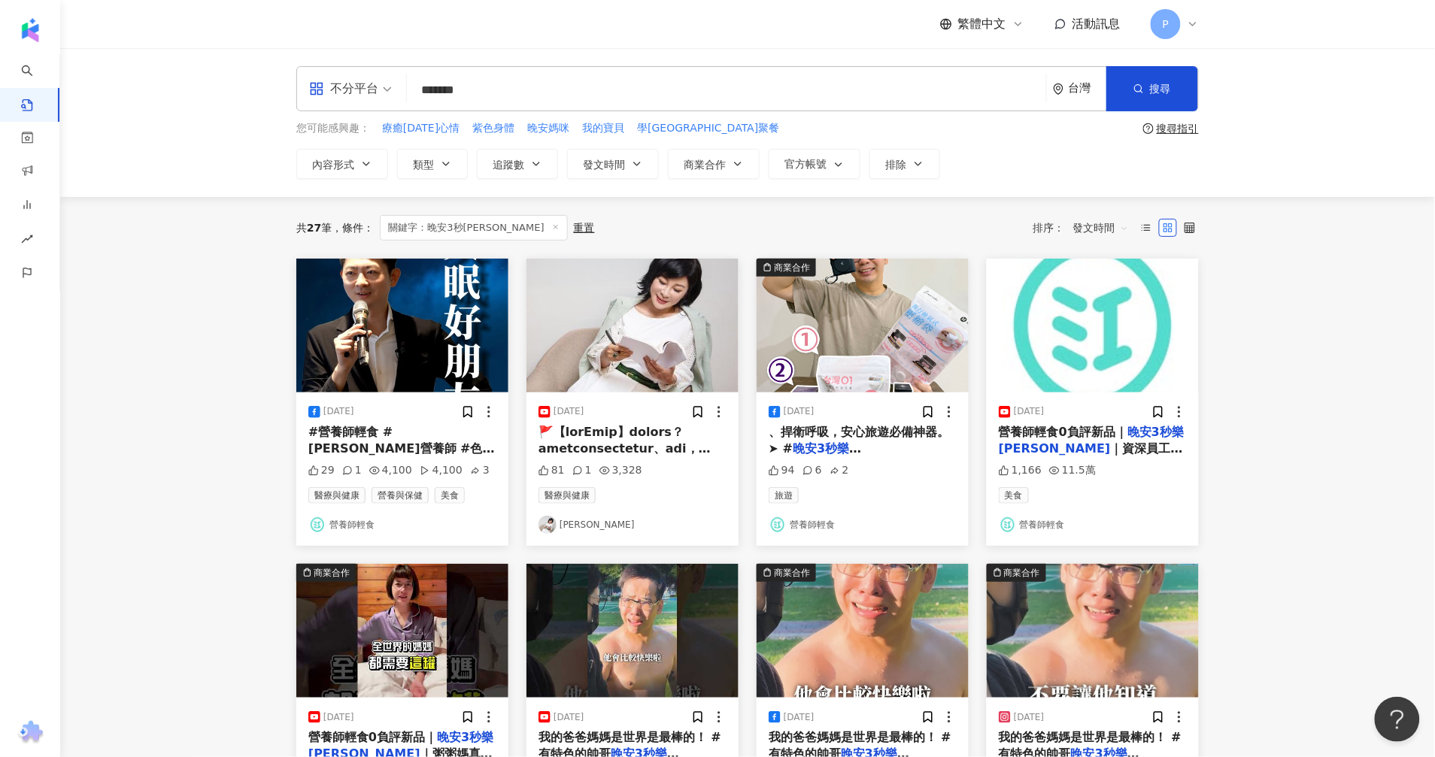
click at [850, 456] on mark "晚安3秒樂舒寧" at bounding box center [825, 456] width 112 height 31
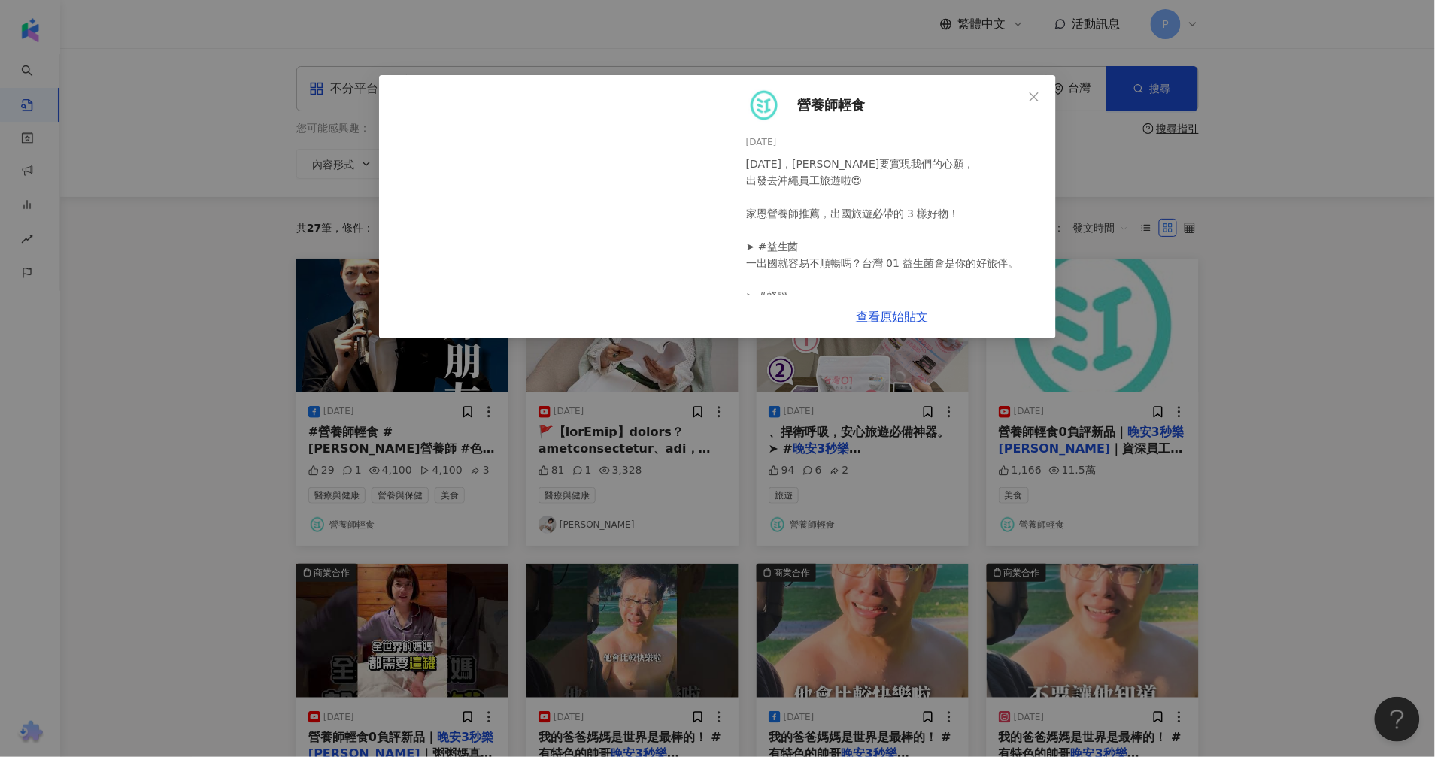
click at [1305, 519] on div "營養師輕食 2025/3/12 明天，阿江要實現我們的心願， 出發去沖繩員工旅遊啦😍 家恩營養師推薦，出國旅遊必帶的 3 樣好物！ ➤ #益生菌 一出國就容易…" at bounding box center [717, 378] width 1435 height 757
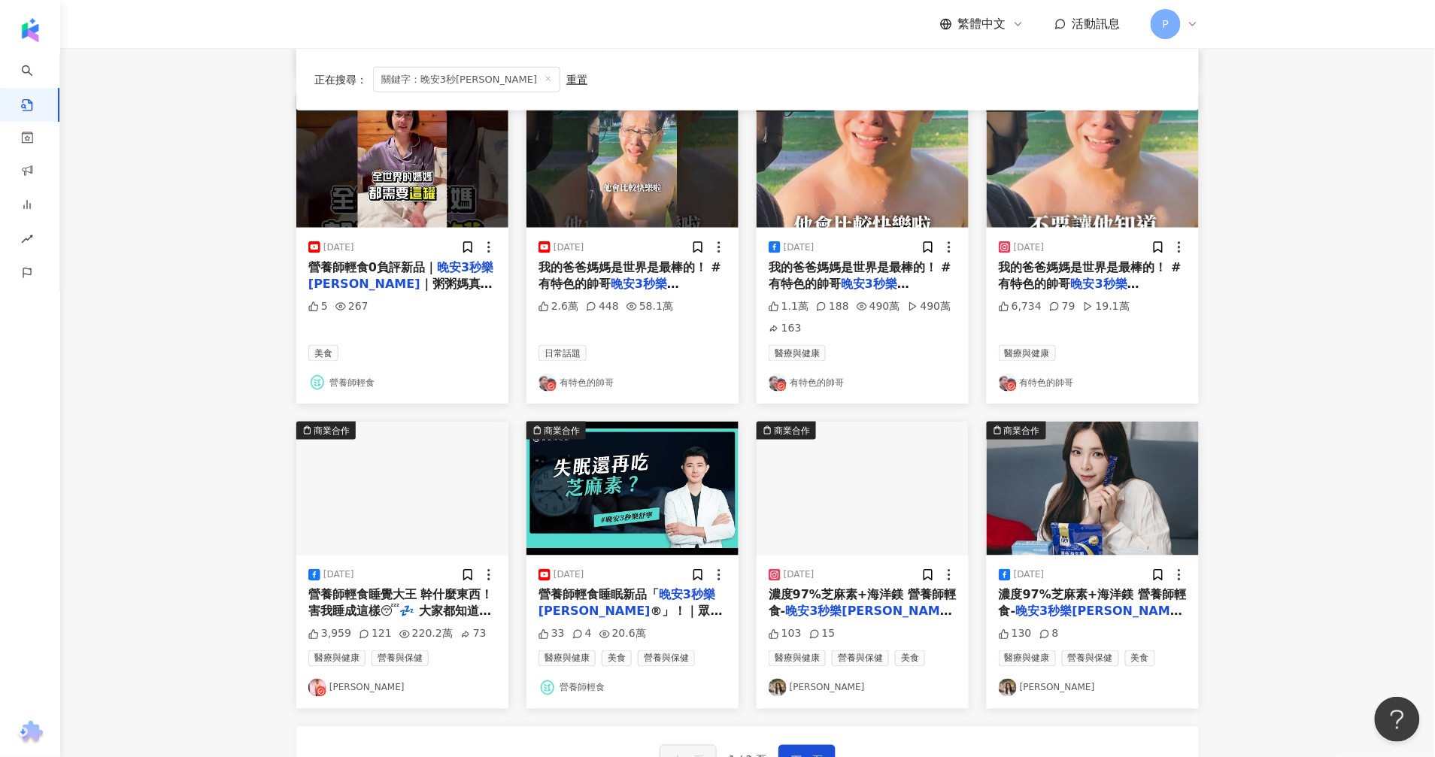
scroll to position [564, 0]
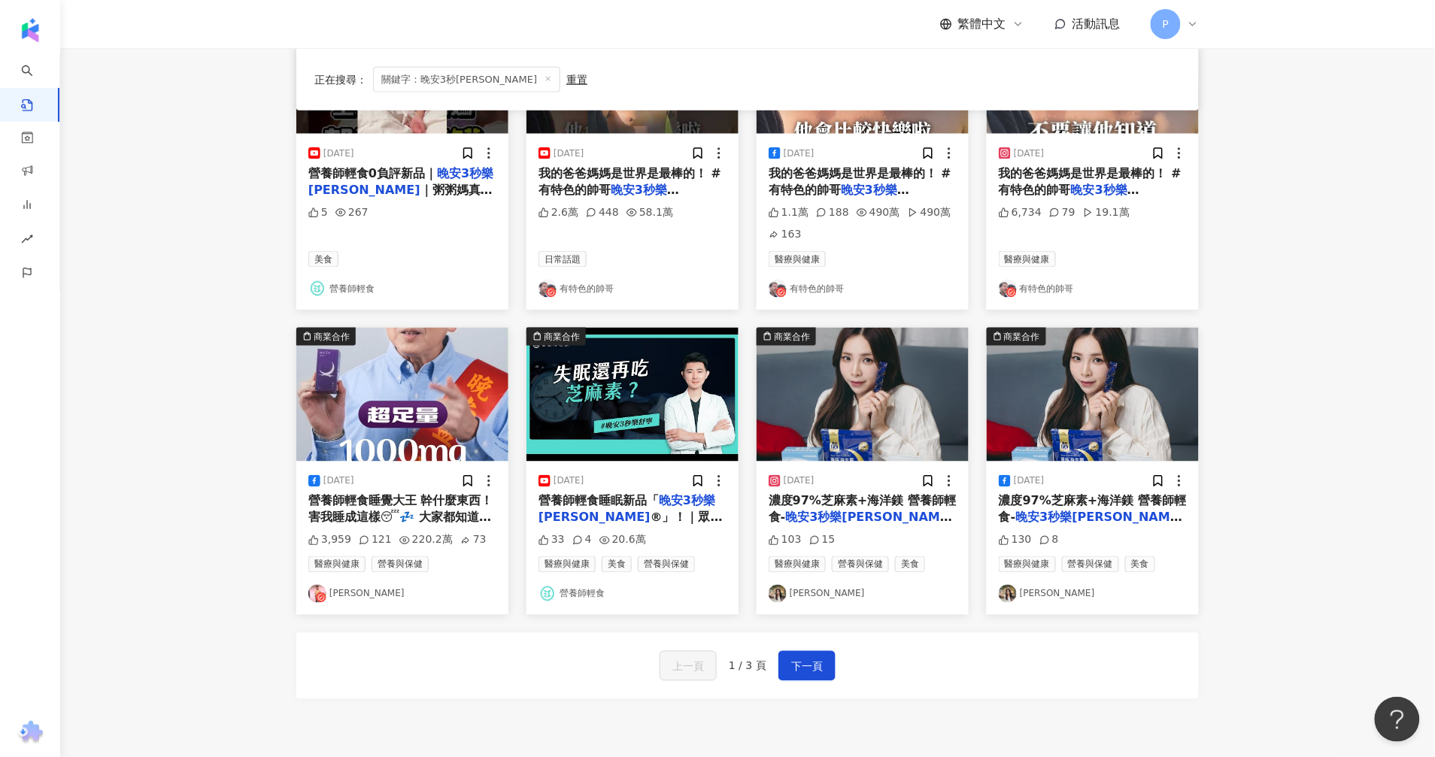
click at [1011, 506] on span "濃度97%芝麻素+海洋鎂 營養師輕食-" at bounding box center [1092, 509] width 187 height 31
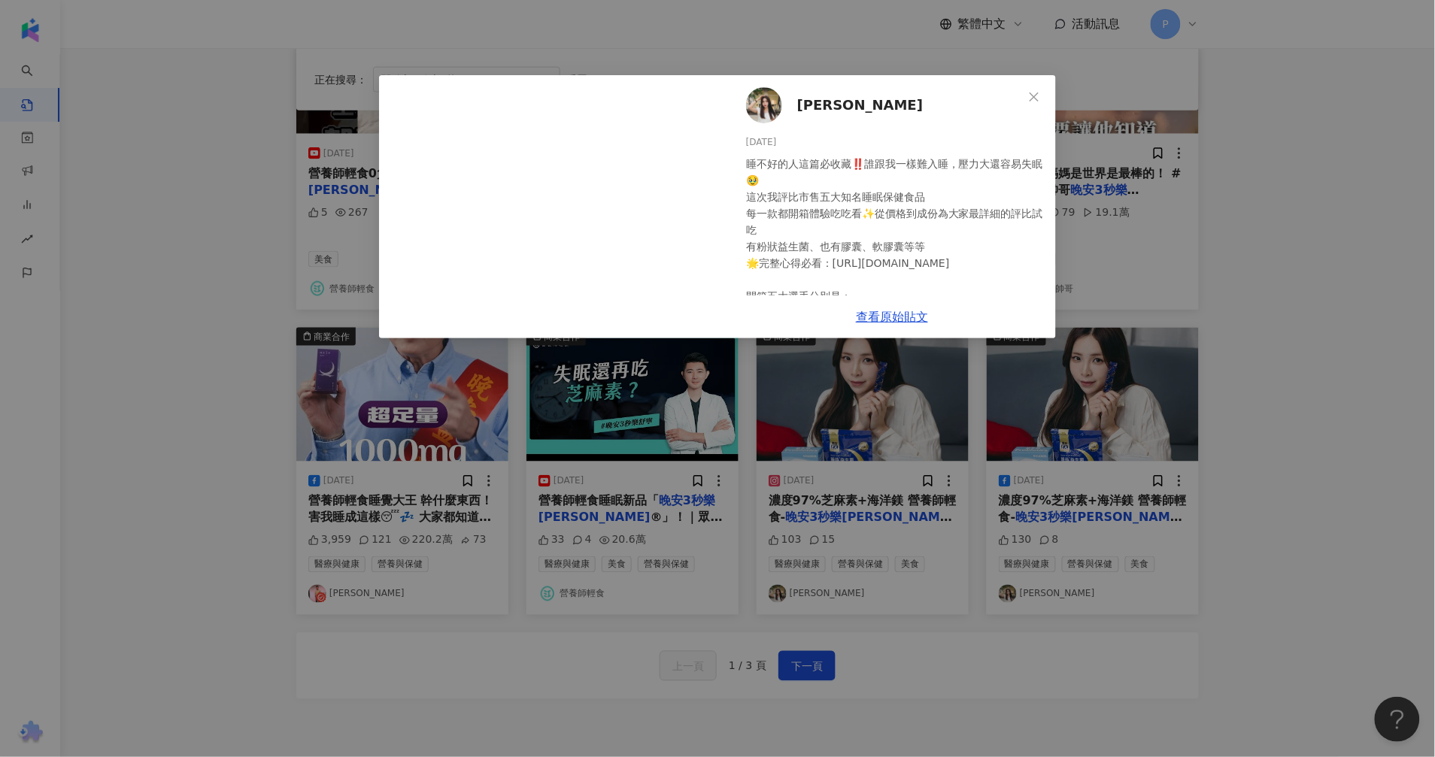
click at [932, 314] on div "查看原始貼文" at bounding box center [892, 317] width 328 height 43
click at [915, 314] on link "查看原始貼文" at bounding box center [892, 317] width 72 height 14
click at [1035, 99] on icon "close" at bounding box center [1034, 97] width 12 height 12
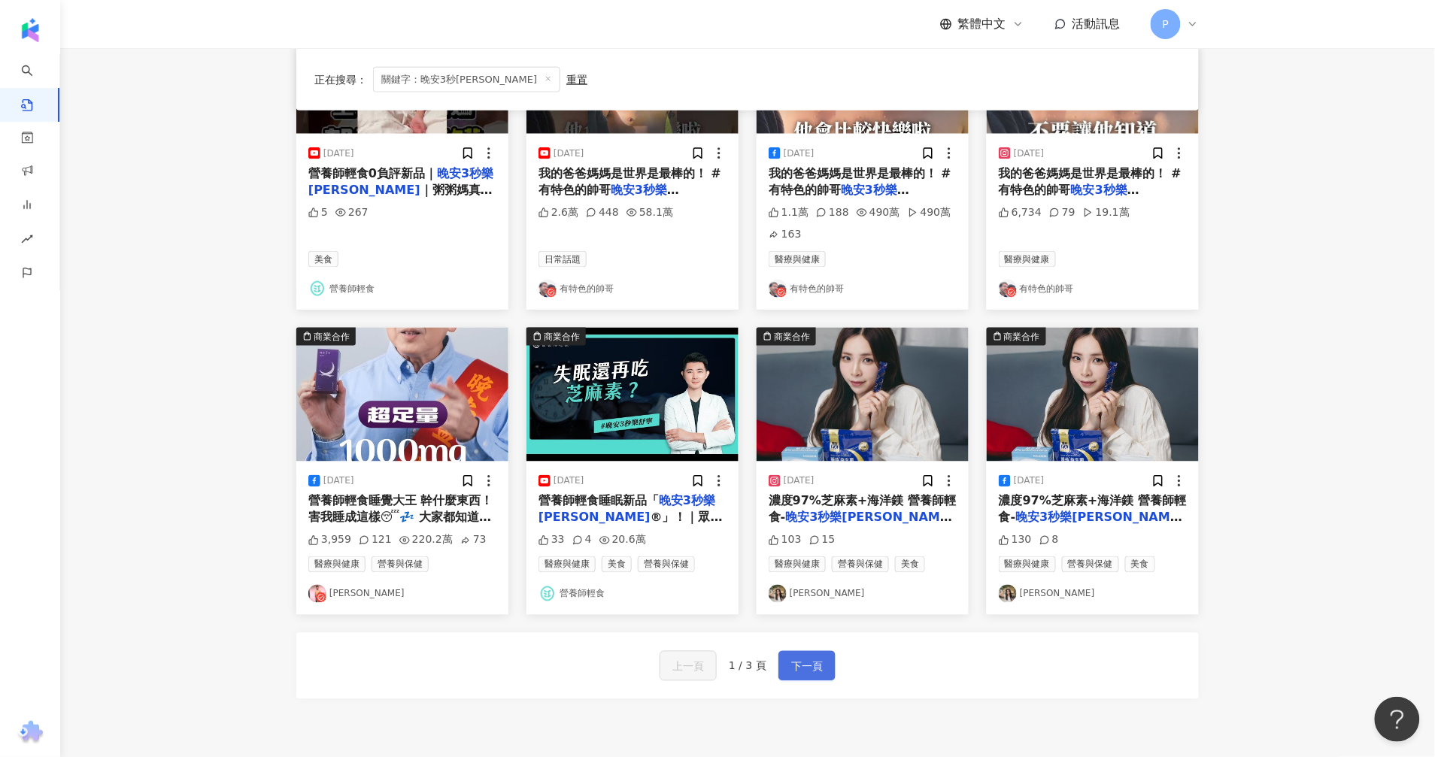
click at [805, 672] on span "下一頁" at bounding box center [807, 667] width 32 height 18
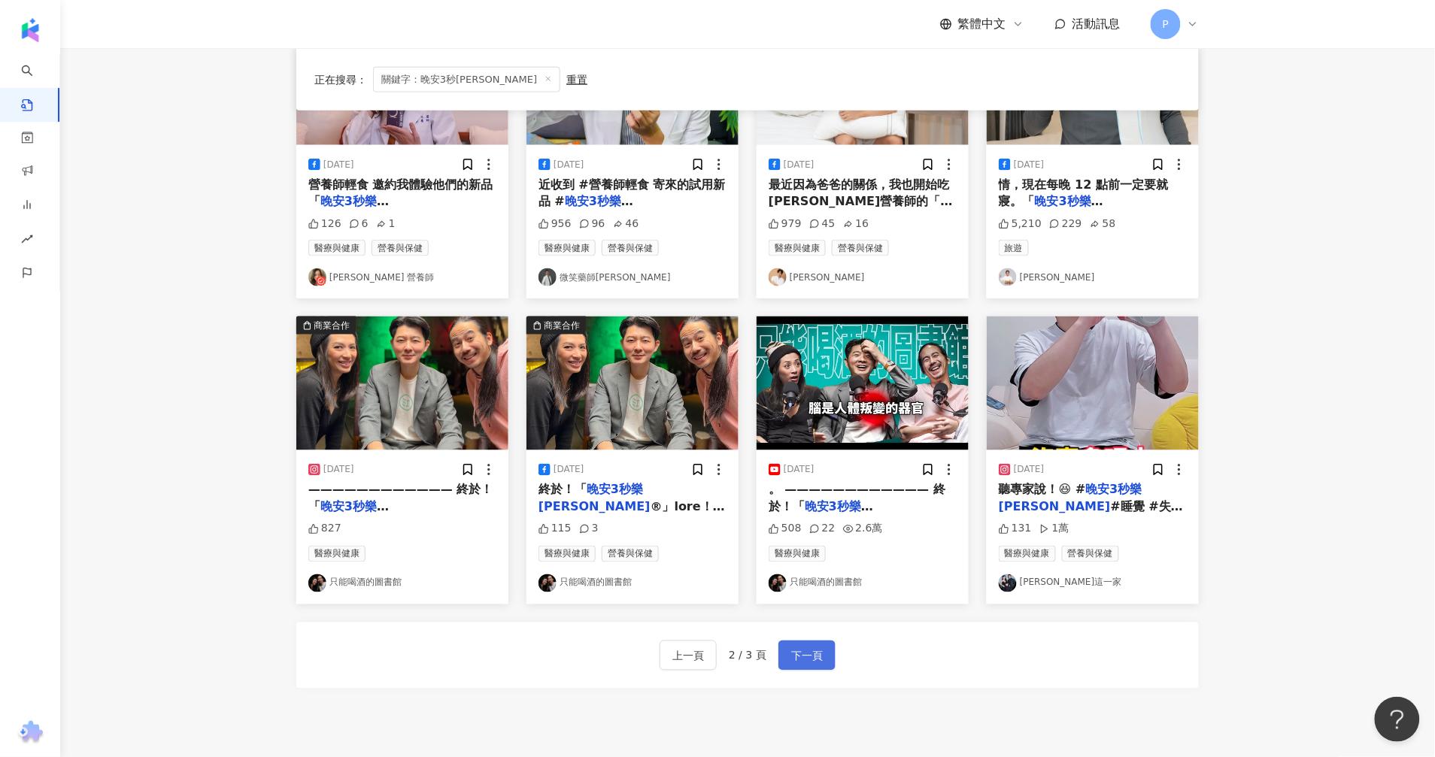
scroll to position [541, 0]
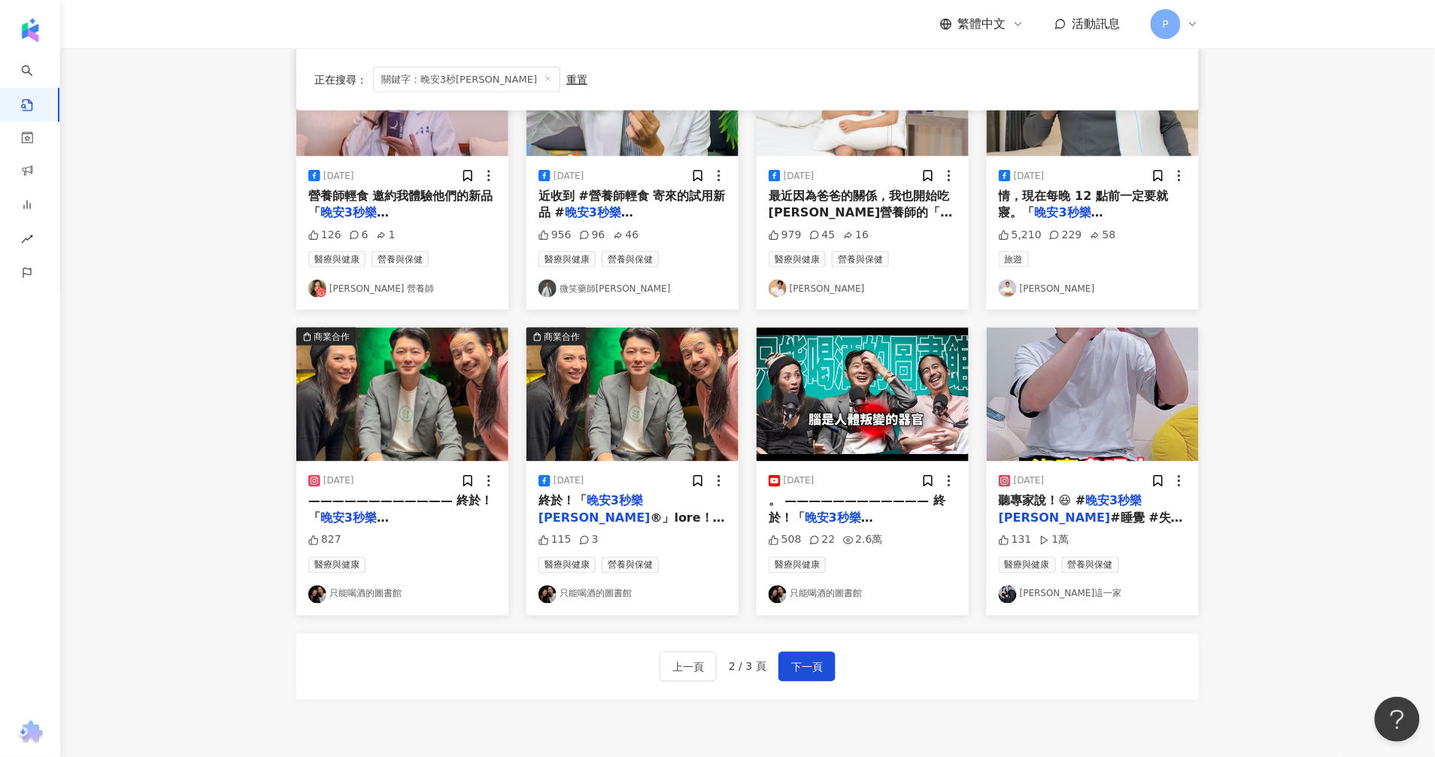
click at [556, 677] on div "上一頁 2 / 3 頁 下一頁" at bounding box center [747, 667] width 902 height 66
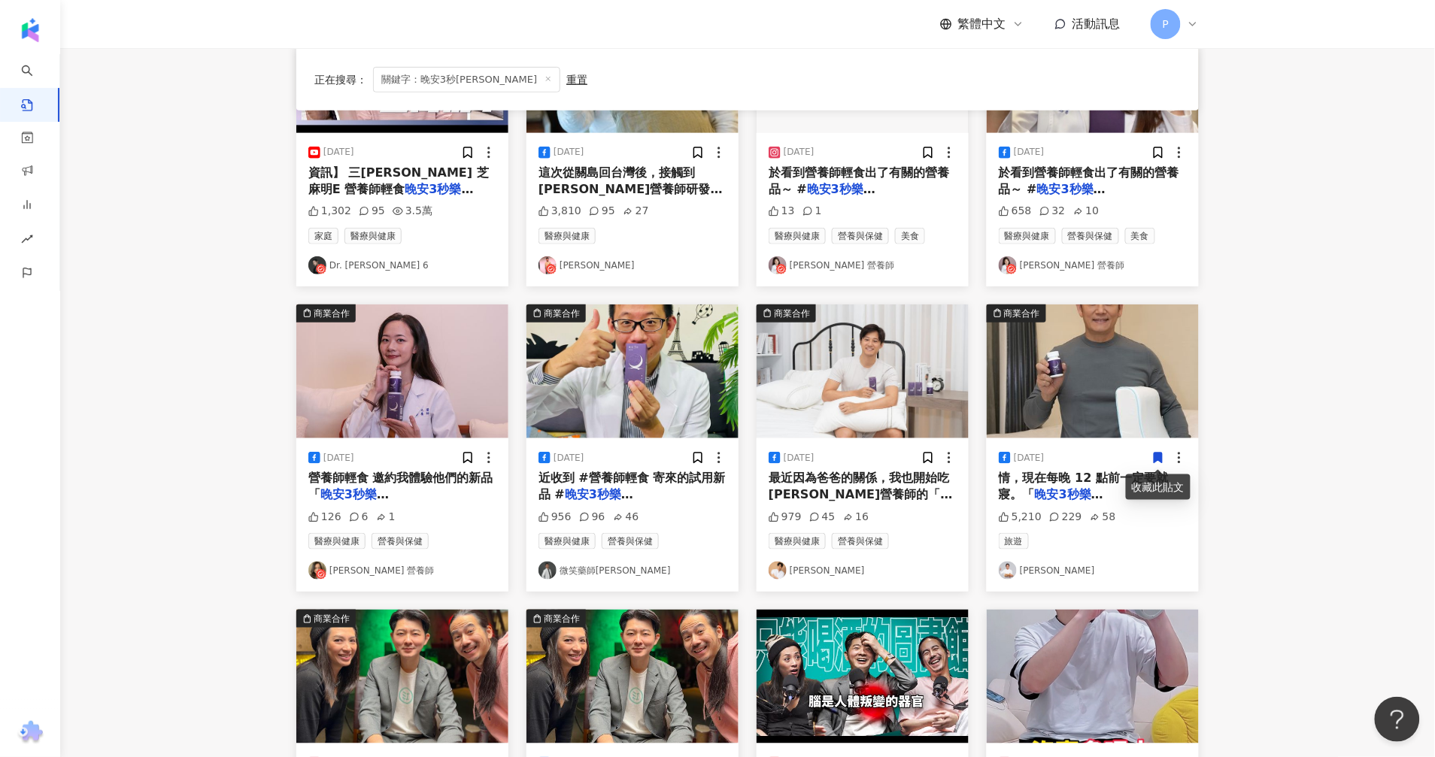
scroll to position [447, 0]
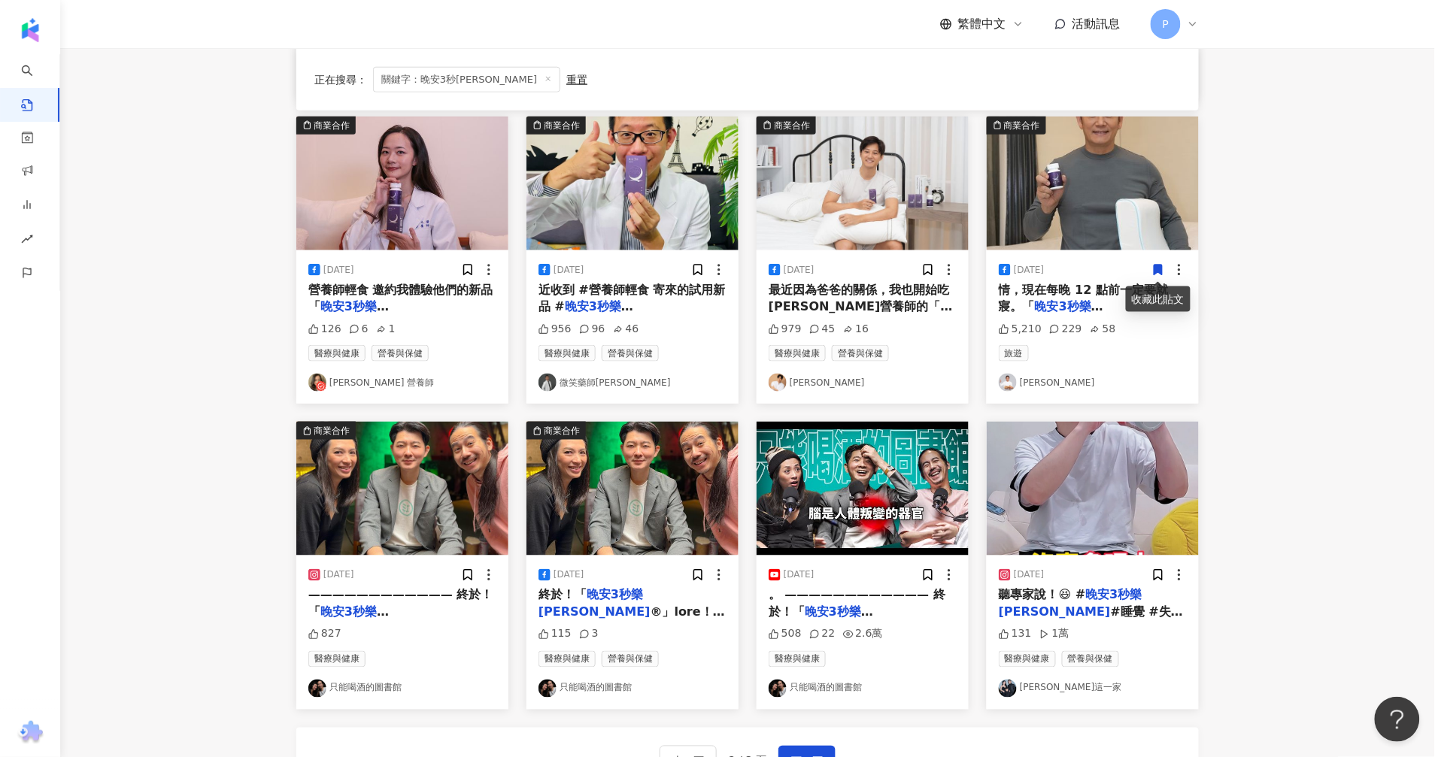
click at [1335, 508] on main "不分平台 ******* 台灣 搜尋 searchOperator 插入語法 完全符合 "" 聯集 OR 交集 AND 排除 - 群組 {} 您可能感興趣： …" at bounding box center [747, 216] width 1375 height 1231
click at [1266, 324] on main "不分平台 ******* 台灣 搜尋 searchOperator 插入語法 完全符合 "" 聯集 OR 交集 AND 排除 - 群組 {} 您可能感興趣： …" at bounding box center [747, 216] width 1375 height 1231
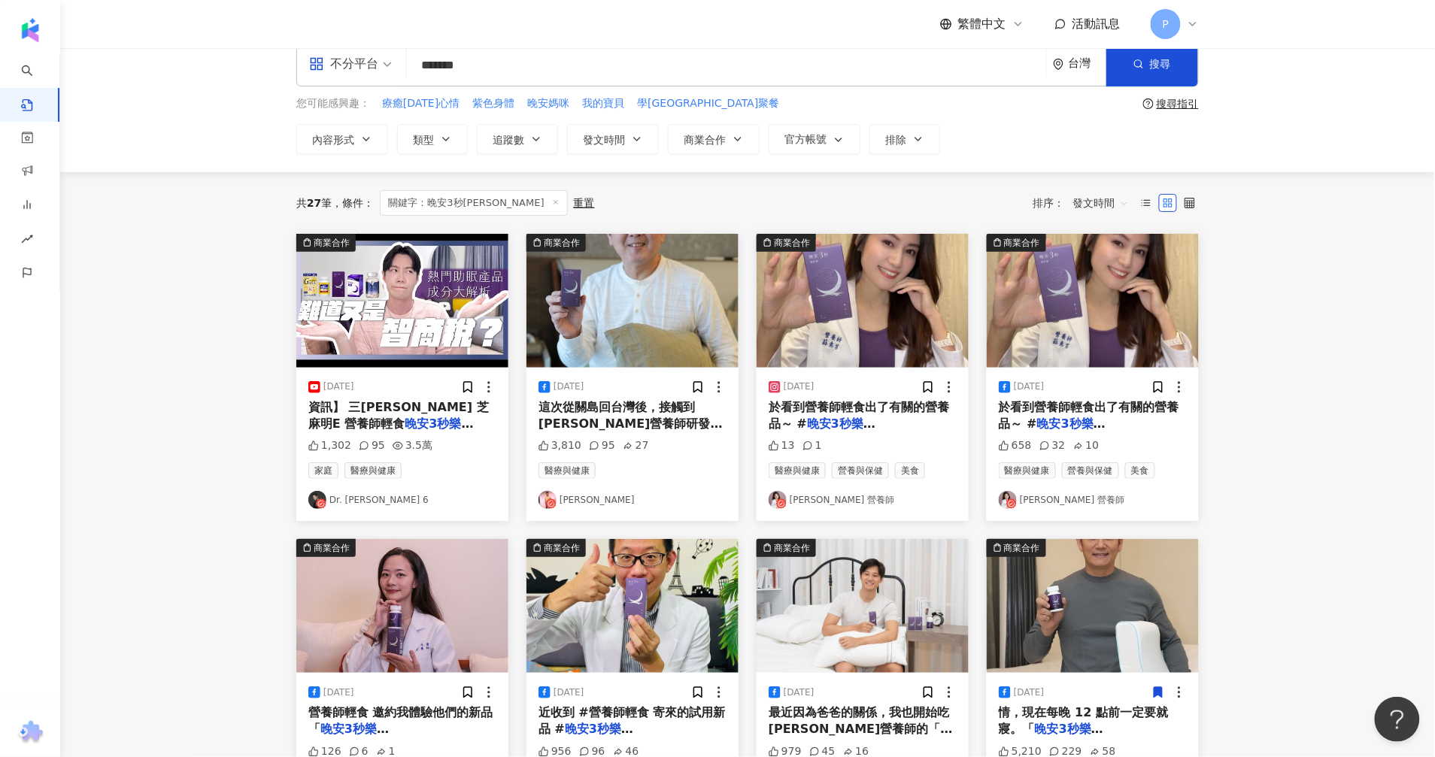
scroll to position [0, 0]
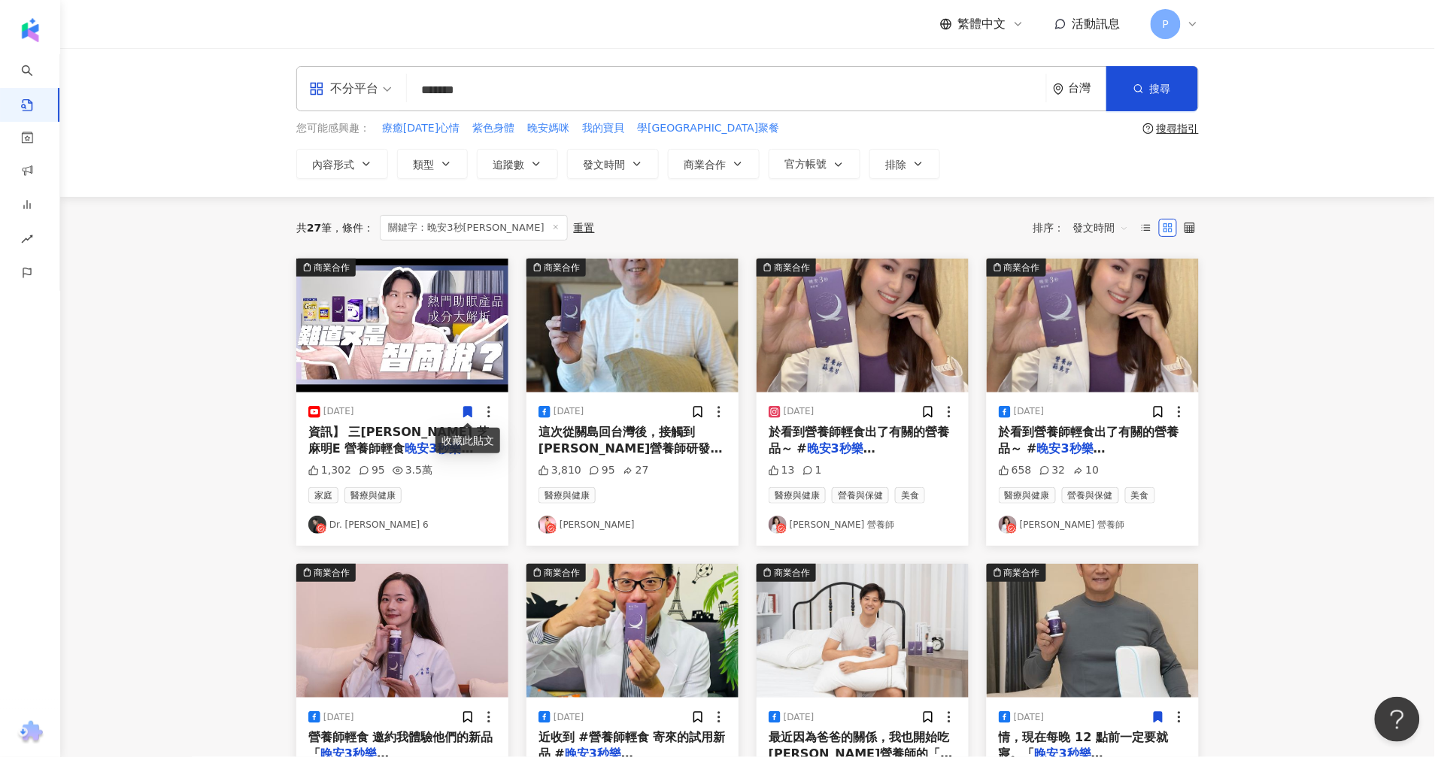
click at [365, 438] on span "資訊】 三多利 芝麻明E 營養師輕食" at bounding box center [398, 440] width 180 height 31
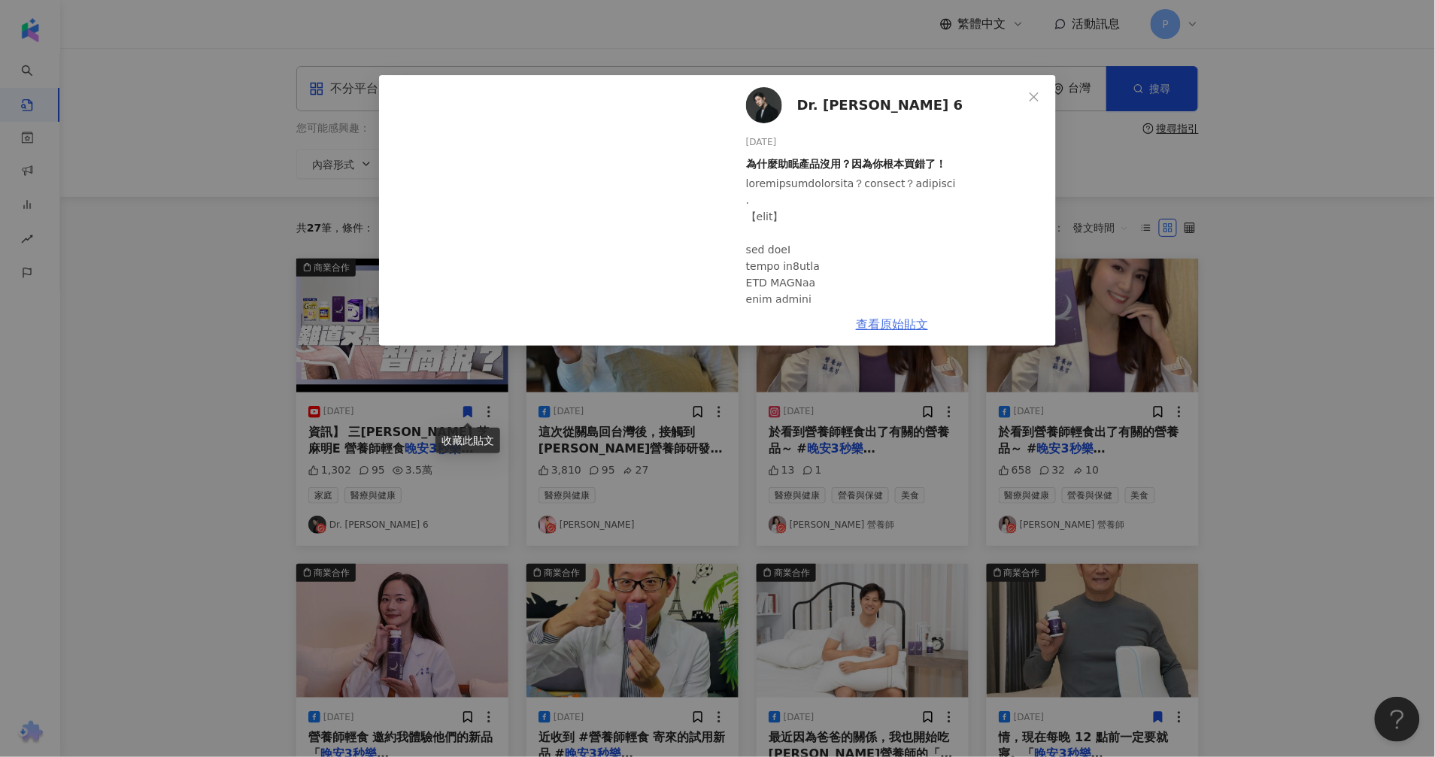
click at [896, 323] on link "查看原始貼文" at bounding box center [892, 324] width 72 height 14
click at [1042, 92] on span "Close" at bounding box center [1034, 97] width 30 height 12
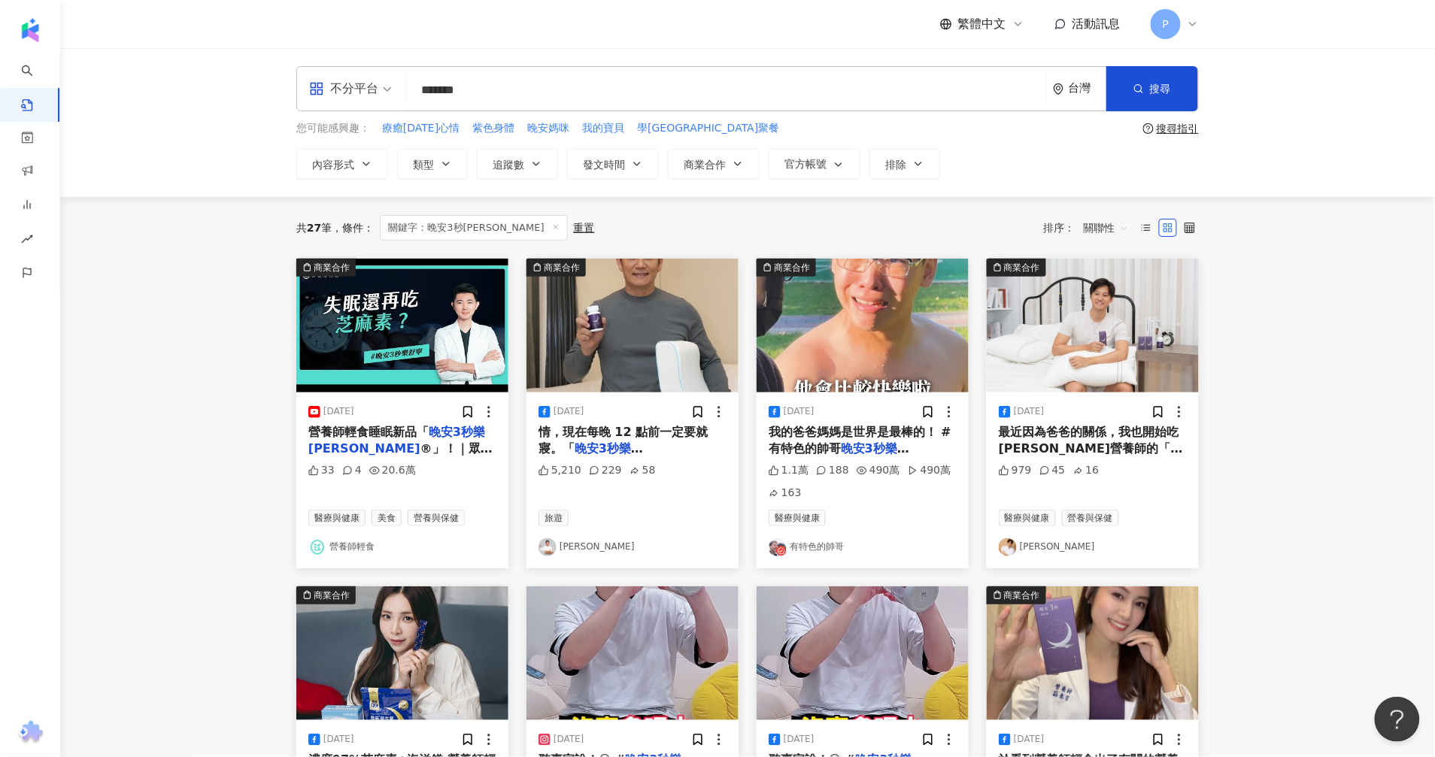
click at [555, 87] on input "*******" at bounding box center [726, 90] width 627 height 32
drag, startPoint x: 550, startPoint y: 92, endPoint x: 396, endPoint y: 87, distance: 154.2
click at [396, 87] on div "不分平台 晚安3秒樂舒寧 ******* 台灣 搜尋 searchOperator 插入語法 完全符合 "" 聯集 OR 交集 AND 排除 - 群組 {}" at bounding box center [747, 88] width 902 height 45
paste input "*"
type input "********"
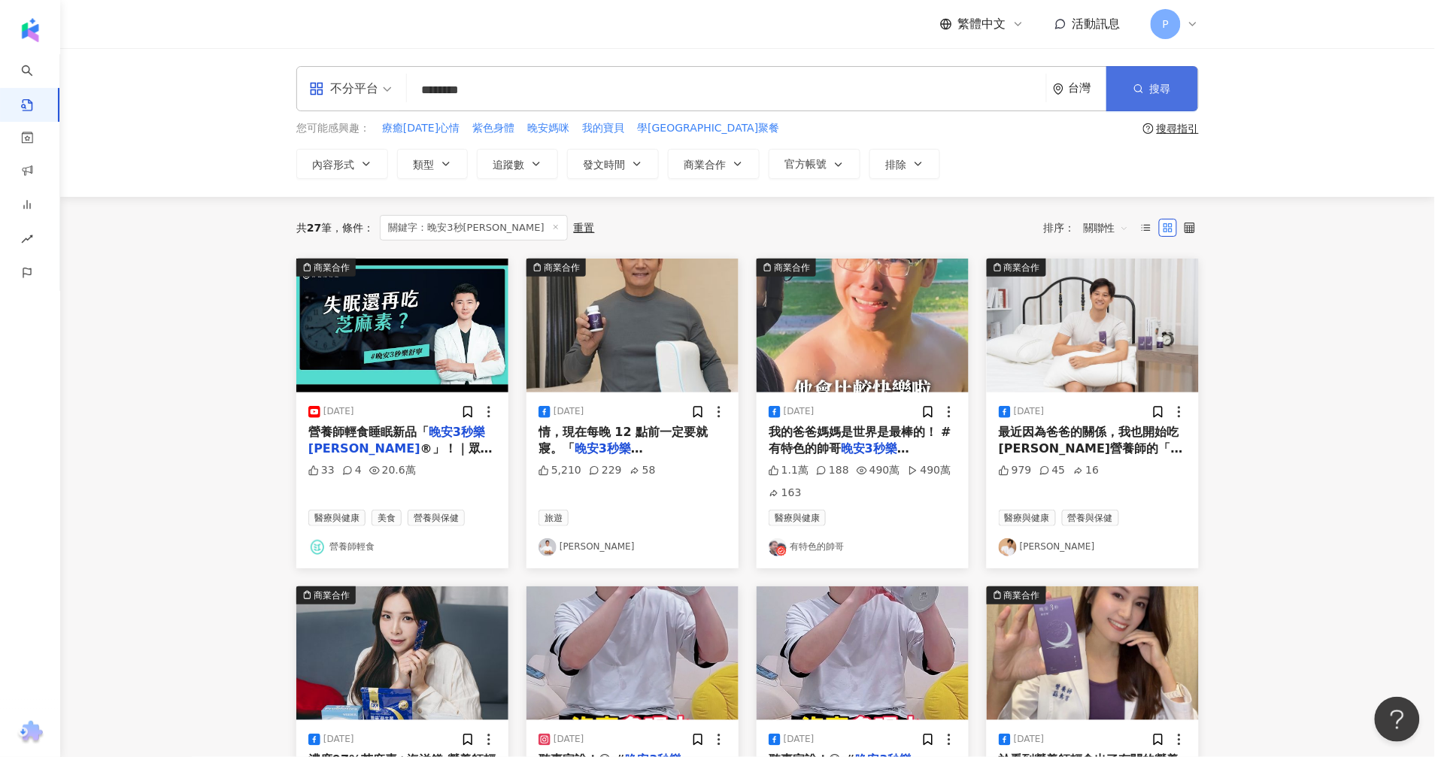
click at [1128, 90] on button "搜尋" at bounding box center [1152, 88] width 92 height 45
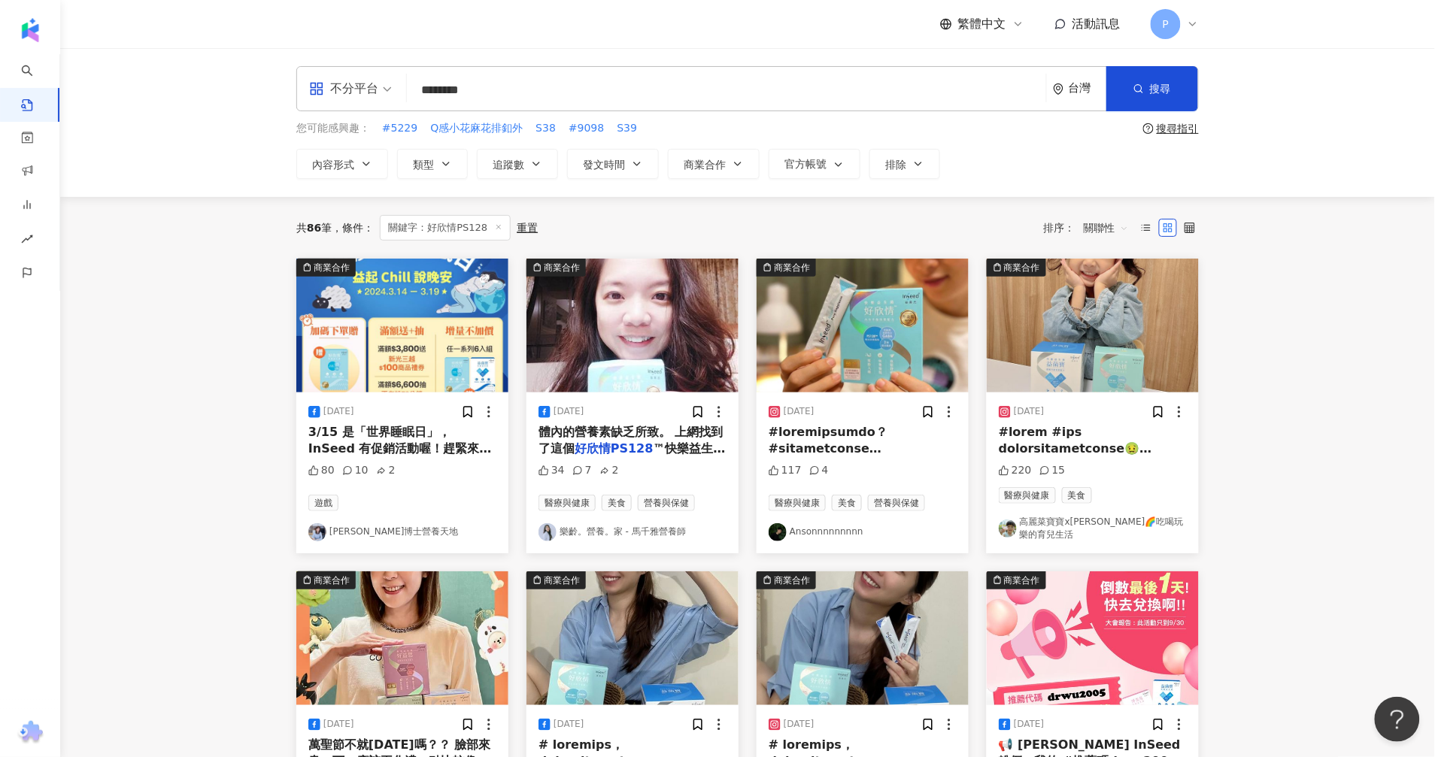
click at [1098, 233] on span "關聯性" at bounding box center [1106, 228] width 45 height 24
click at [1129, 381] on div "發文時間" at bounding box center [1108, 386] width 42 height 17
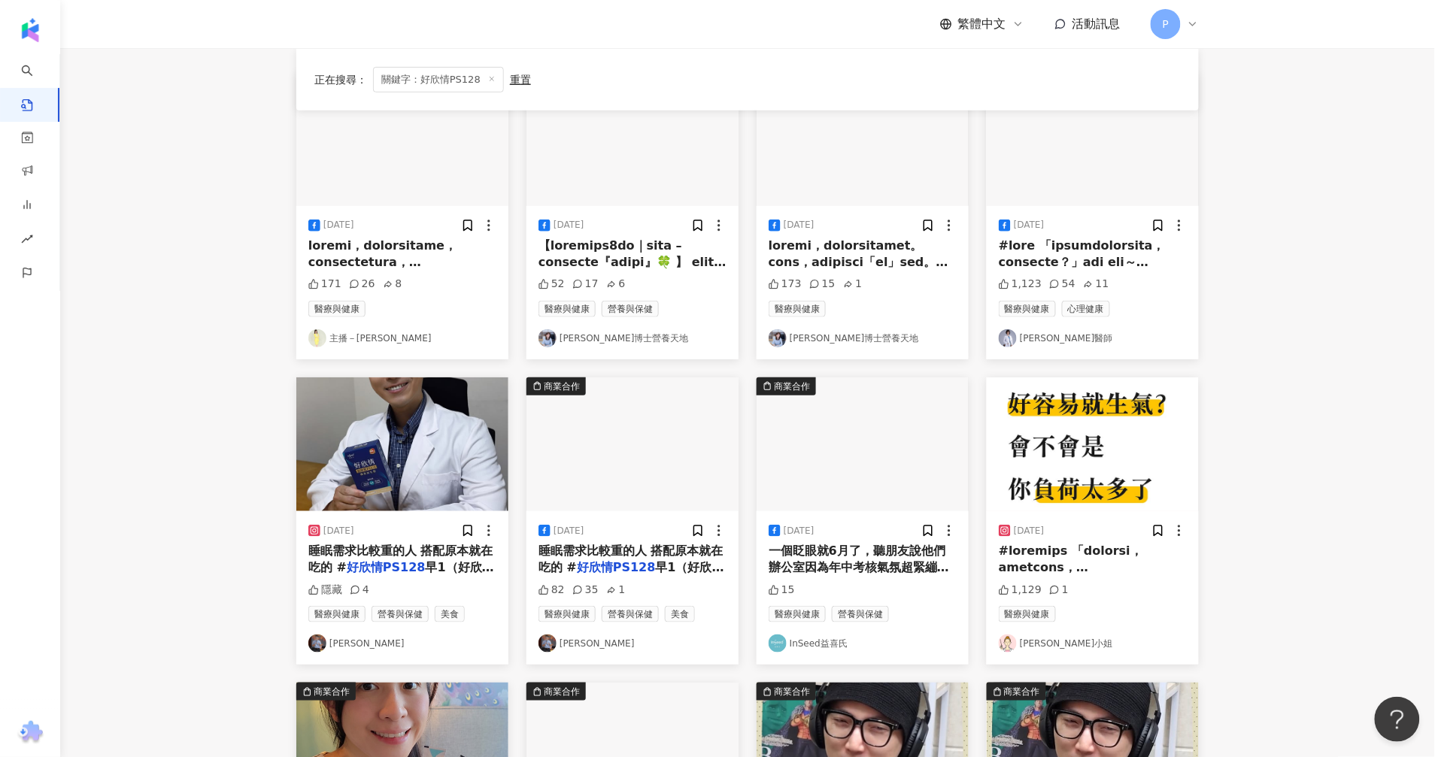
scroll to position [188, 0]
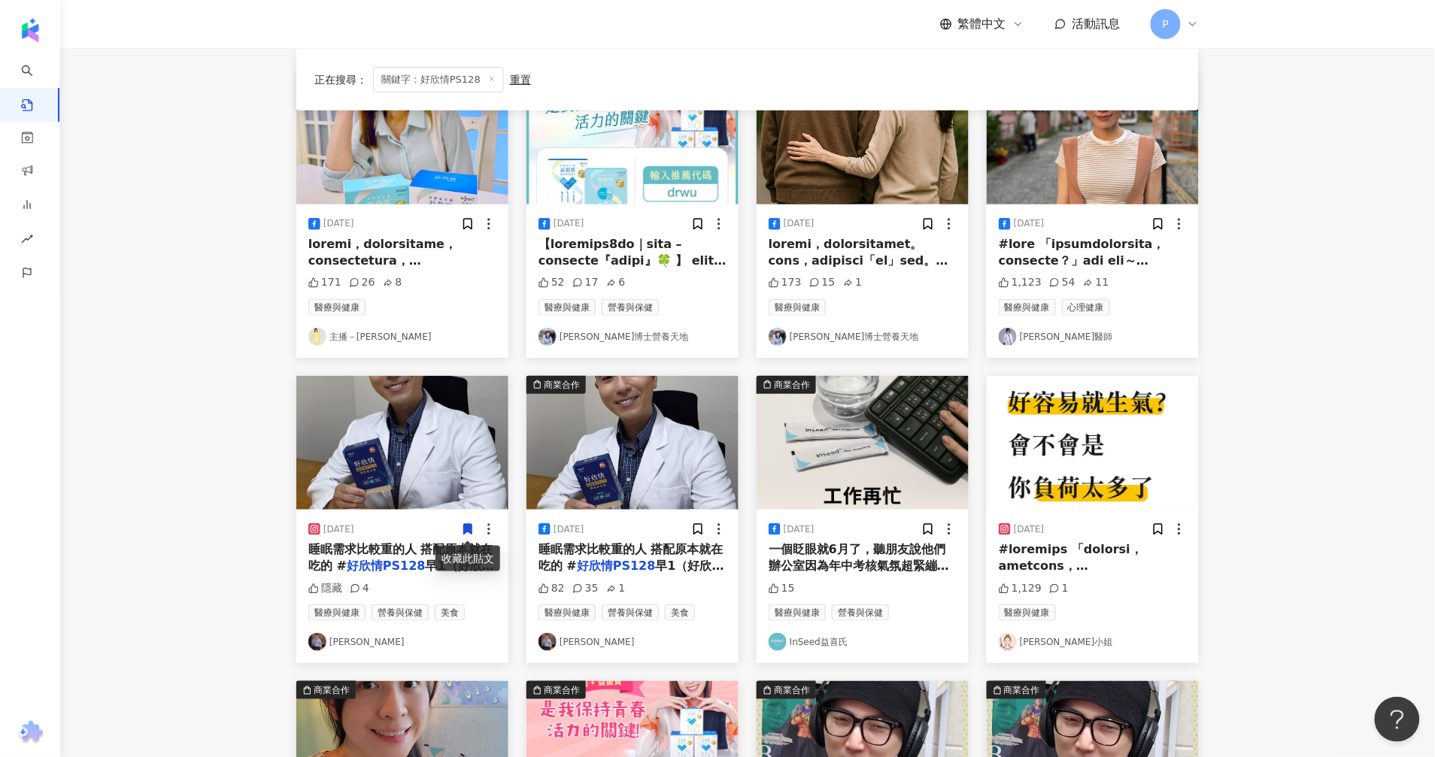
click at [613, 546] on span "睡眠需求比較重的人 搭配原本就在吃的 #" at bounding box center [630, 557] width 185 height 31
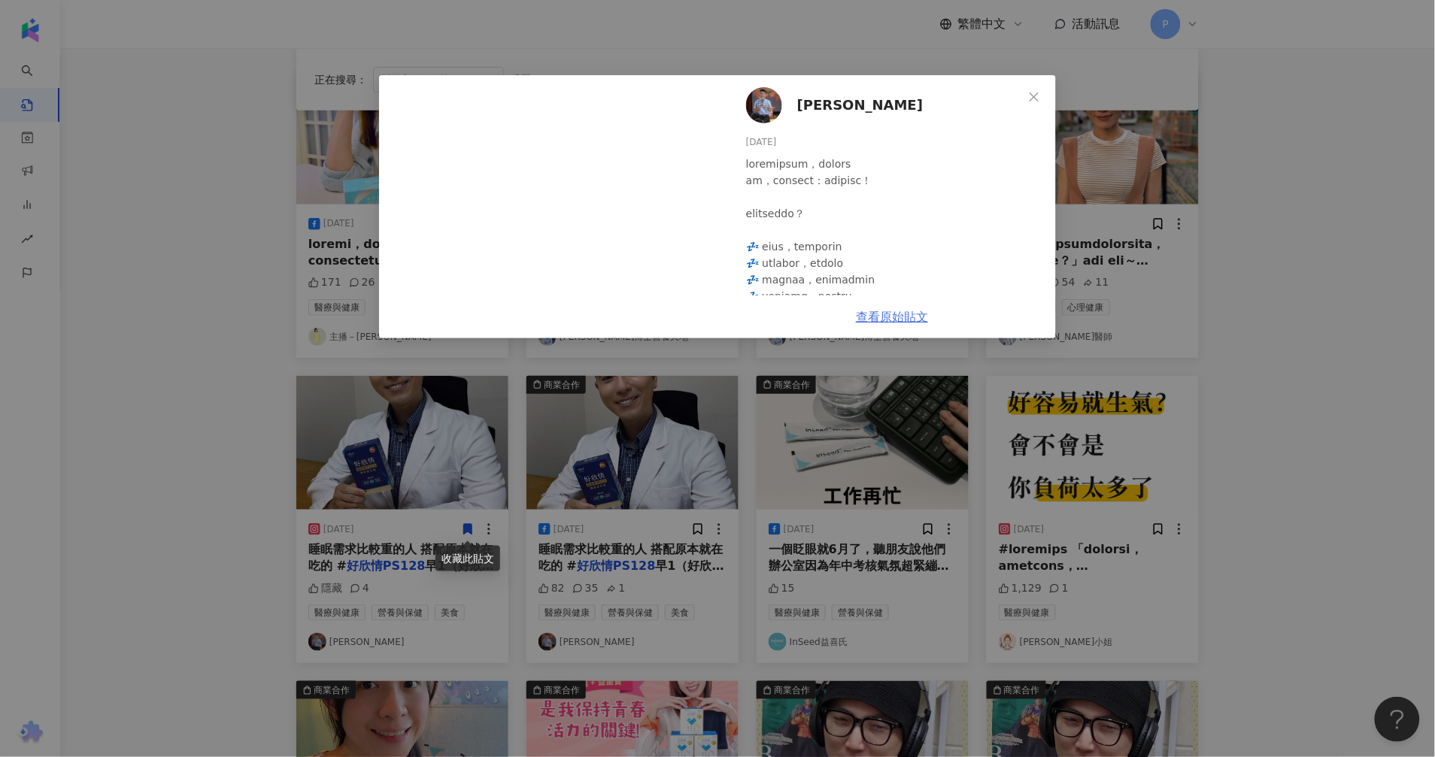
click at [900, 321] on link "查看原始貼文" at bounding box center [892, 317] width 72 height 14
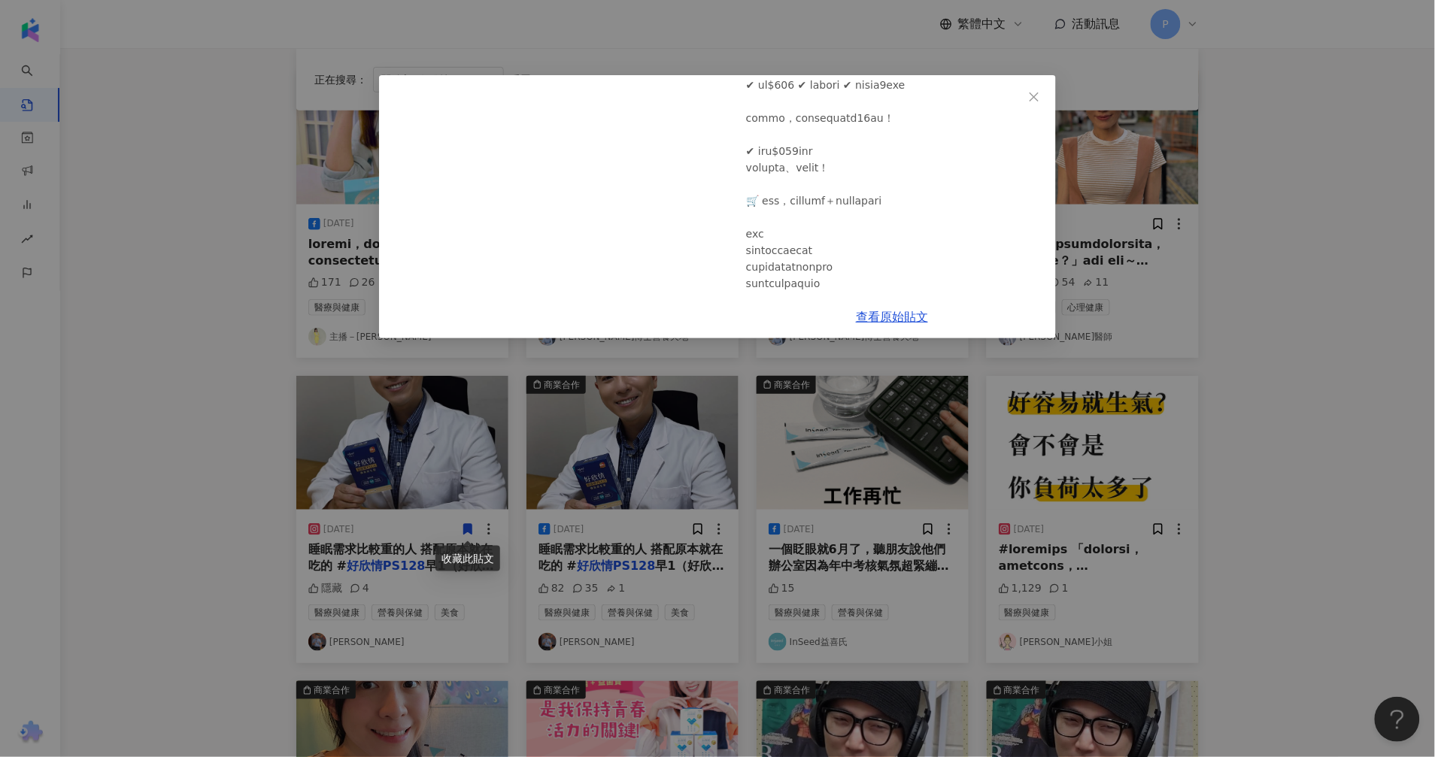
scroll to position [1718, 0]
click at [126, 510] on div "張宇傑 2025/7/2 82 35 1 查看原始貼文" at bounding box center [717, 378] width 1435 height 757
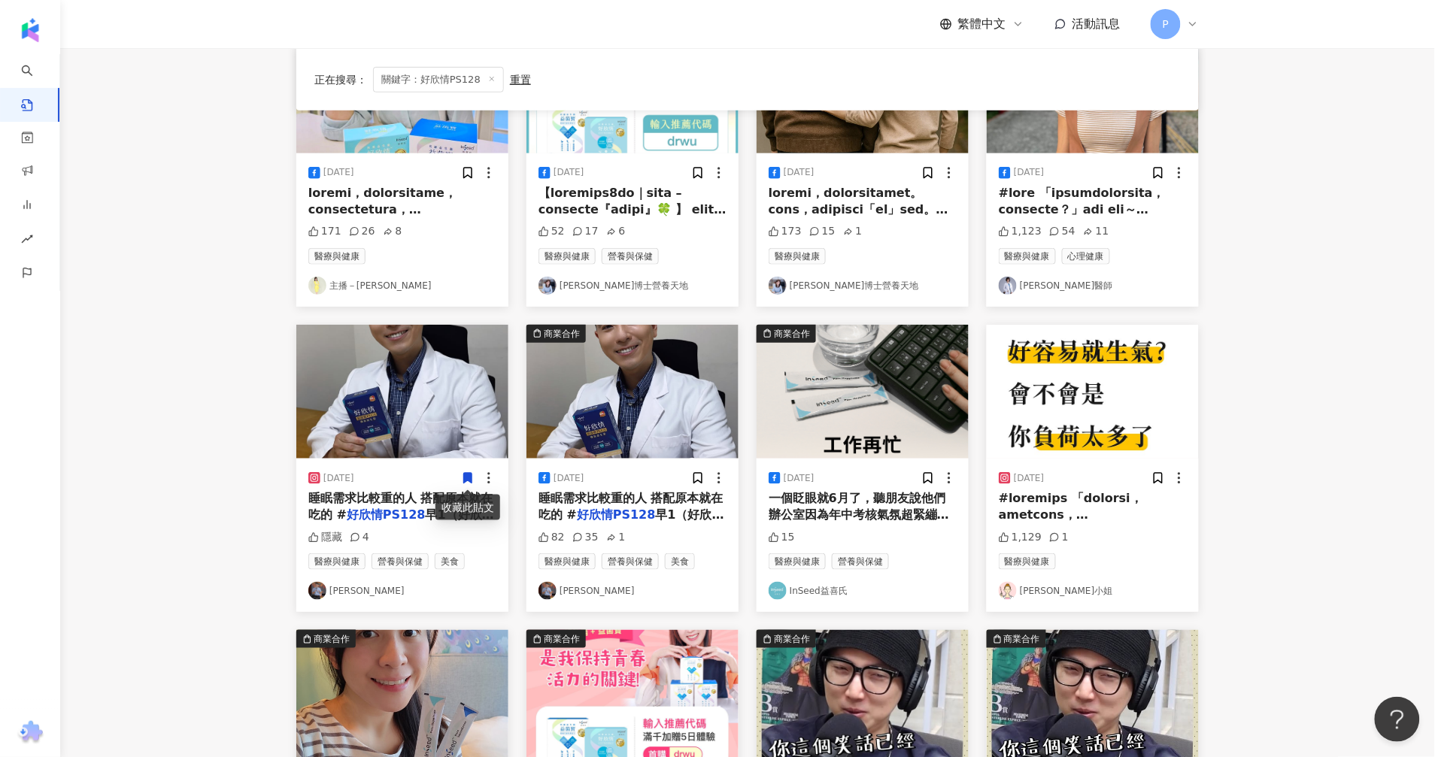
scroll to position [282, 0]
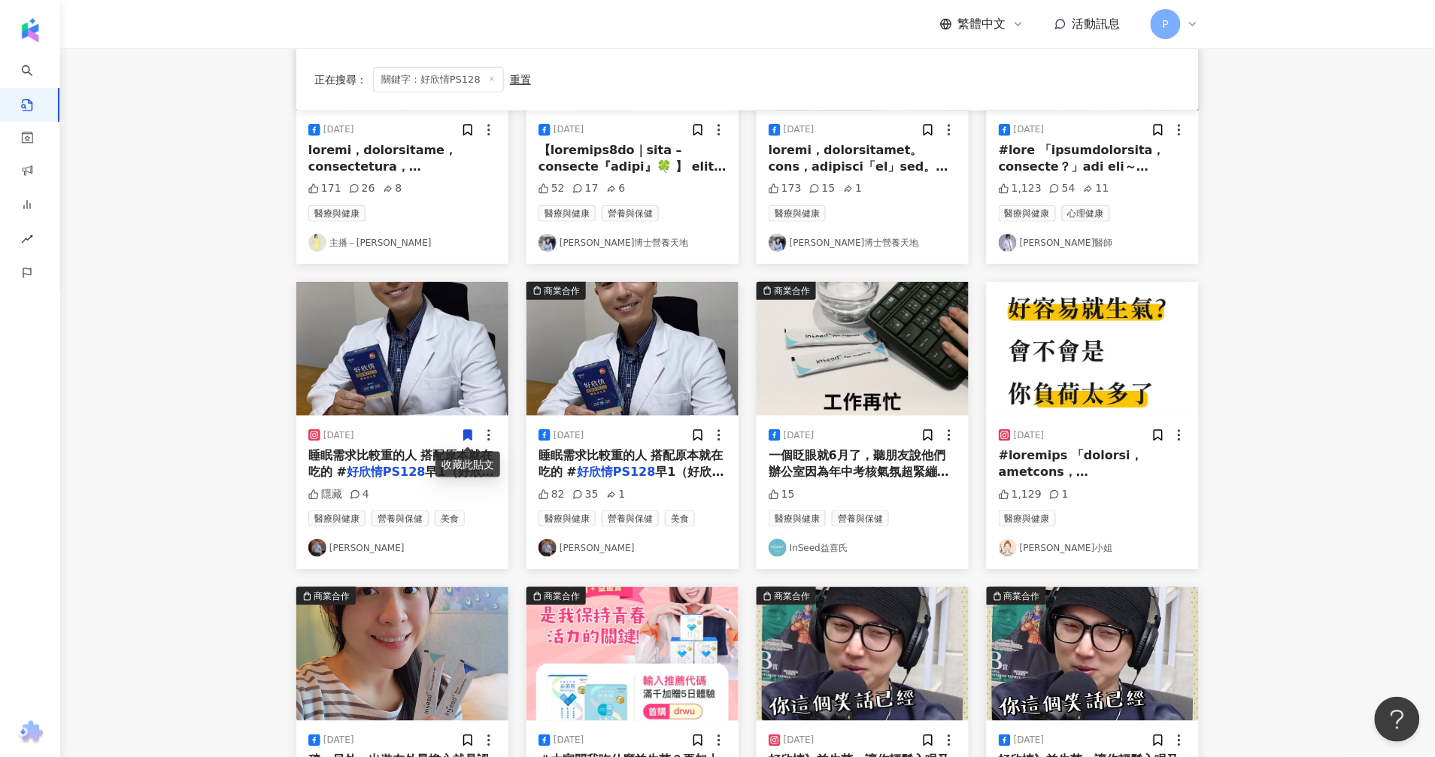
click at [916, 457] on span "一個眨眼就6月了，聽朋友說他們辦公室因為年中考核氣氛超緊繃😣 ﻿幸好我在益生菌公司上班，每天一條好欣情 ﻿白天輕鬆不卡關，晚上安穩好入眠🌙💤 ﻿ ﻿\ 好欣情…" at bounding box center [862, 573] width 187 height 250
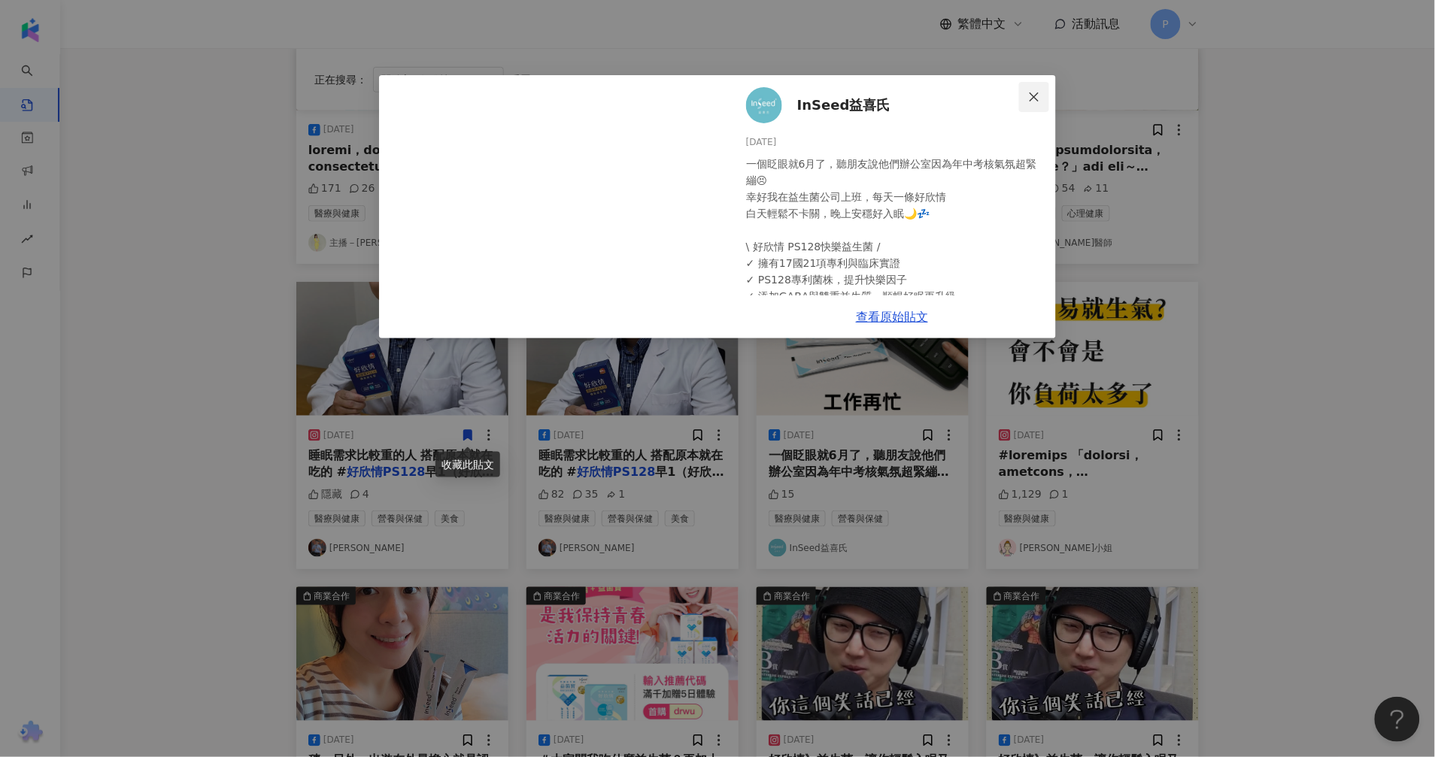
click at [1032, 99] on icon "close" at bounding box center [1033, 96] width 9 height 9
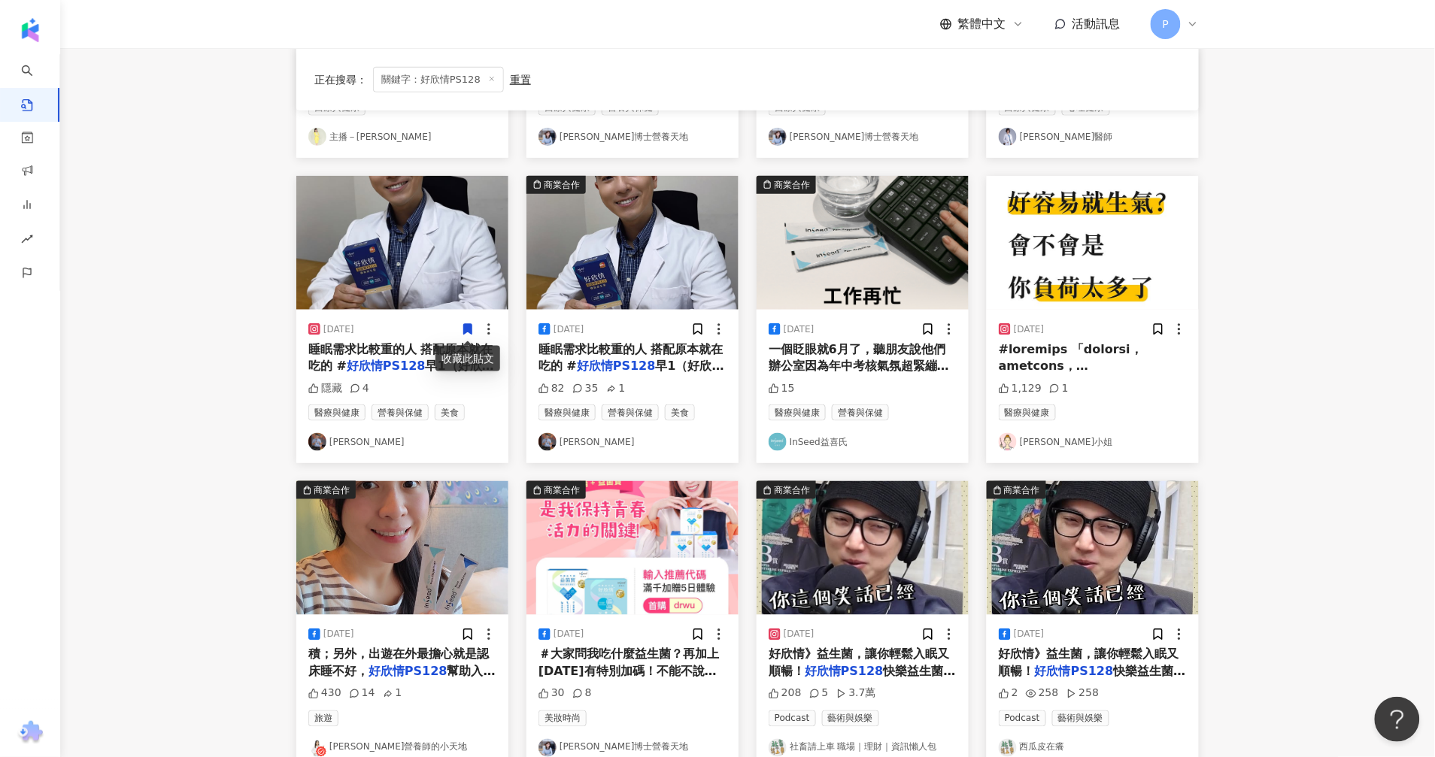
scroll to position [564, 0]
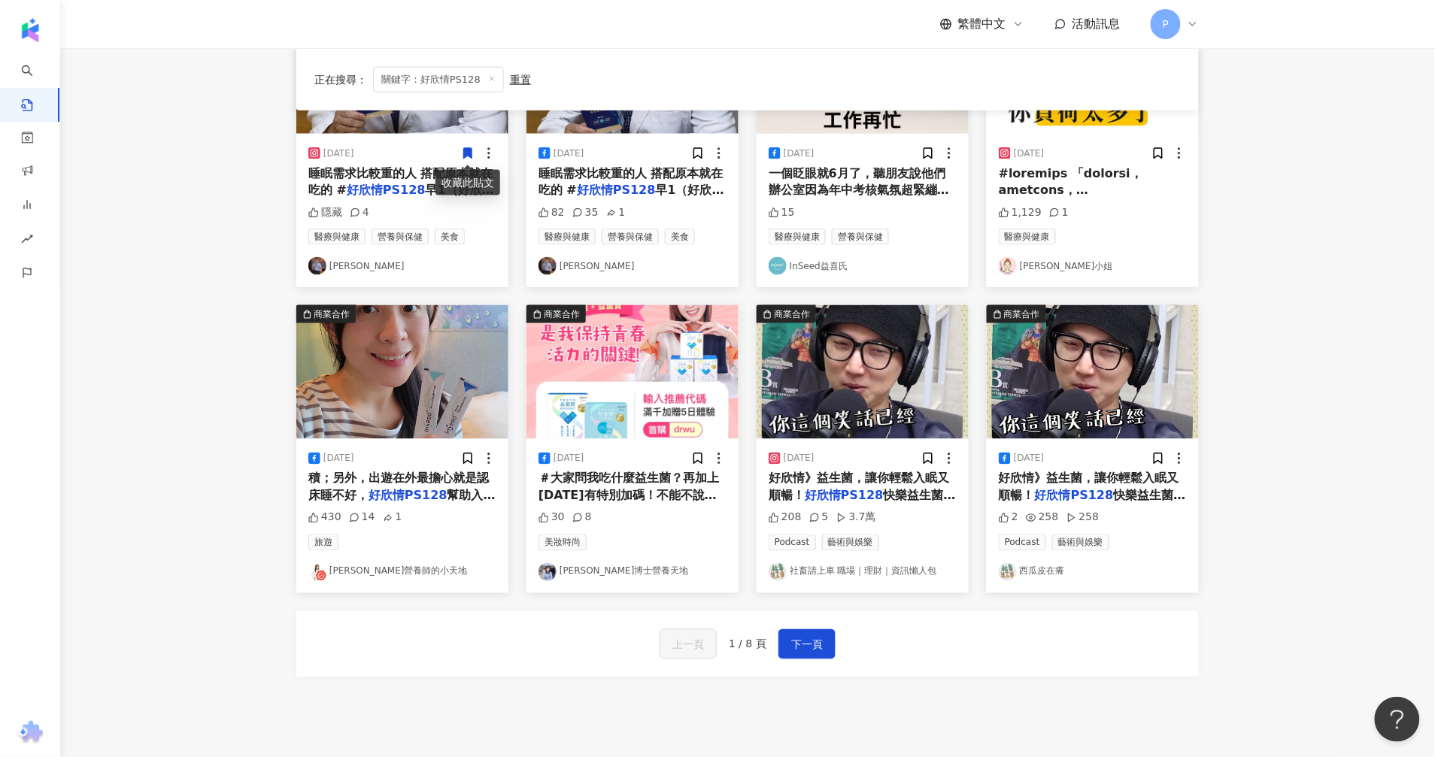
click at [920, 494] on span "快樂益生菌 👨‍⚕️由" at bounding box center [862, 504] width 187 height 31
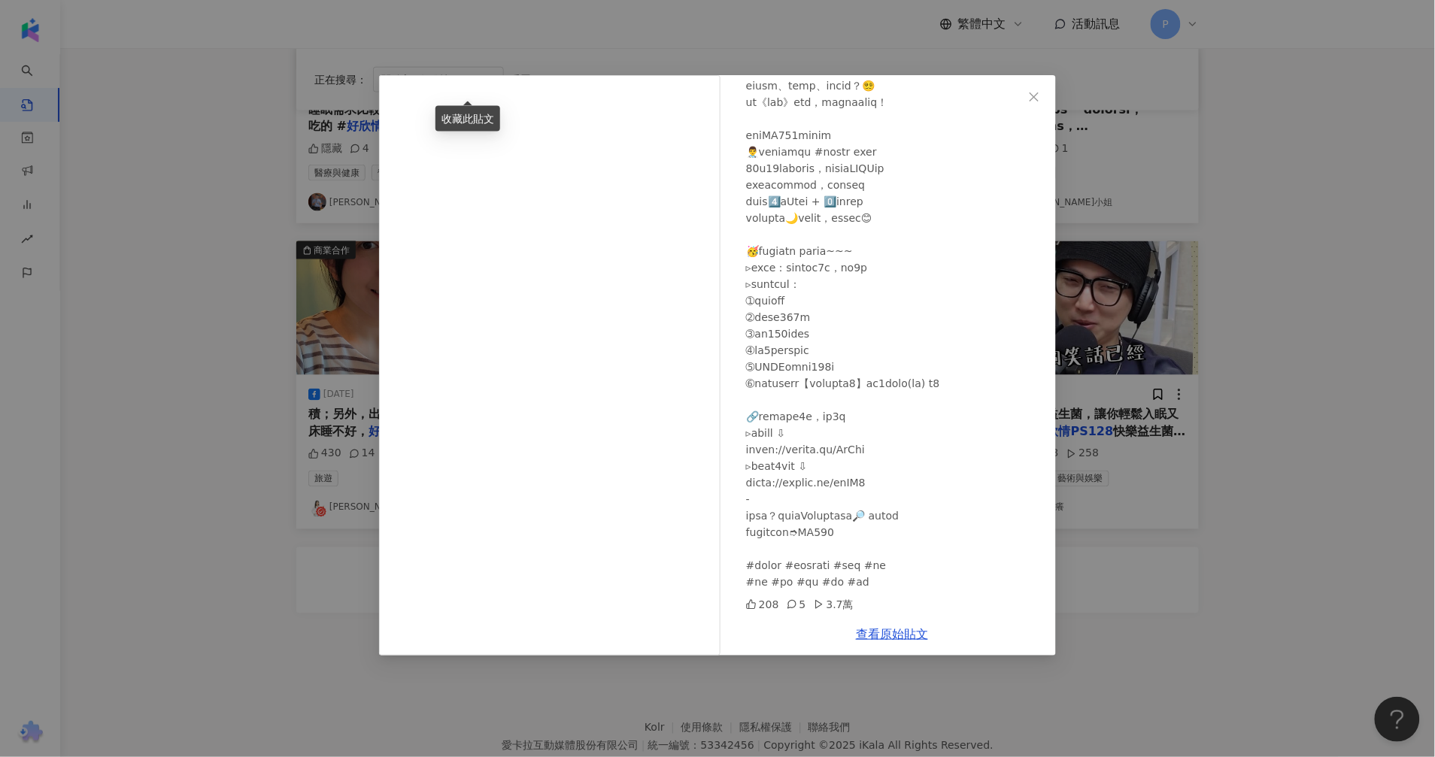
scroll to position [690, 0]
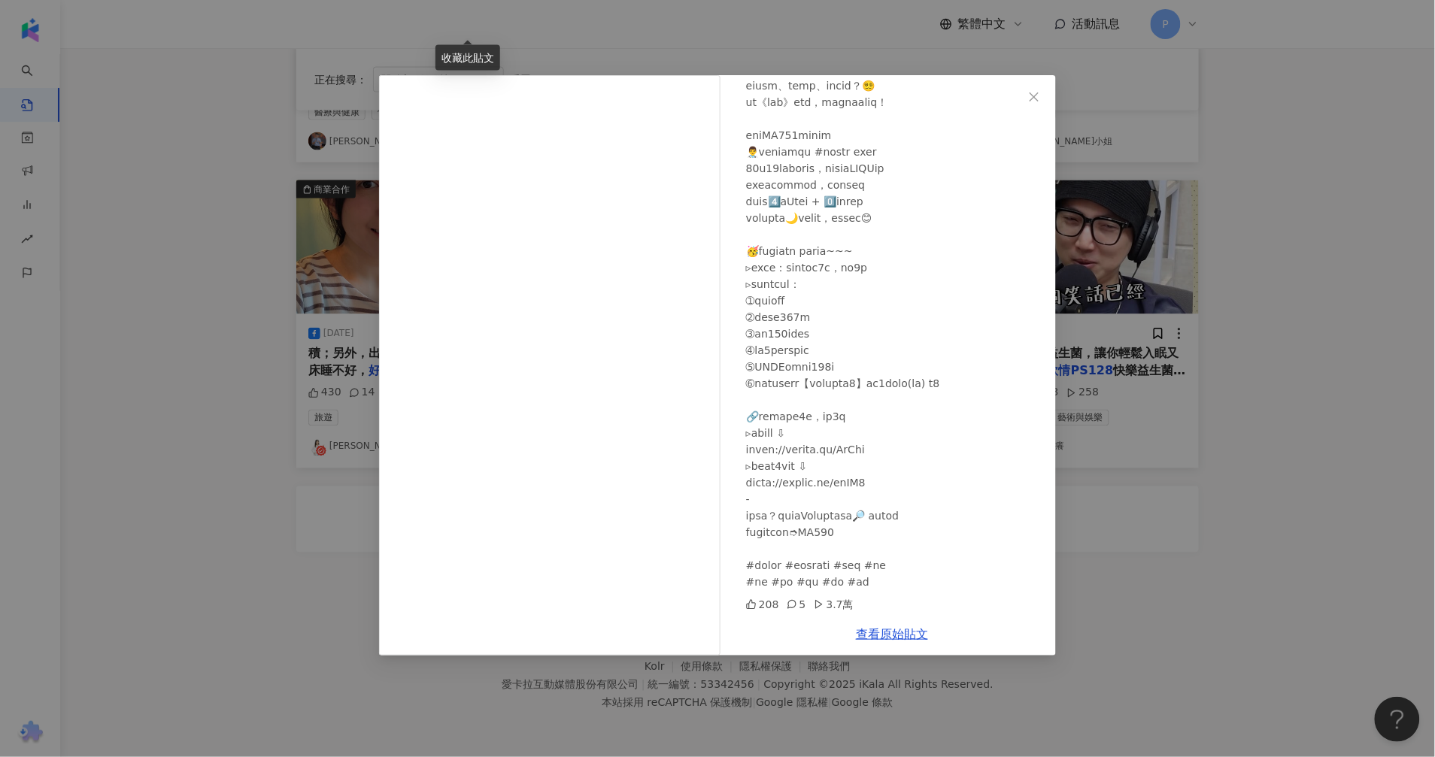
click at [1229, 635] on div "社畜請上車 職場｜理財｜資訊懶人包 2025/4/26 208 5 3.7萬 查看原始貼文" at bounding box center [717, 378] width 1435 height 757
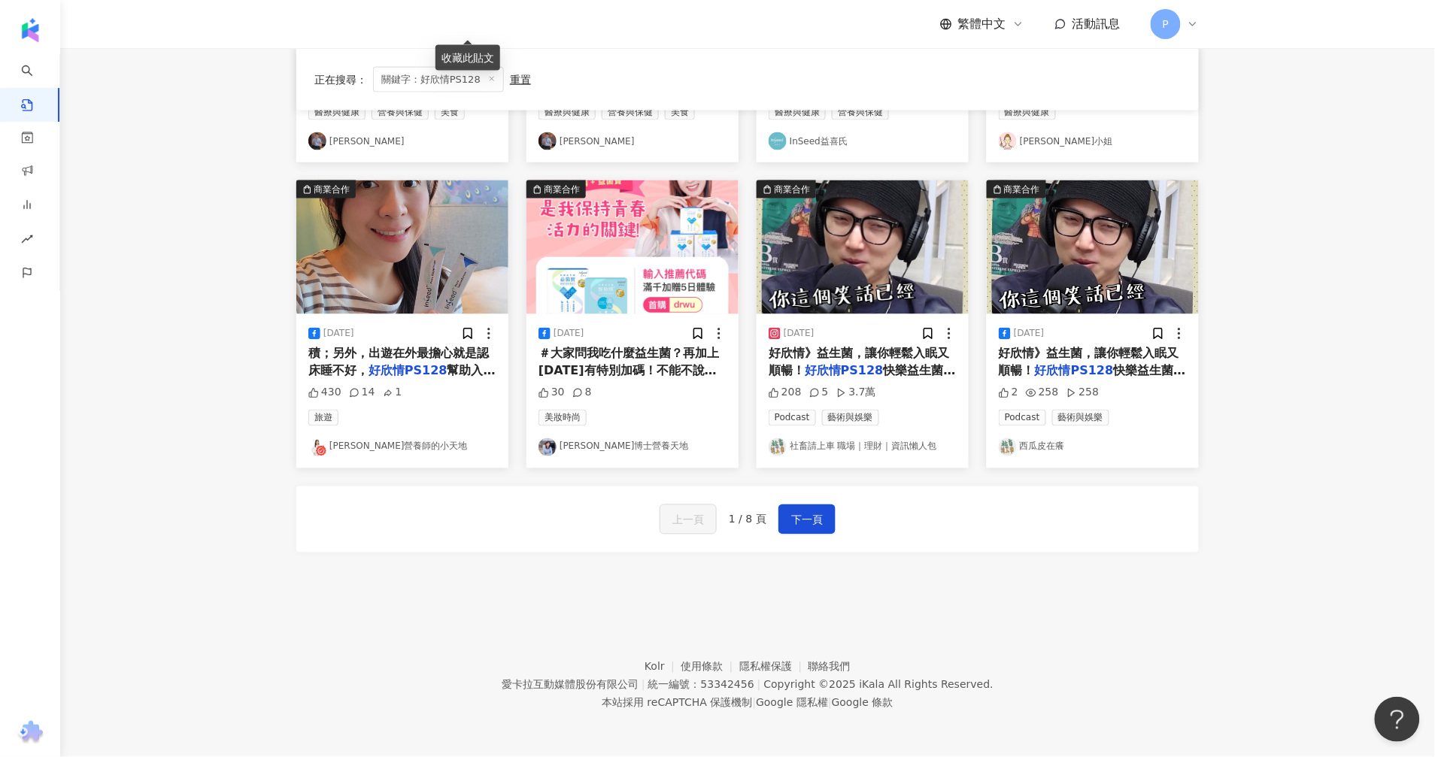
click at [1108, 364] on mark "好欣情PS128" at bounding box center [1074, 371] width 79 height 14
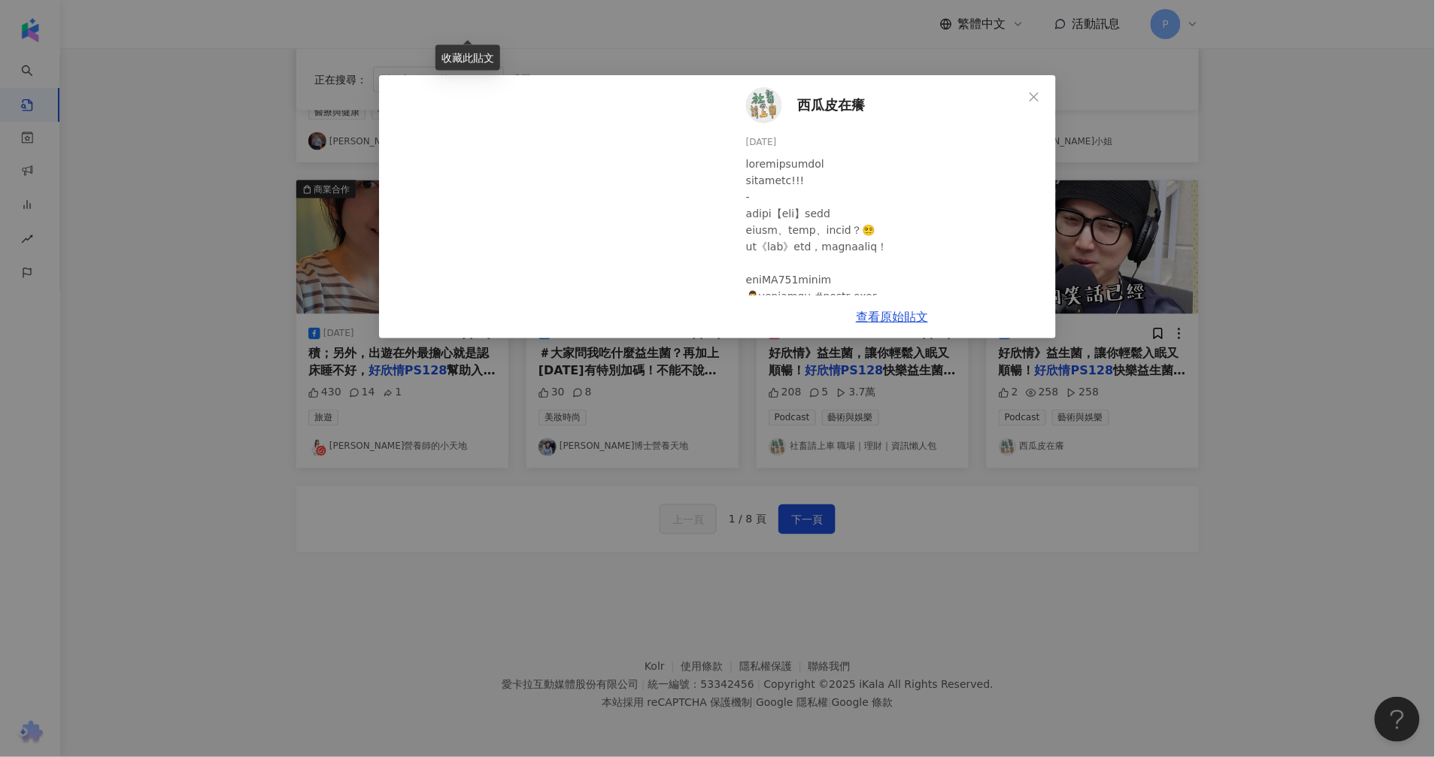
click at [1031, 622] on div "西瓜皮在癢 2025/4/26 2 258 258 查看原始貼文" at bounding box center [717, 378] width 1435 height 757
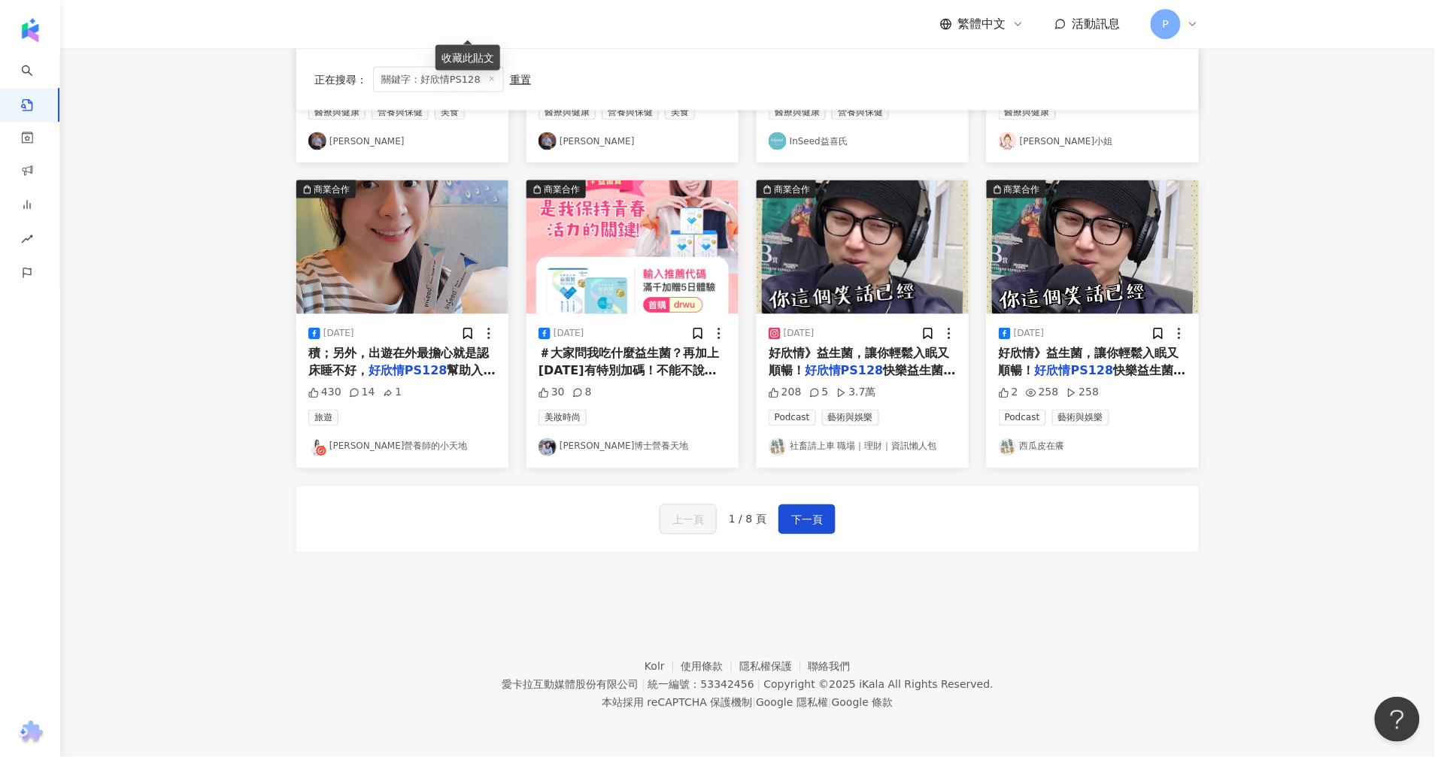
click at [392, 314] on img at bounding box center [402, 247] width 212 height 134
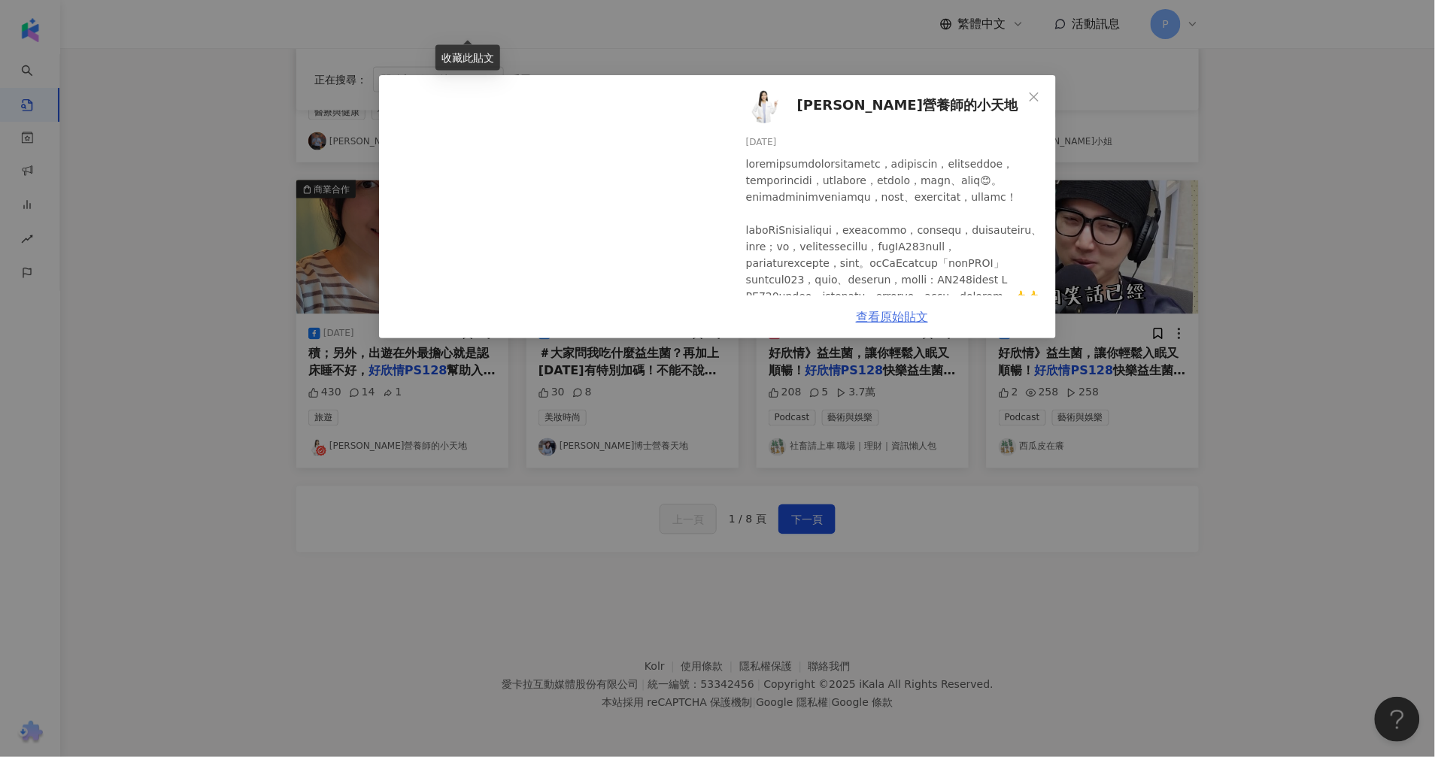
click at [919, 320] on link "查看原始貼文" at bounding box center [892, 317] width 72 height 14
click at [1029, 91] on icon "close" at bounding box center [1034, 97] width 12 height 12
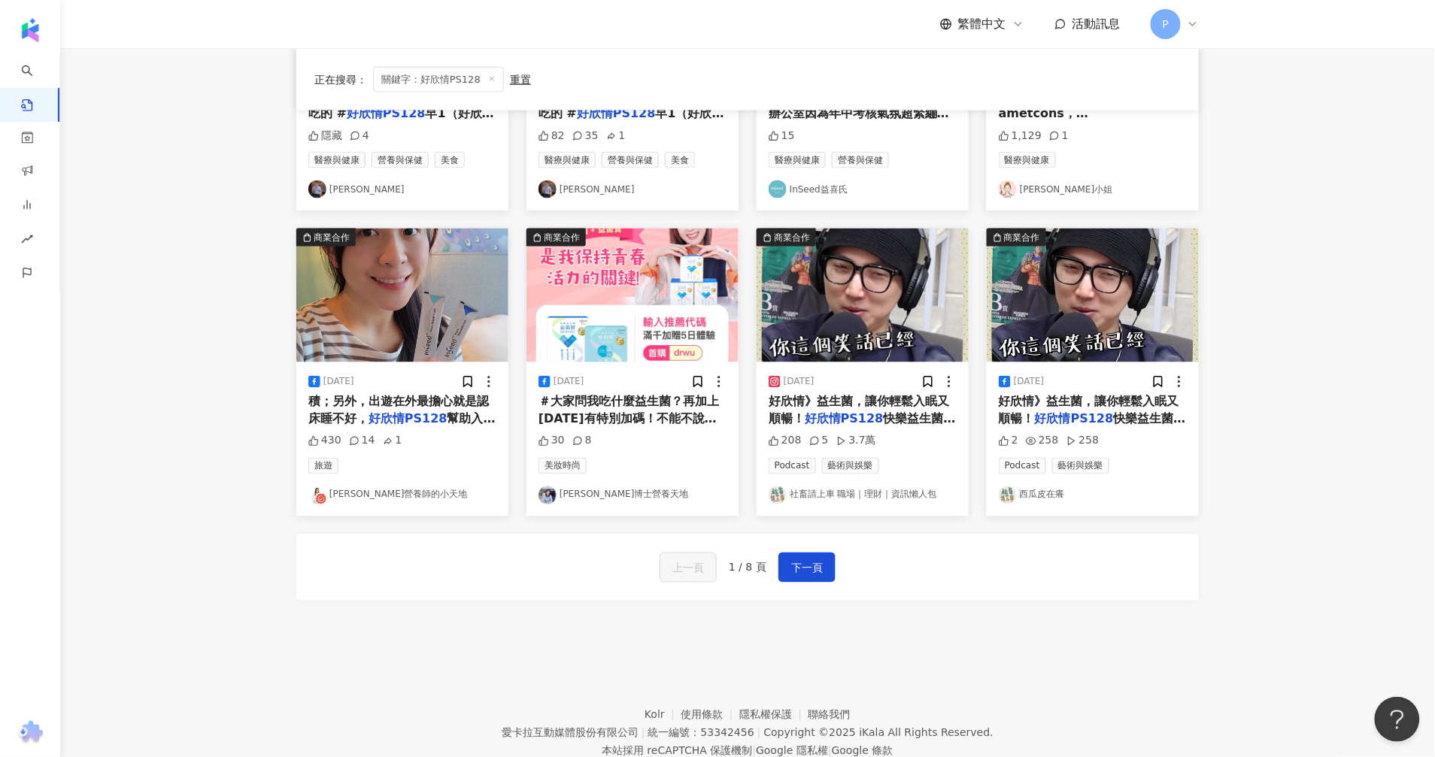
scroll to position [596, 0]
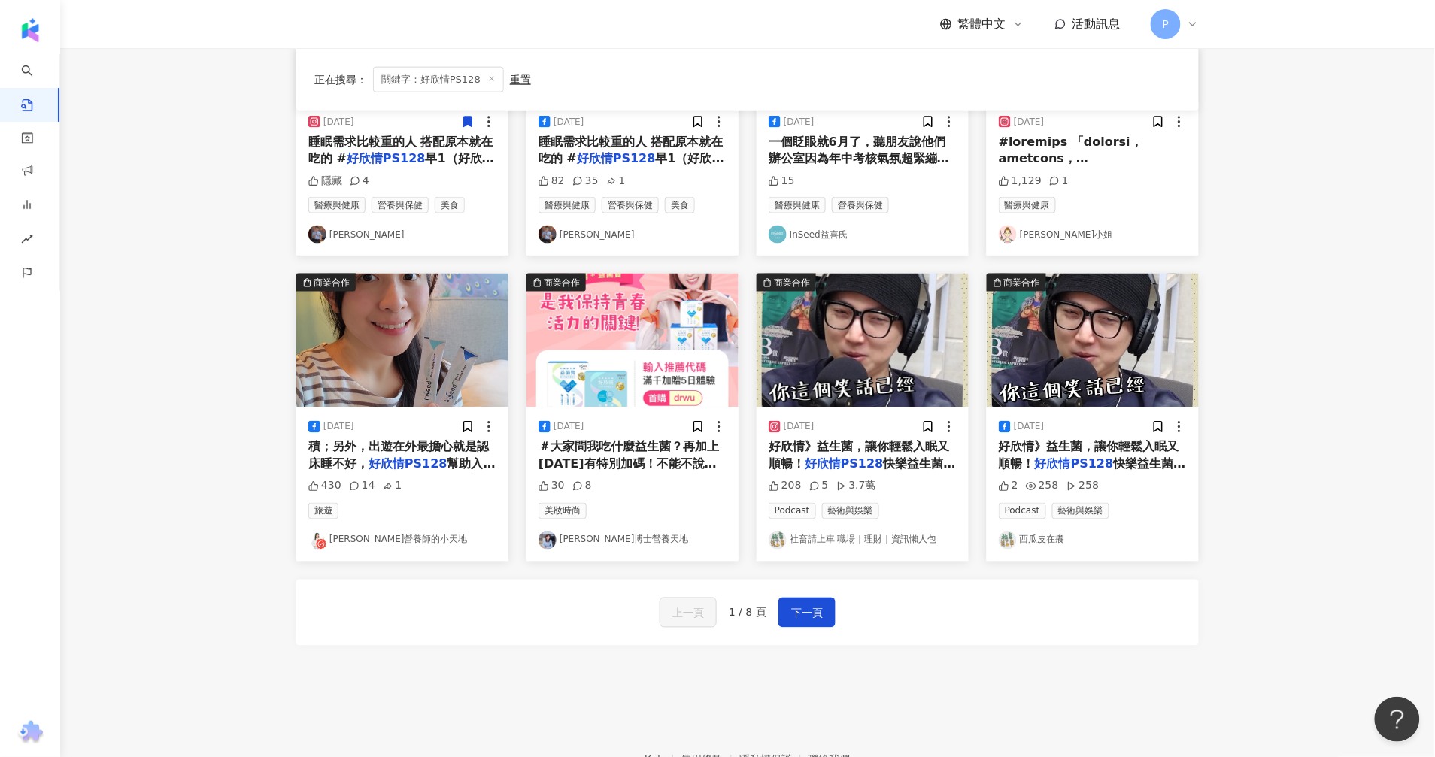
click at [893, 466] on span "快樂益生菌 👨‍⚕️由" at bounding box center [862, 472] width 187 height 31
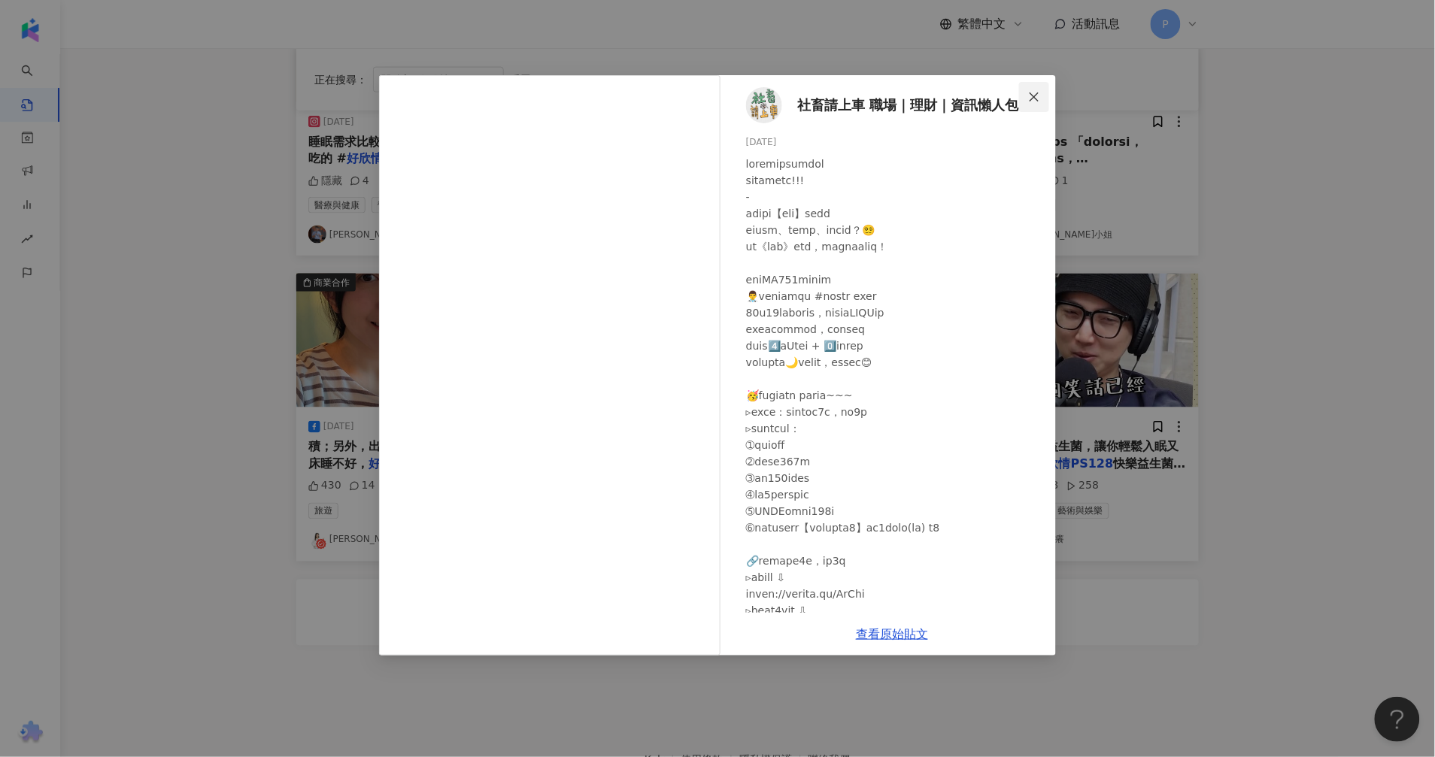
click at [1032, 84] on button "Close" at bounding box center [1034, 97] width 30 height 30
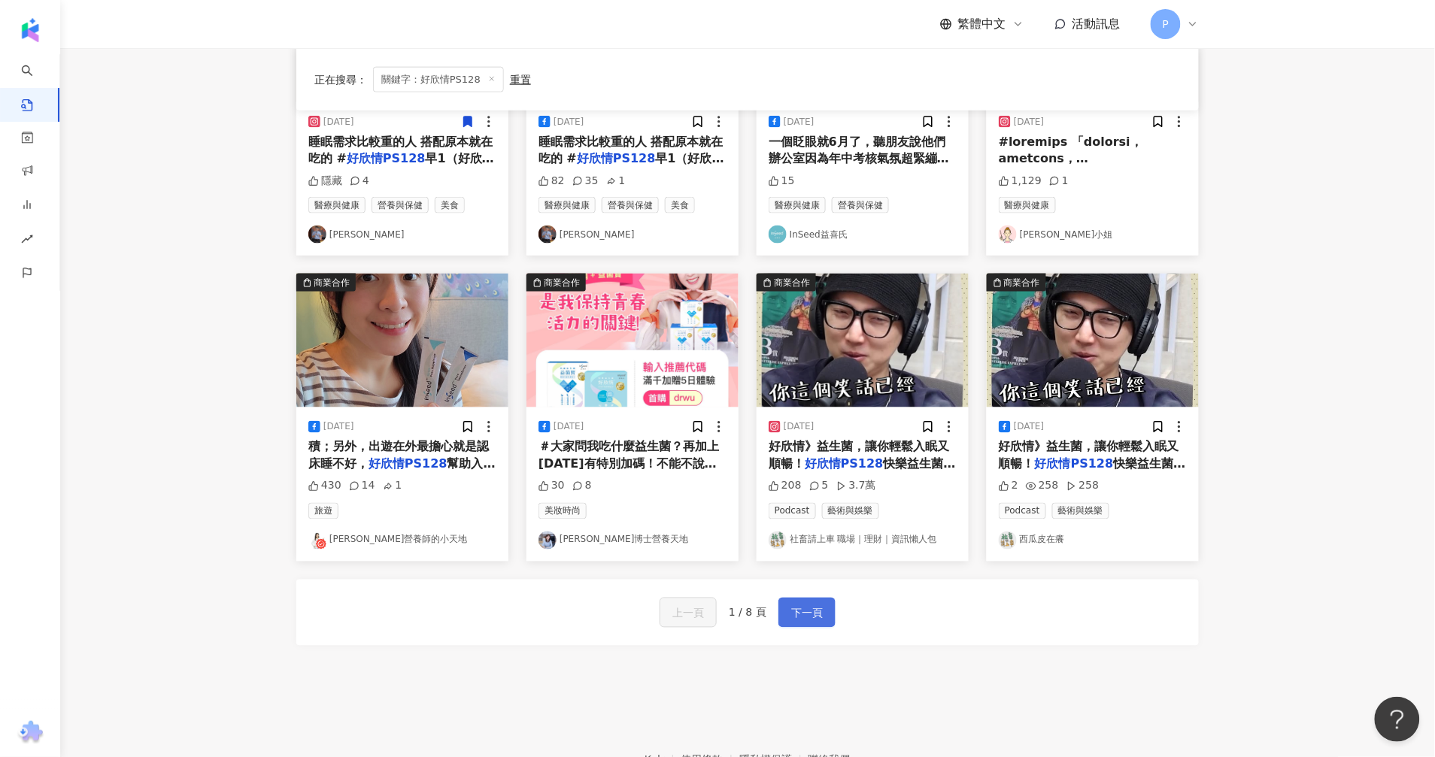
click at [810, 614] on span "下一頁" at bounding box center [807, 614] width 32 height 18
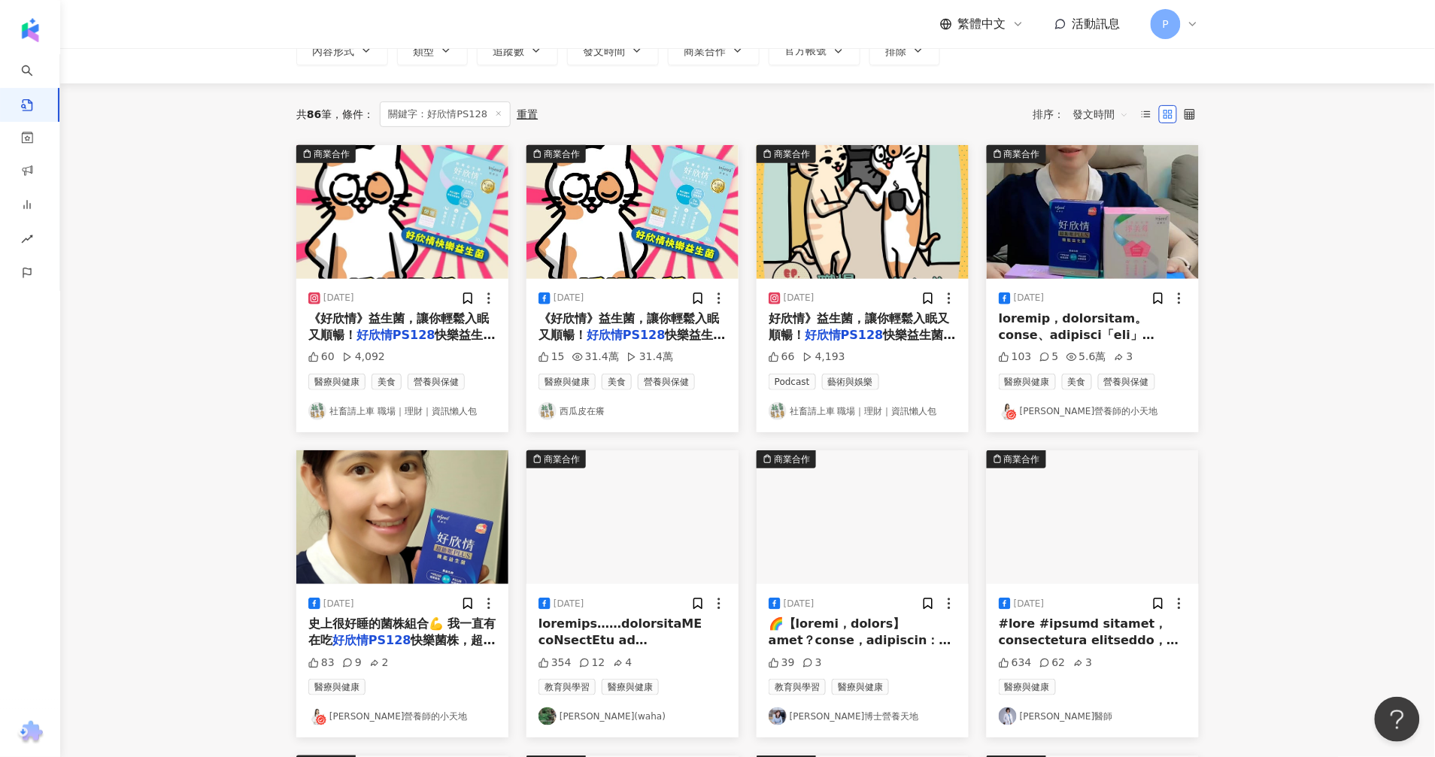
scroll to position [0, 0]
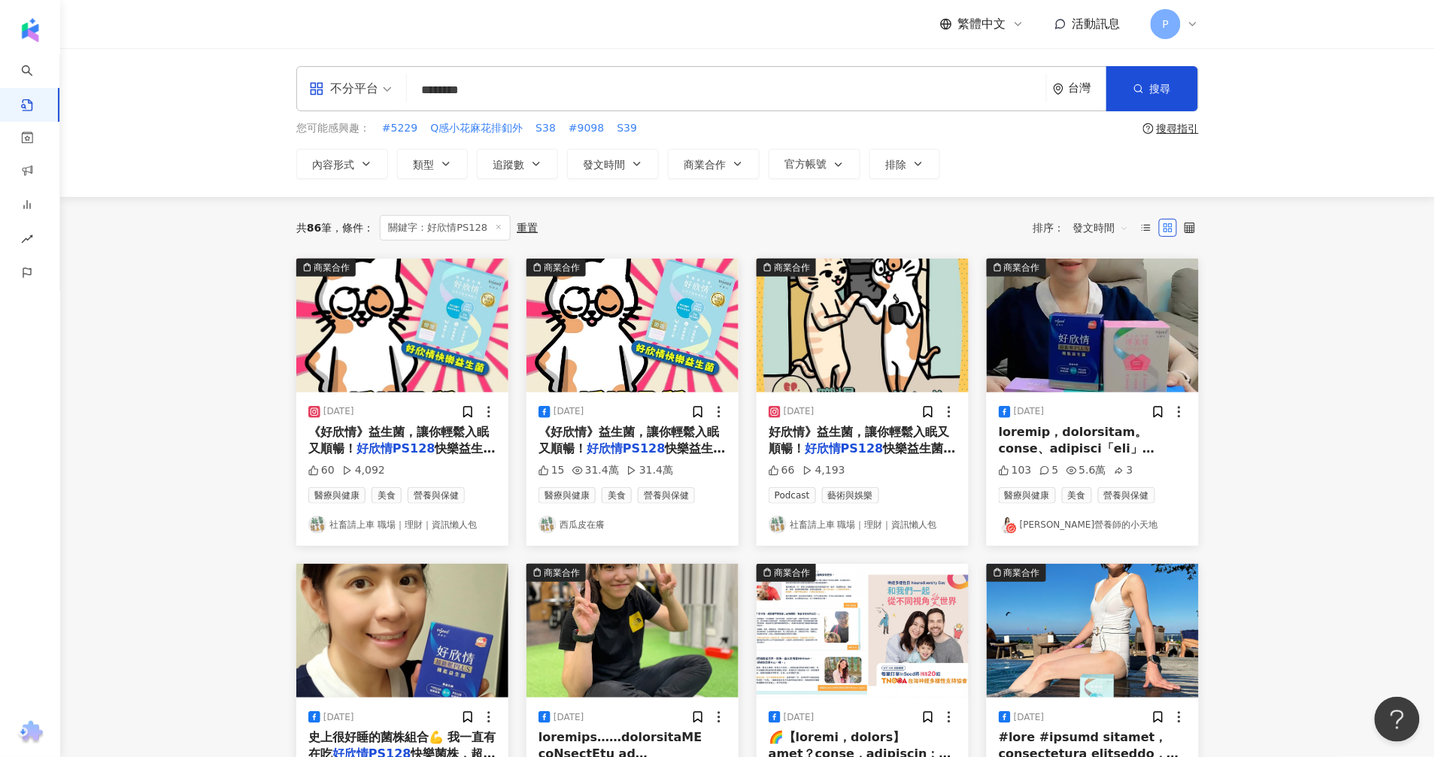
click at [598, 430] on span "《好欣情》益生菌，讓你輕鬆入眠又順暢！" at bounding box center [628, 440] width 180 height 31
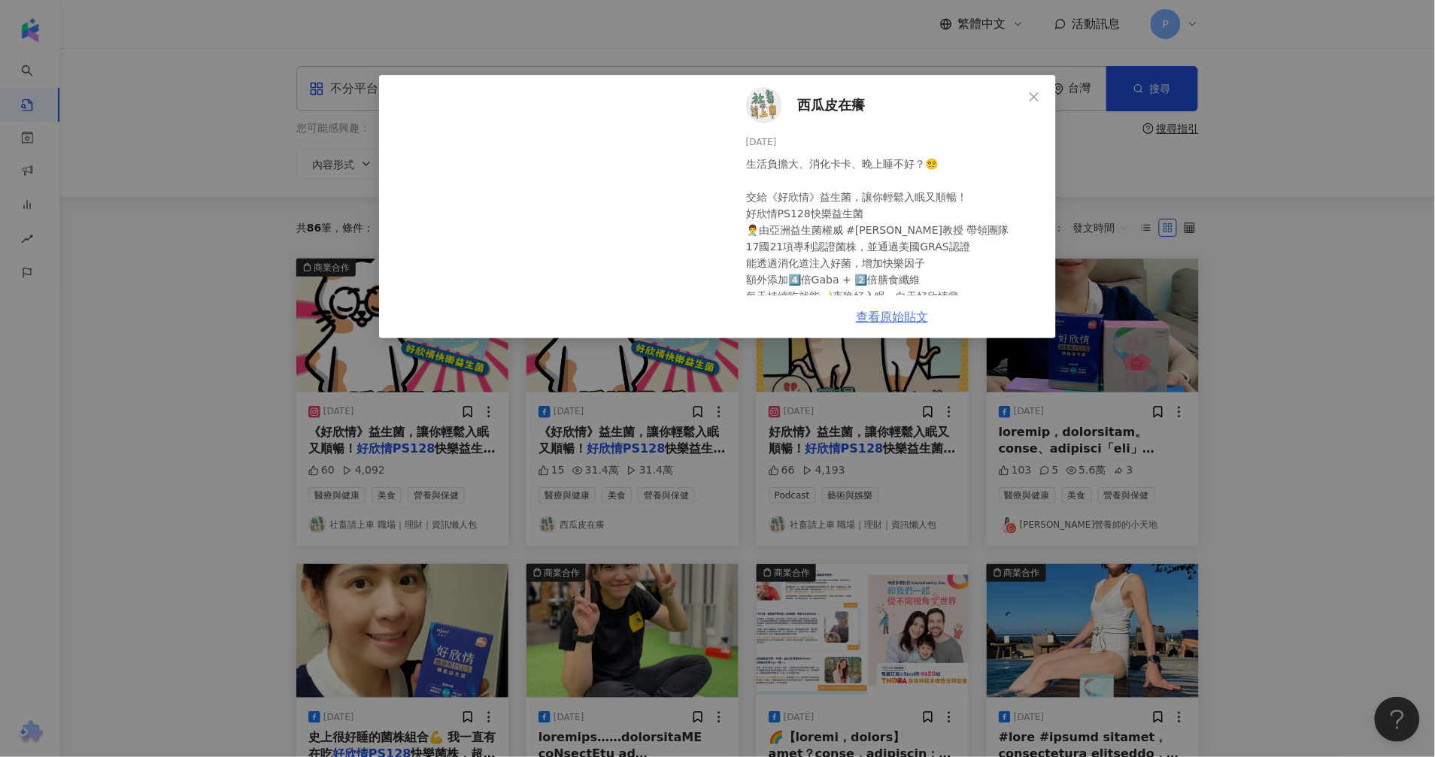
click at [891, 313] on link "查看原始貼文" at bounding box center [892, 317] width 72 height 14
click at [1029, 91] on icon "close" at bounding box center [1034, 97] width 12 height 12
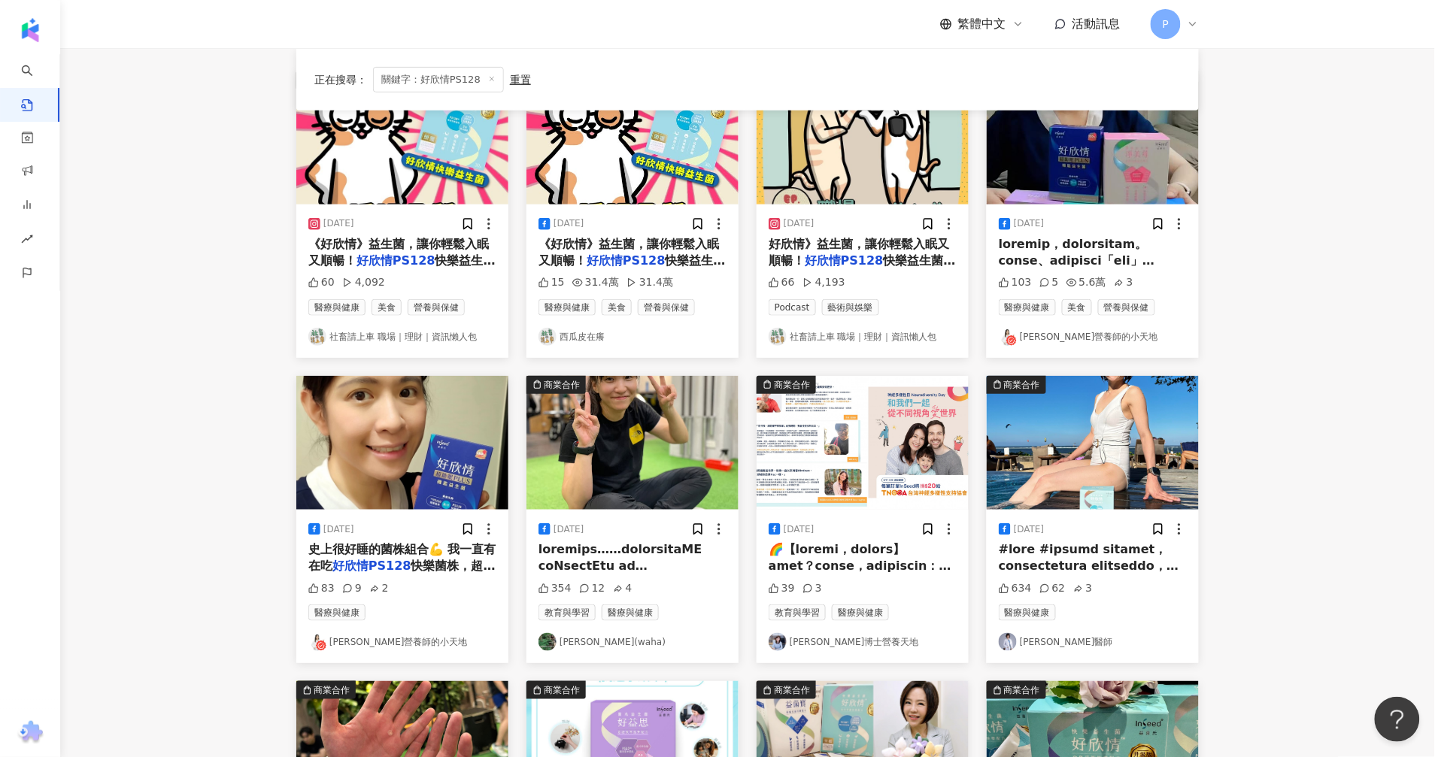
scroll to position [94, 0]
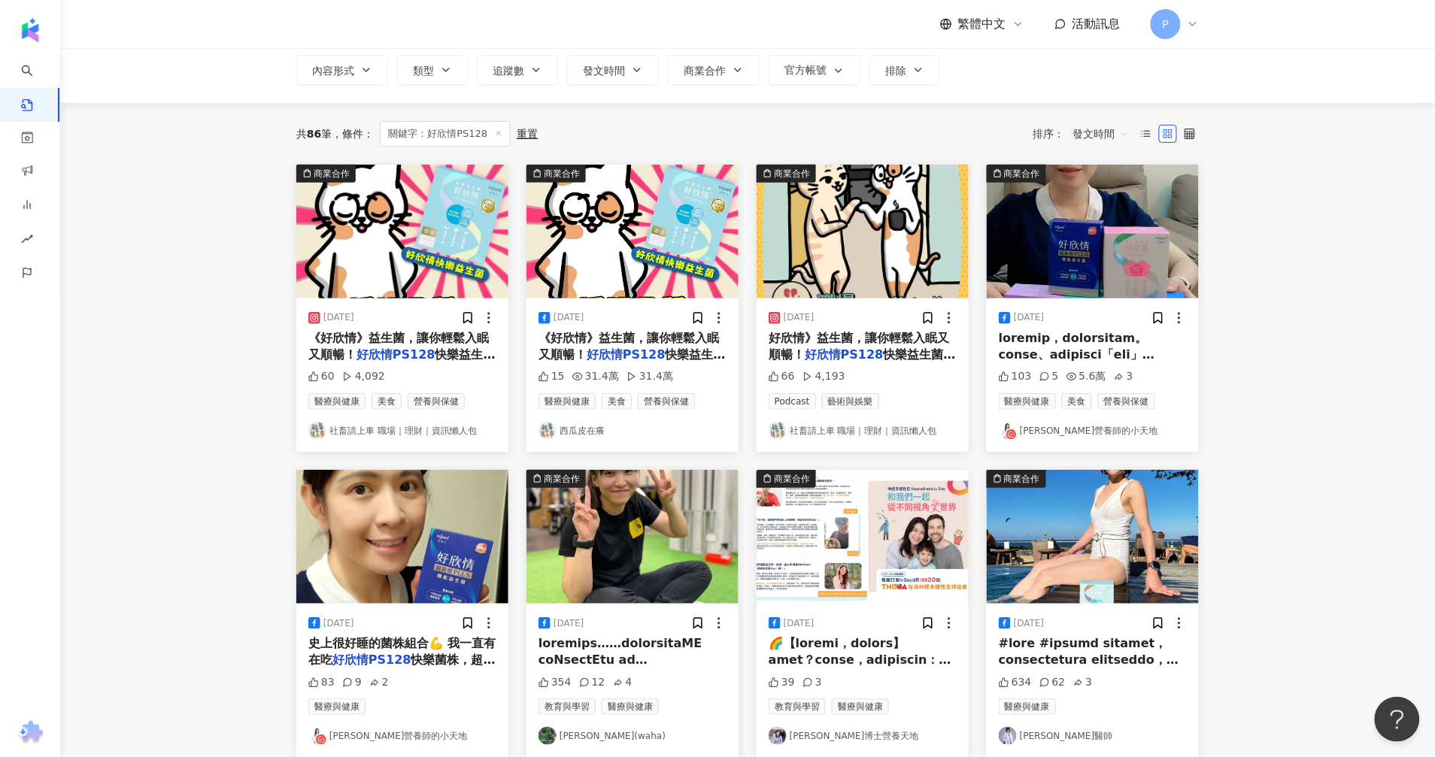
click at [1105, 356] on span at bounding box center [1092, 591] width 187 height 520
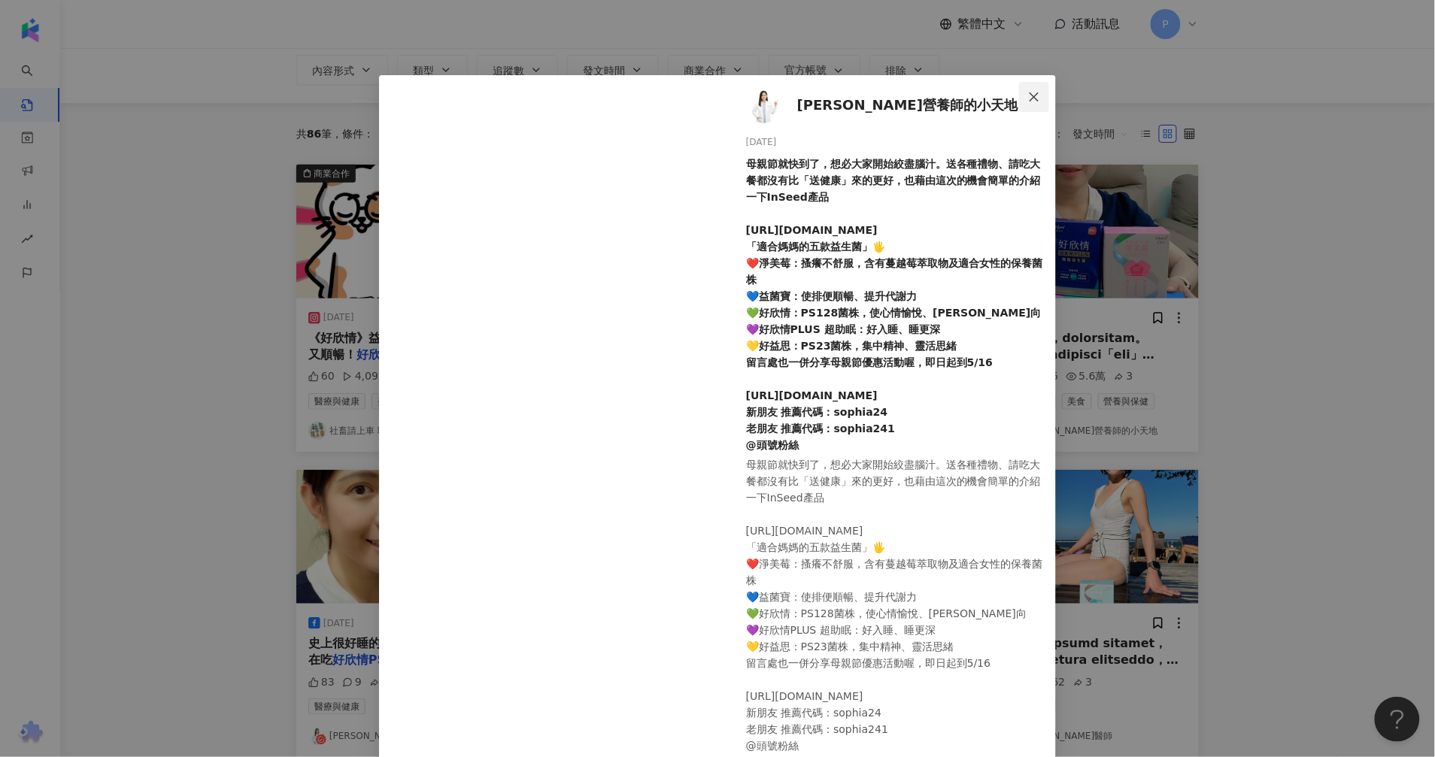
click at [1028, 99] on icon "close" at bounding box center [1034, 97] width 12 height 12
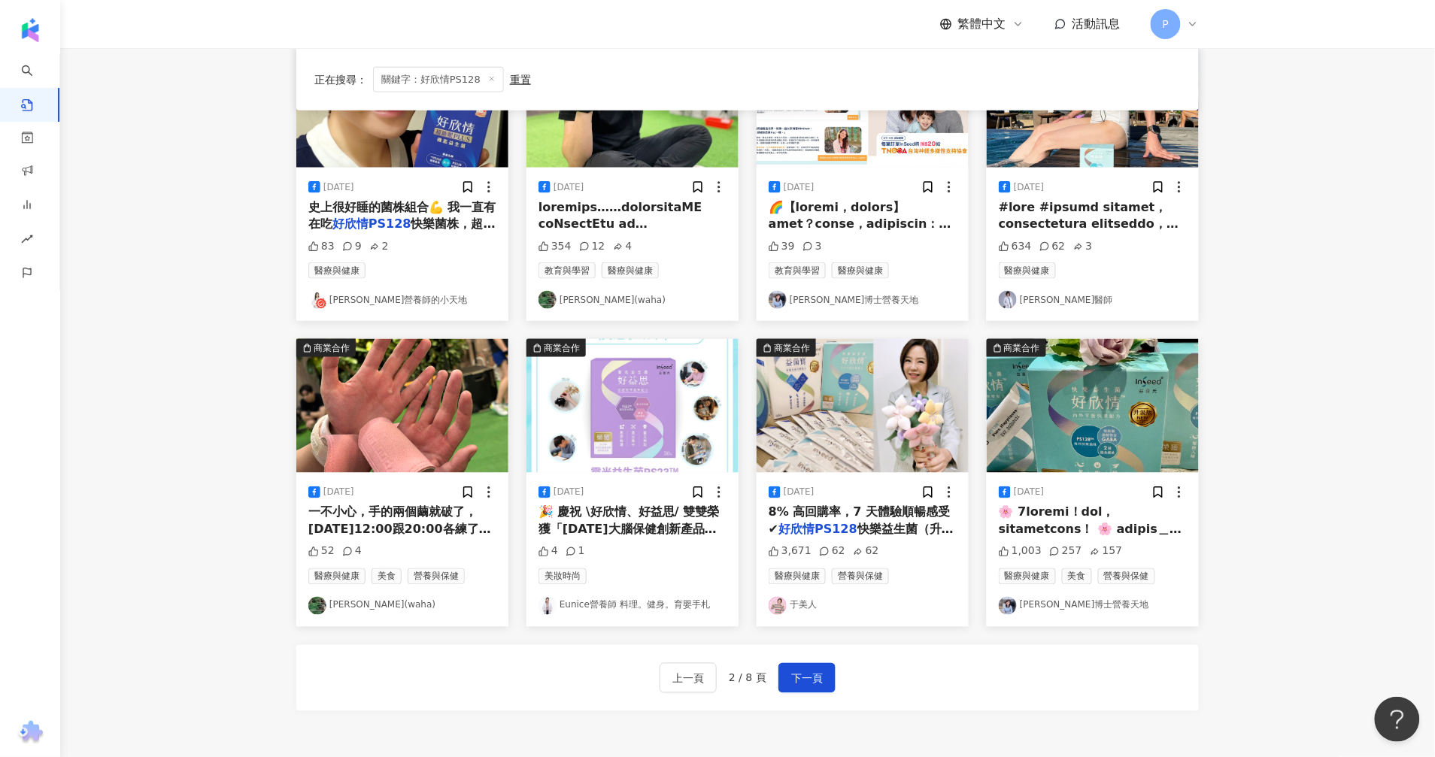
scroll to position [564, 0]
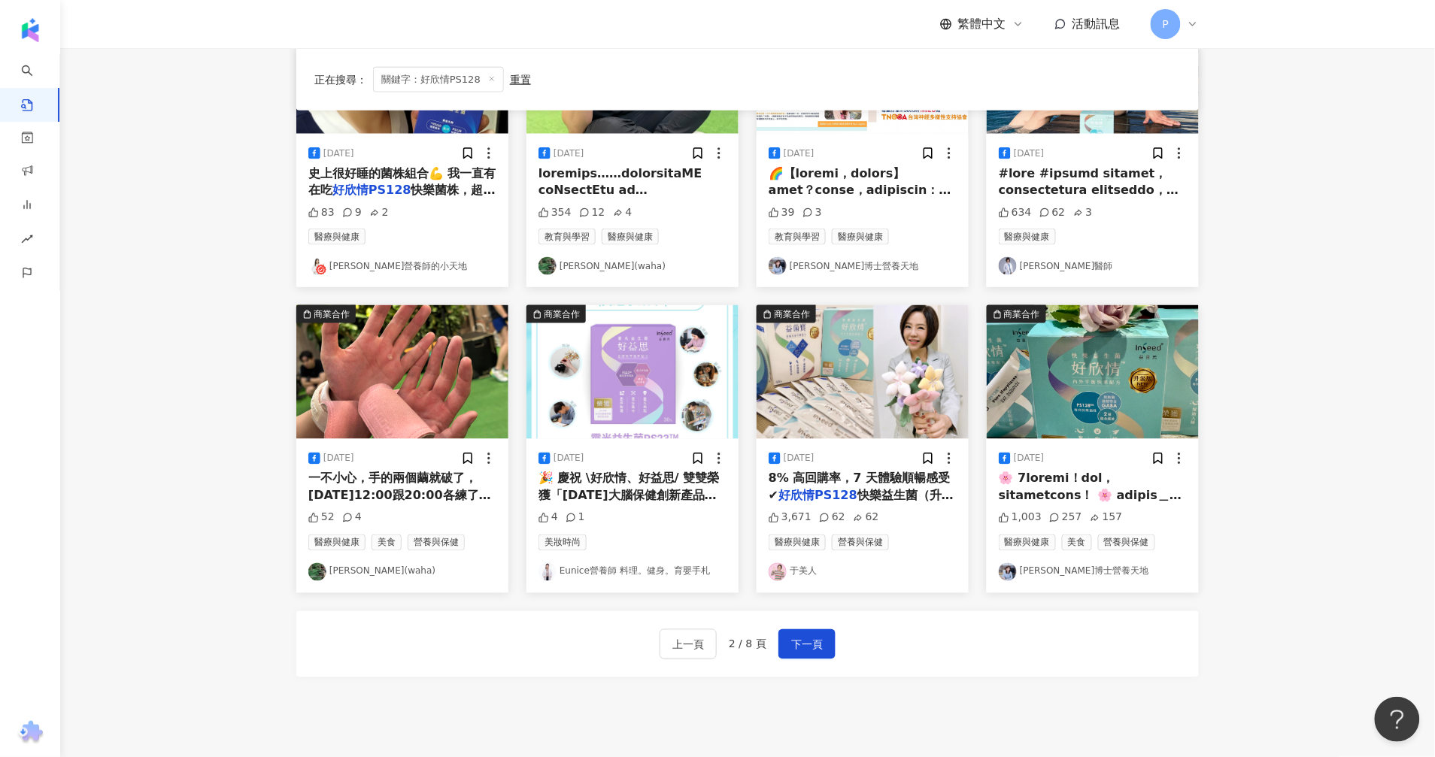
click at [860, 497] on span "快樂益生菌（升級減糖 6" at bounding box center [861, 504] width 185 height 31
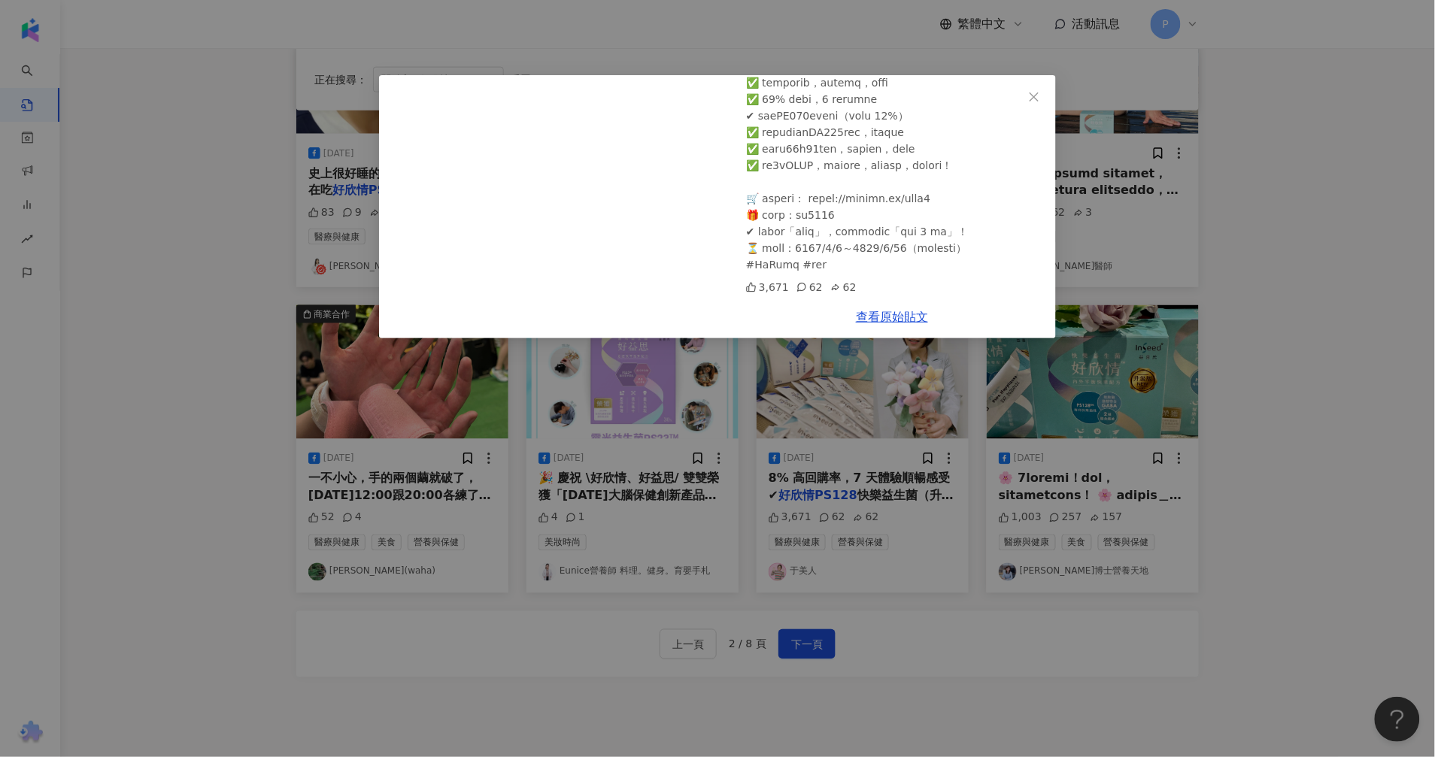
scroll to position [658, 0]
click at [917, 317] on link "查看原始貼文" at bounding box center [892, 317] width 72 height 14
click at [1038, 99] on icon "close" at bounding box center [1034, 97] width 12 height 12
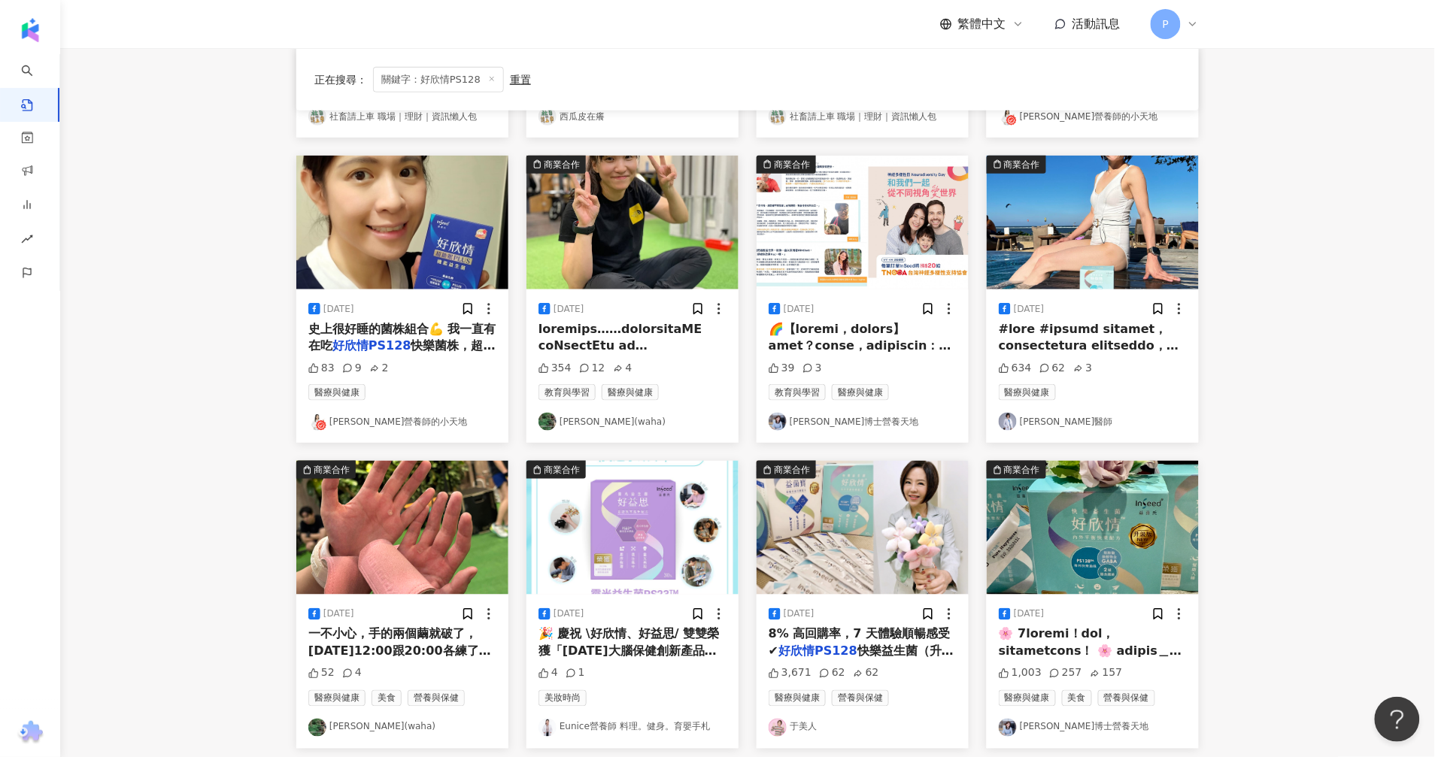
scroll to position [690, 0]
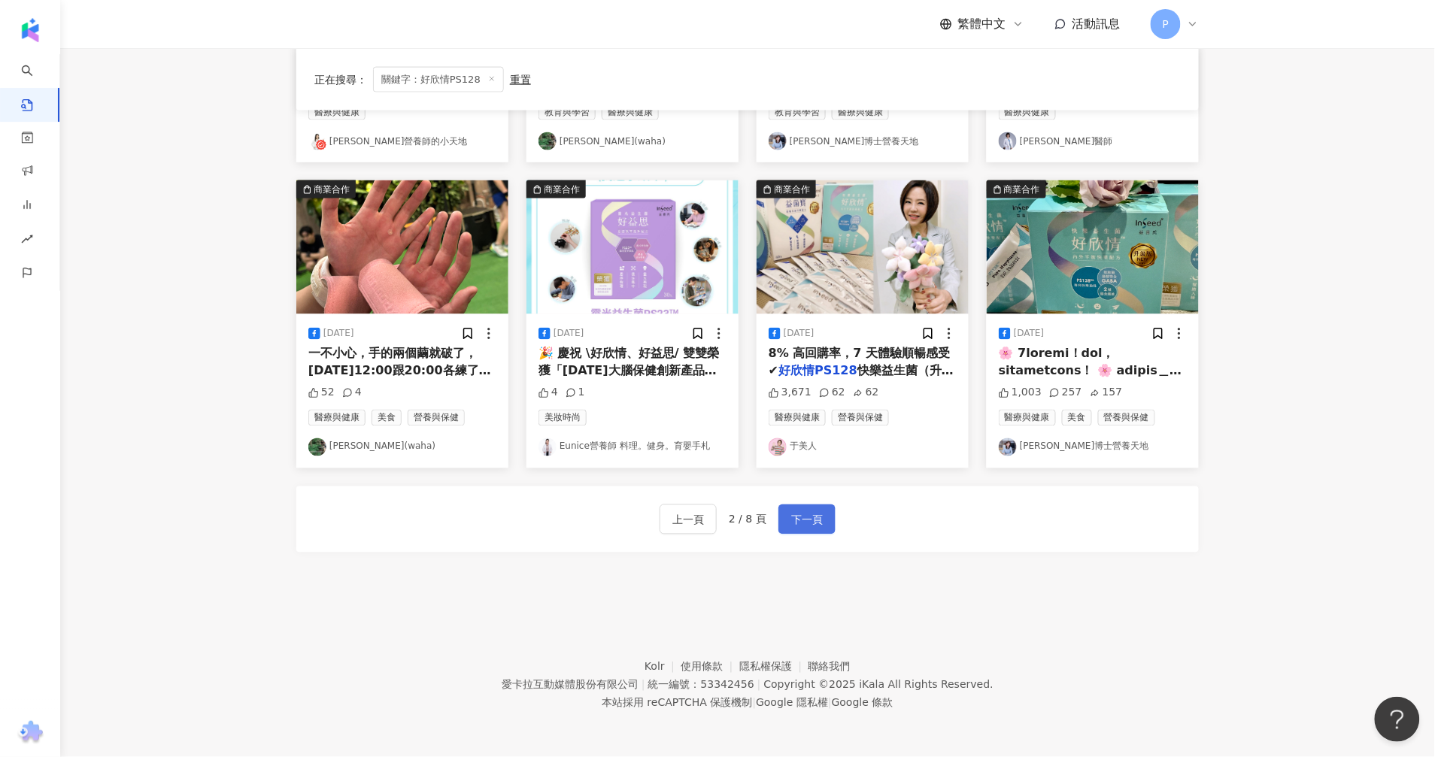
click at [791, 520] on span "下一頁" at bounding box center [807, 520] width 32 height 18
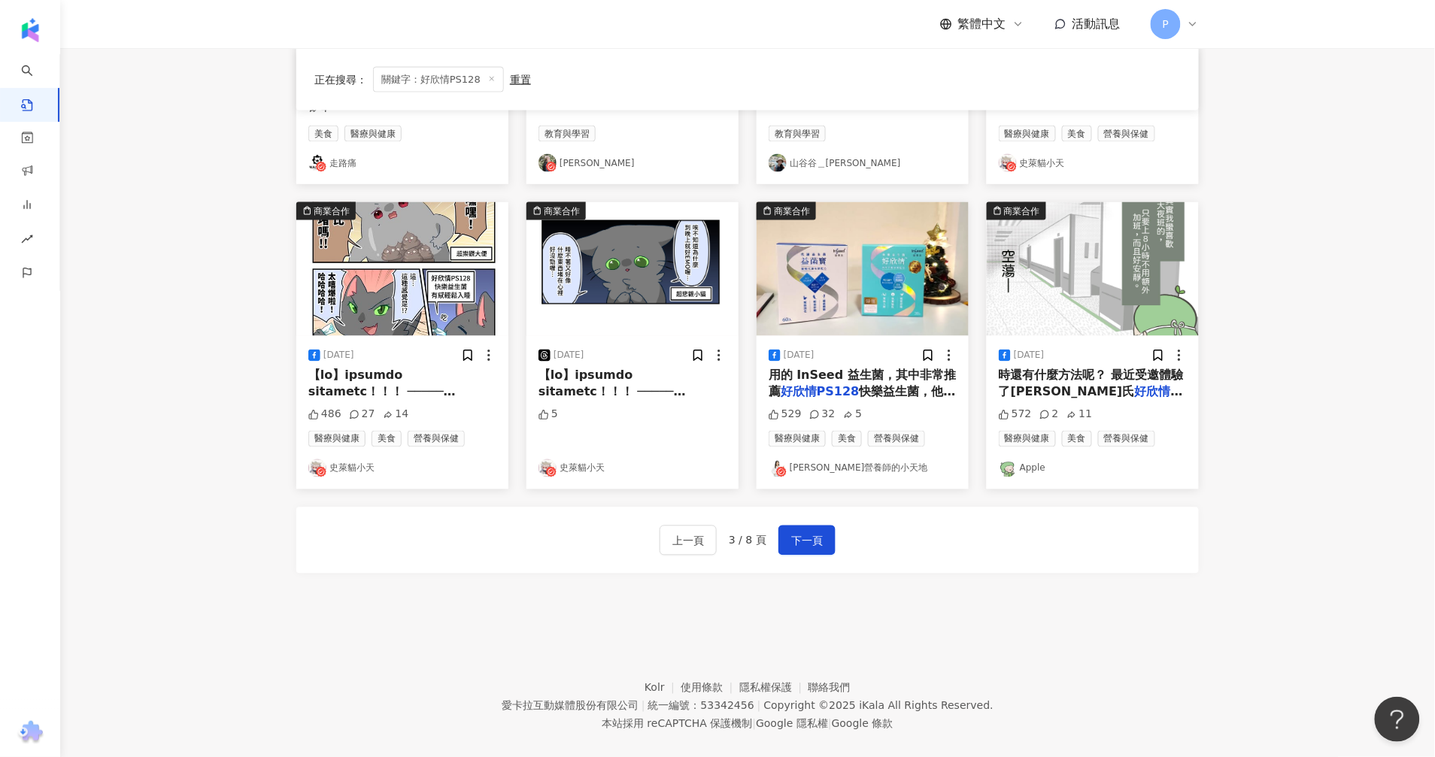
click at [833, 385] on mark "好欣情PS128" at bounding box center [820, 392] width 79 height 14
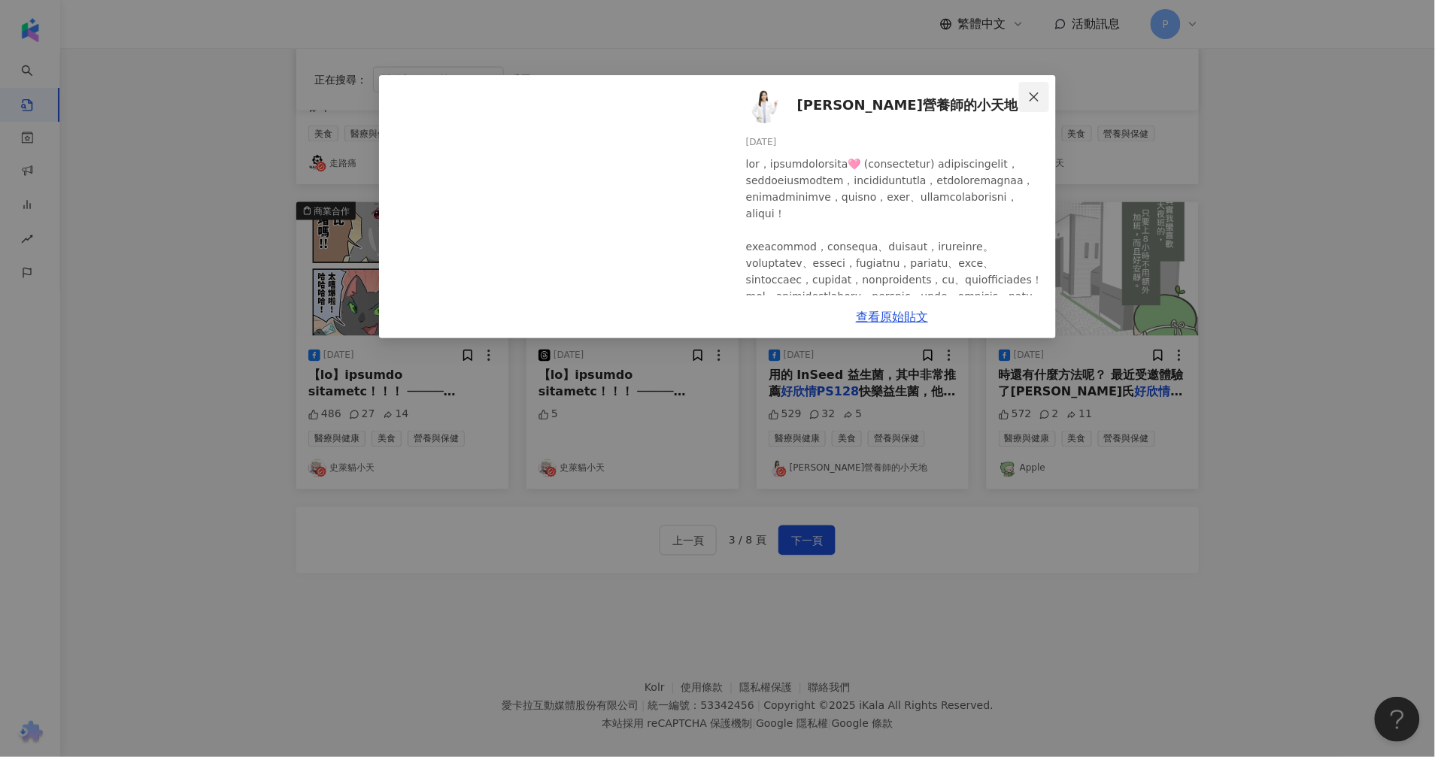
click at [1034, 92] on icon "close" at bounding box center [1034, 97] width 12 height 12
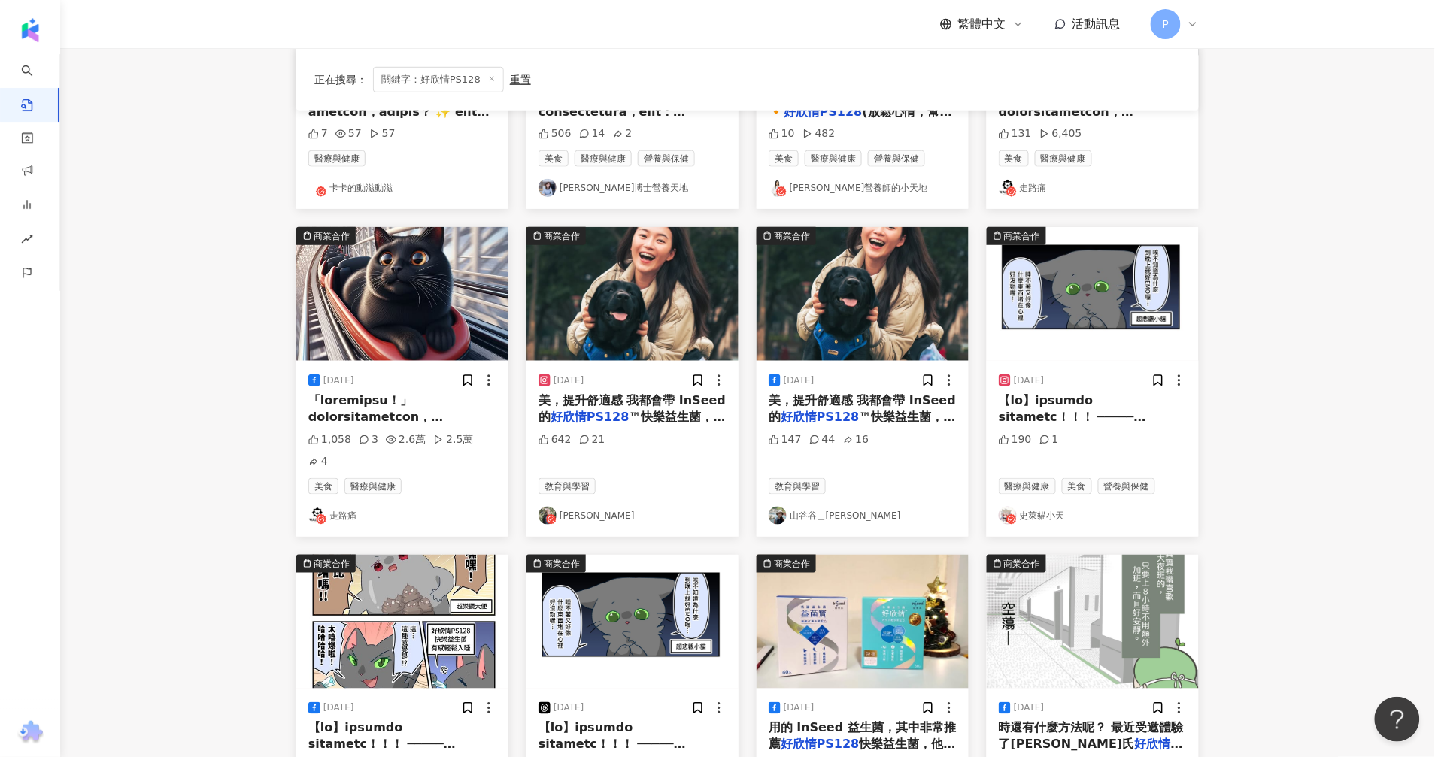
scroll to position [376, 0]
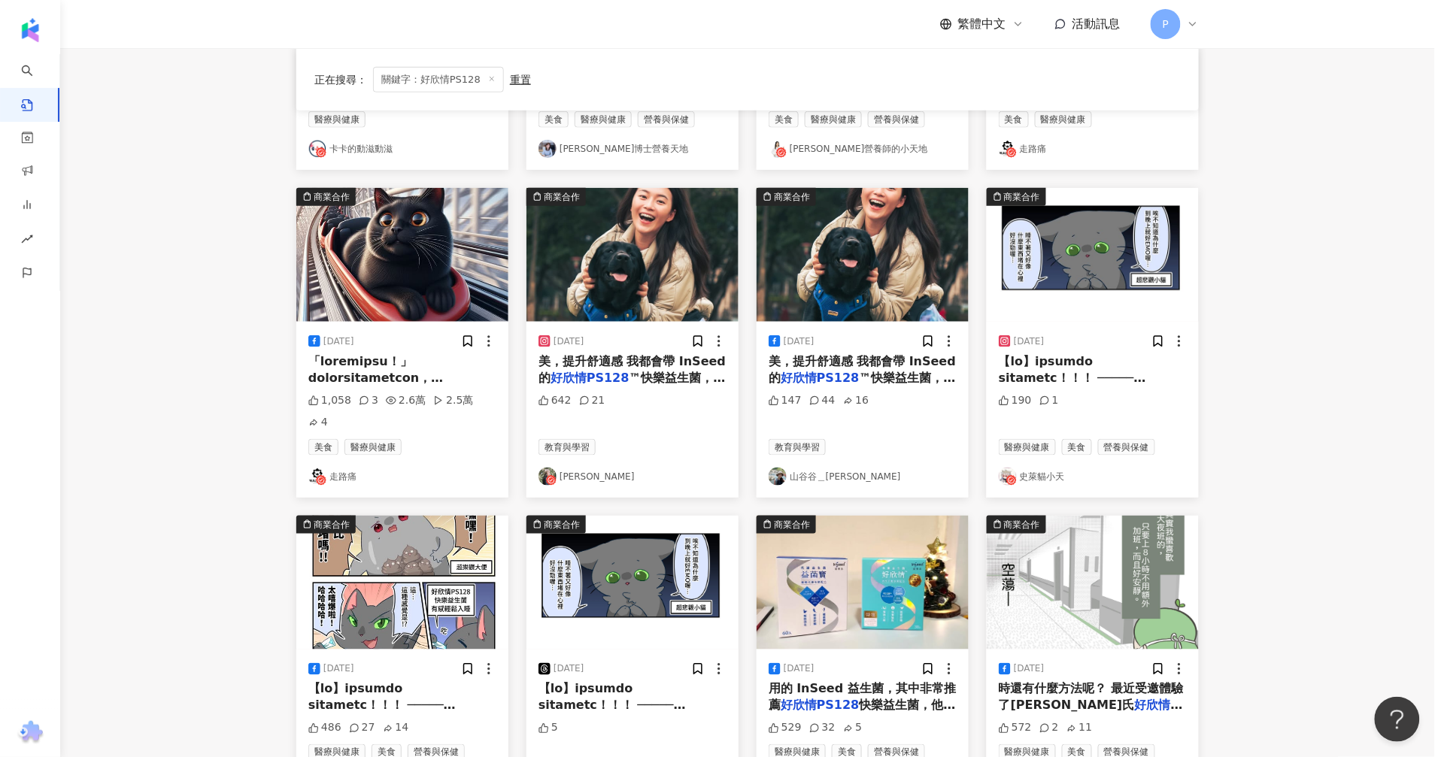
click at [1330, 453] on main "不分平台 ******** 台灣 搜尋 searchOperator 插入語法 完全符合 "" 聯集 OR 交集 AND 排除 - 群組 {} 您可能感興趣：…" at bounding box center [747, 298] width 1375 height 1253
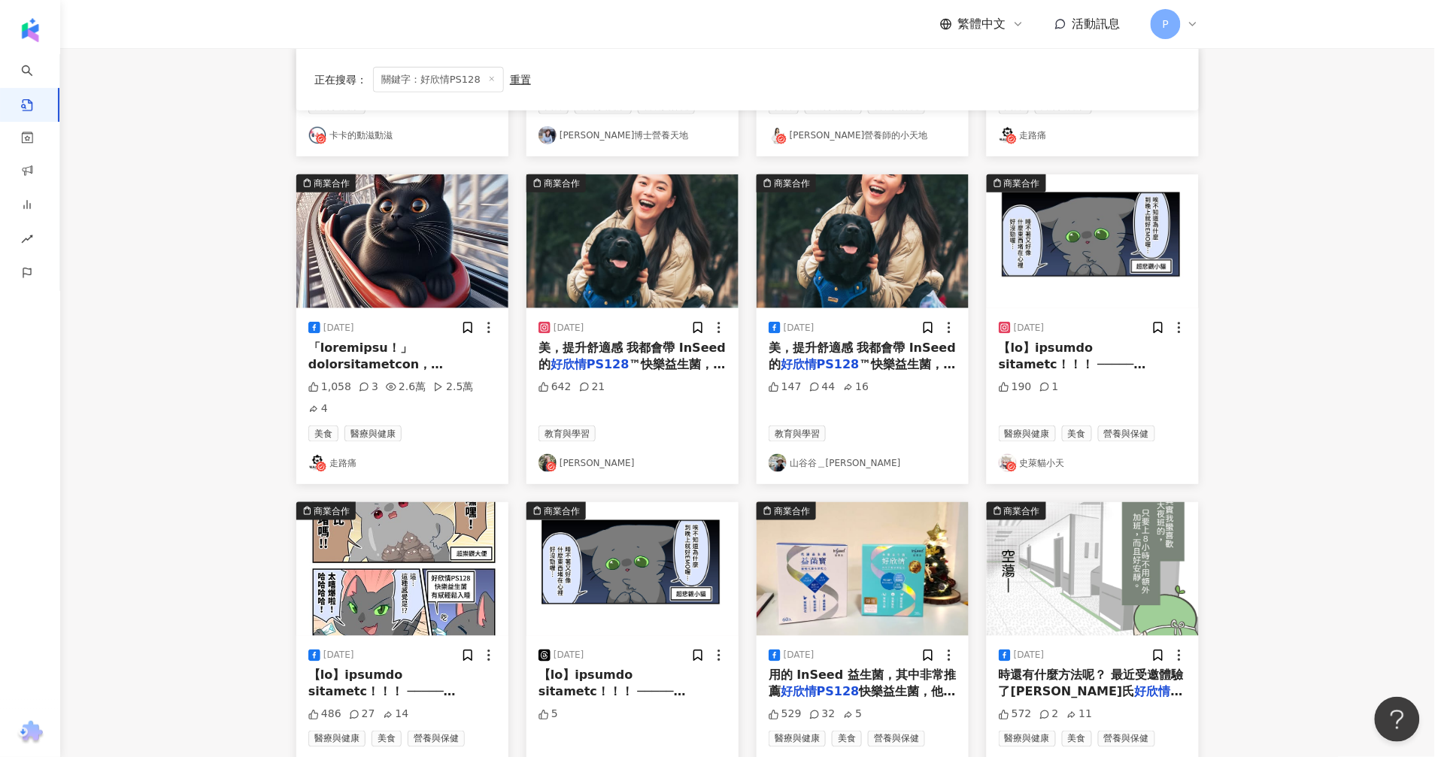
scroll to position [314, 0]
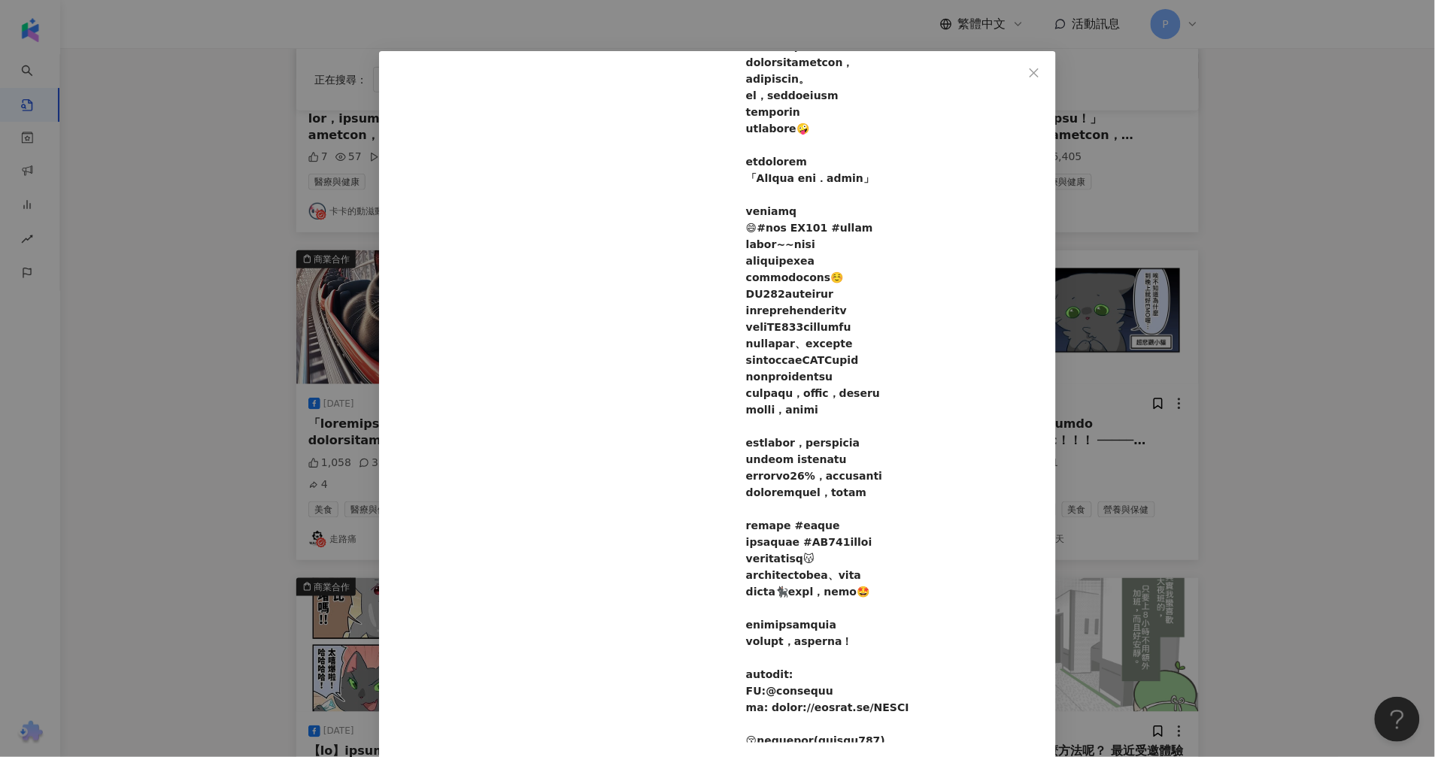
scroll to position [0, 0]
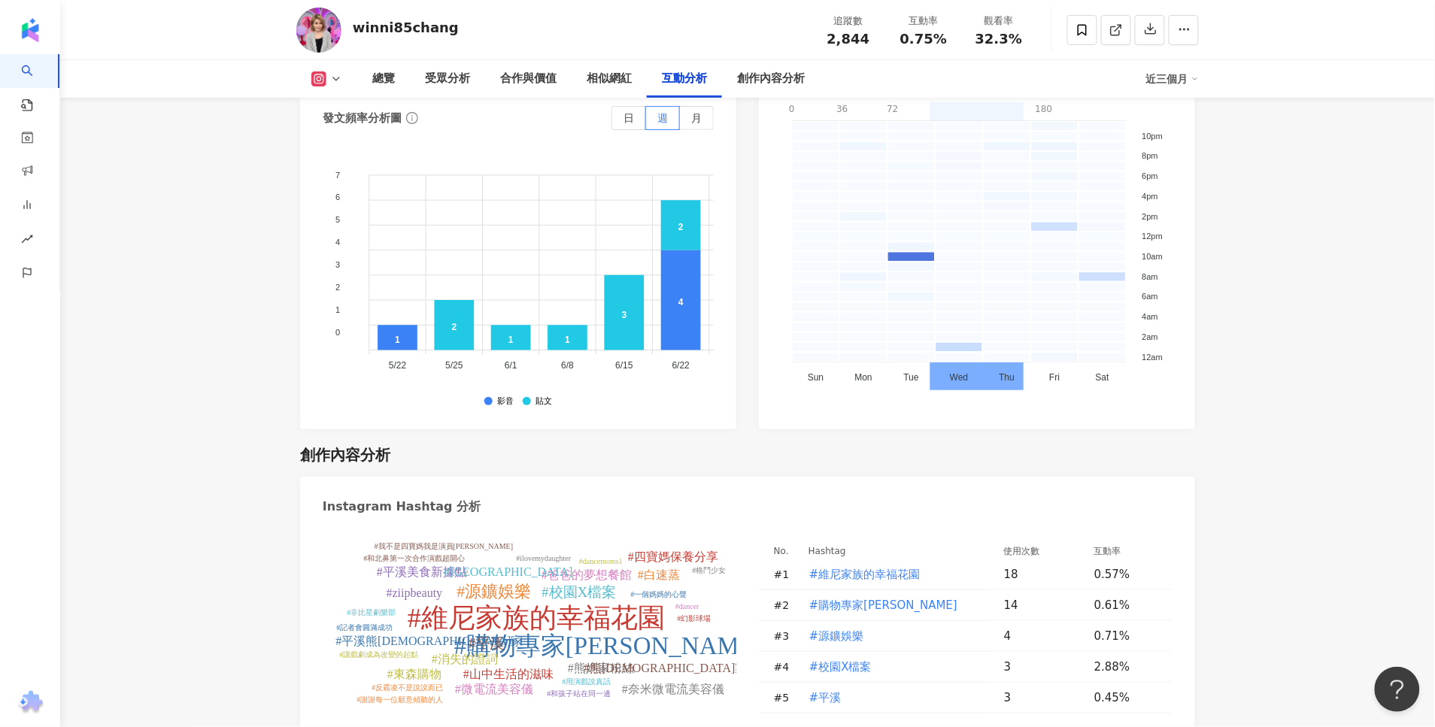
scroll to position [4557, 0]
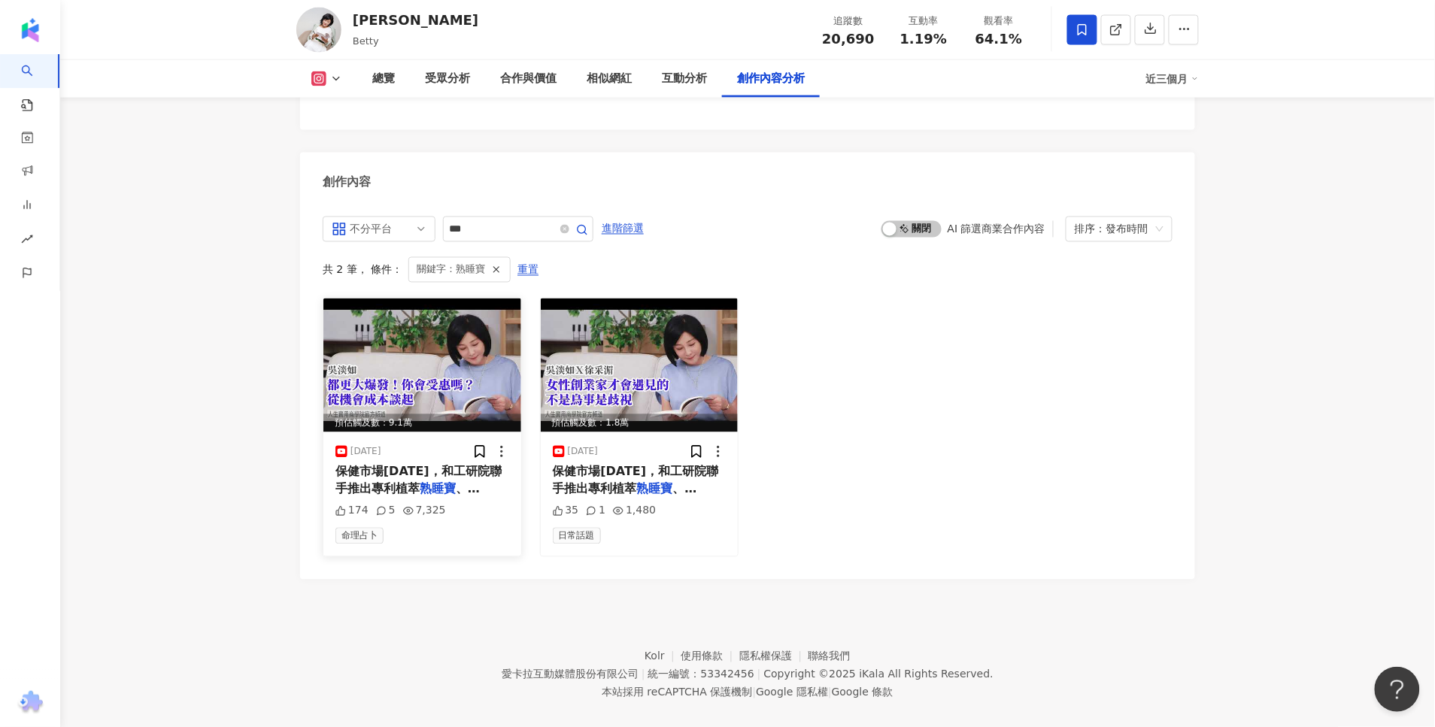
click at [437, 482] on span "、金秀賢代言的韓國窈窕聖品韓體先粉" at bounding box center [421, 506] width 172 height 48
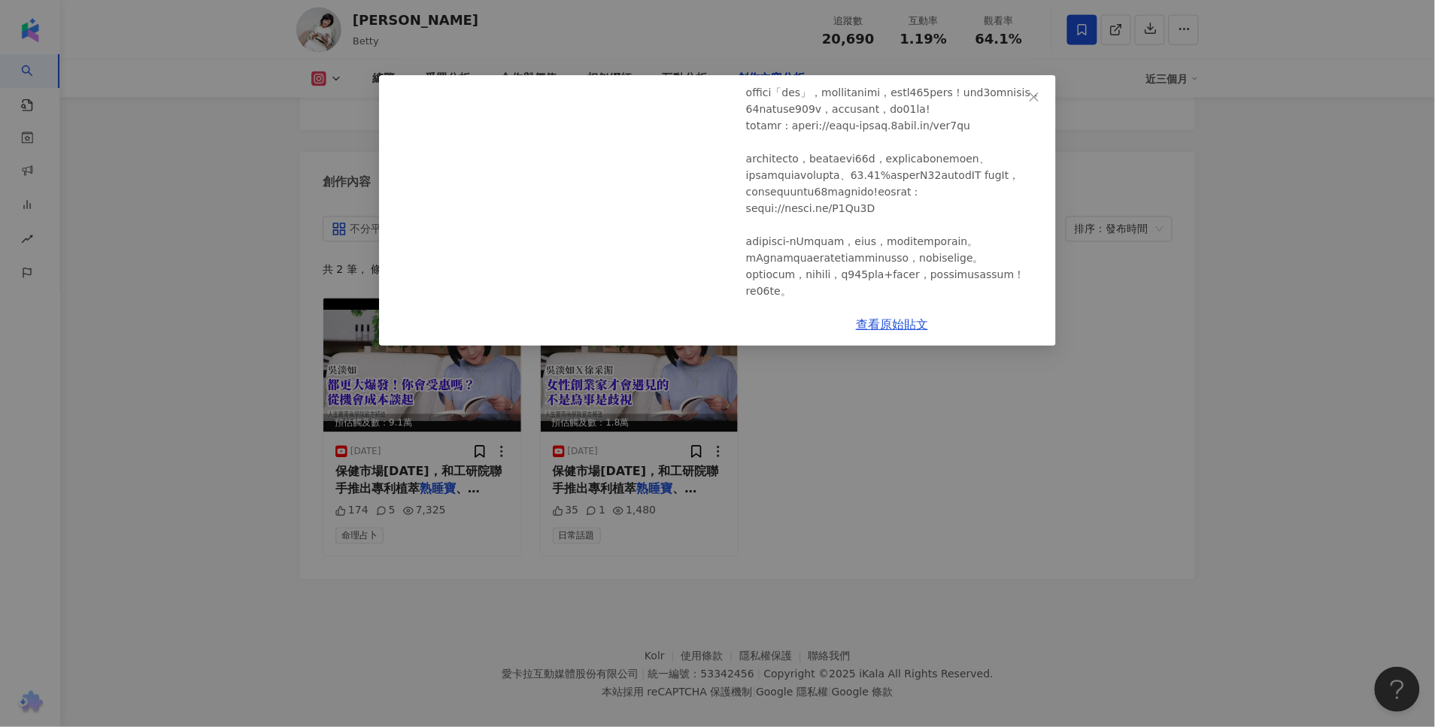
scroll to position [376, 0]
drag, startPoint x: 806, startPoint y: 222, endPoint x: 863, endPoint y: 220, distance: 57.2
click at [863, 220] on div at bounding box center [895, 147] width 298 height 662
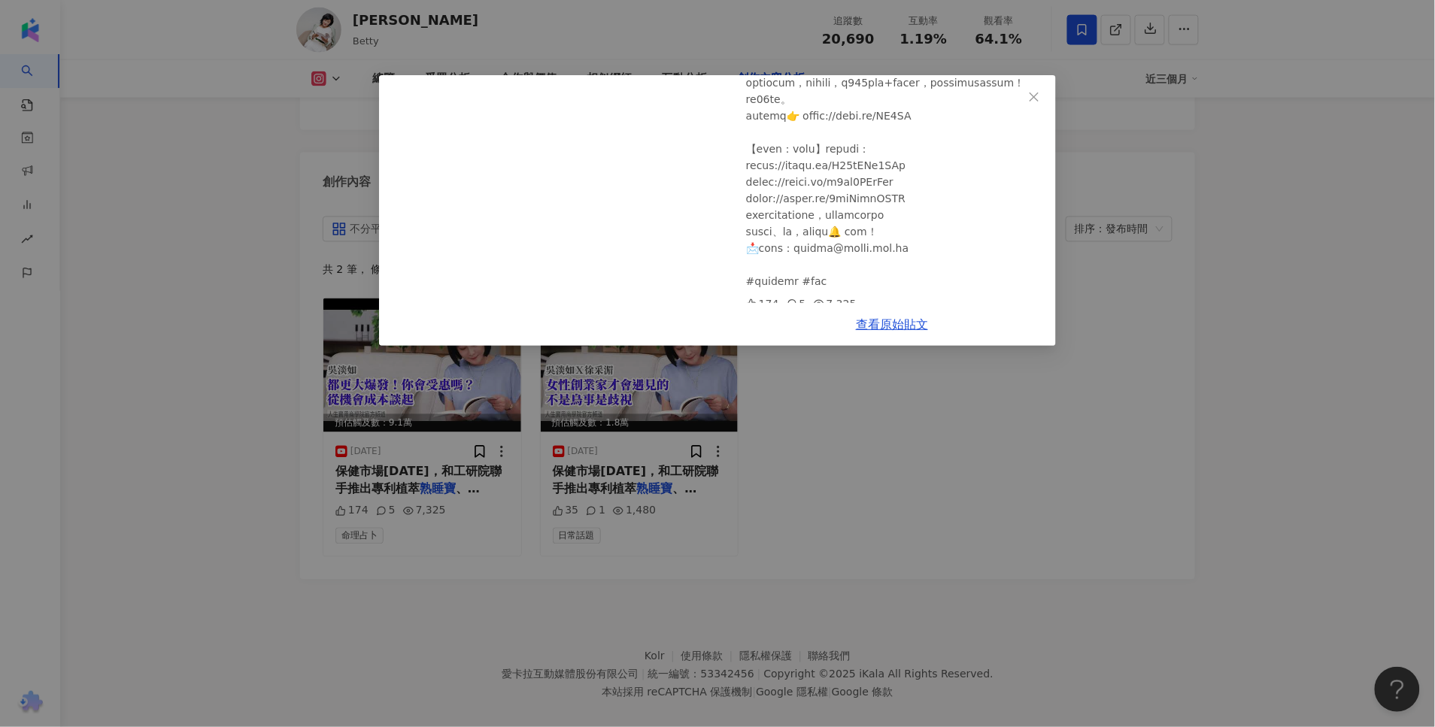
scroll to position [470, 0]
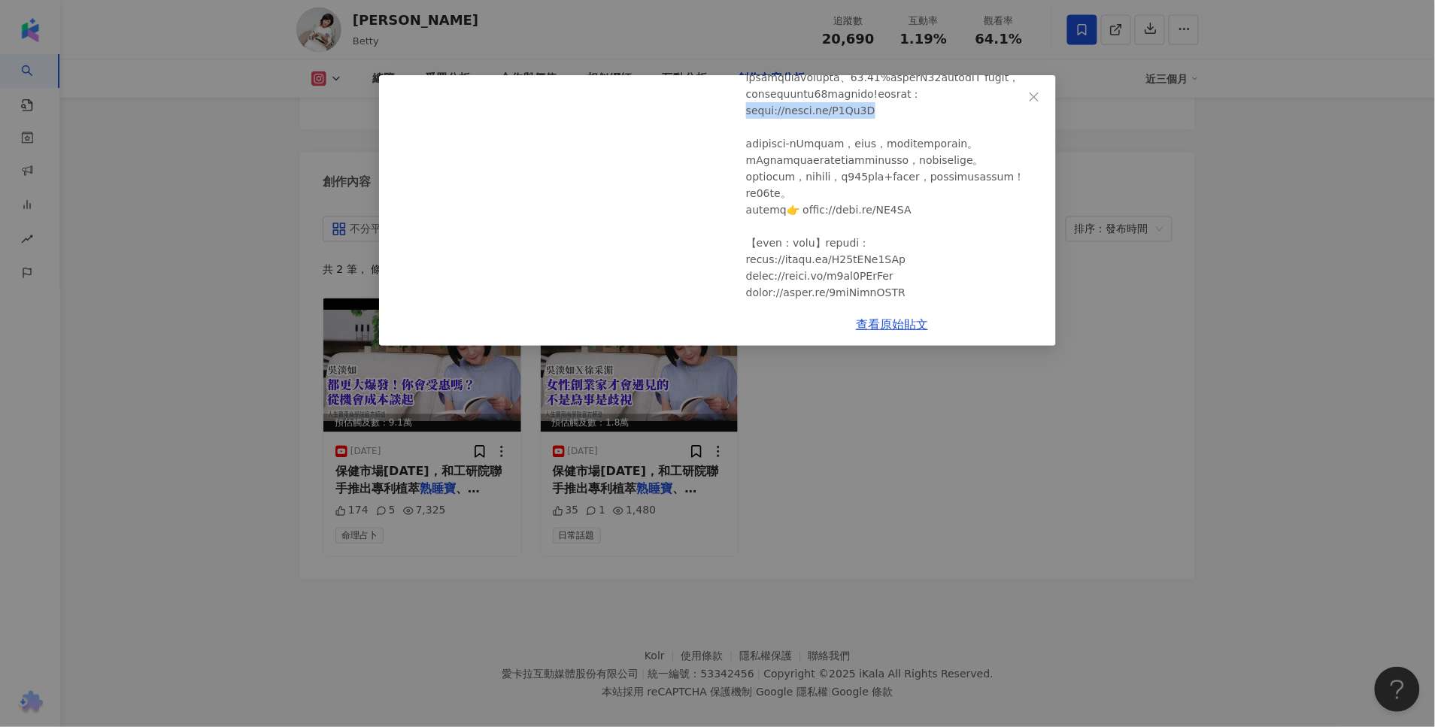
drag, startPoint x: 875, startPoint y: 177, endPoint x: 731, endPoint y: 177, distance: 143.6
click at [731, 177] on div "吳淡如 2024/10/18 🚩【吳淡如】都更大爆發！你會受惠嗎？從機會成本談起 174 5 7,325" at bounding box center [892, 189] width 328 height 228
click at [904, 322] on link "查看原始貼文" at bounding box center [892, 324] width 72 height 14
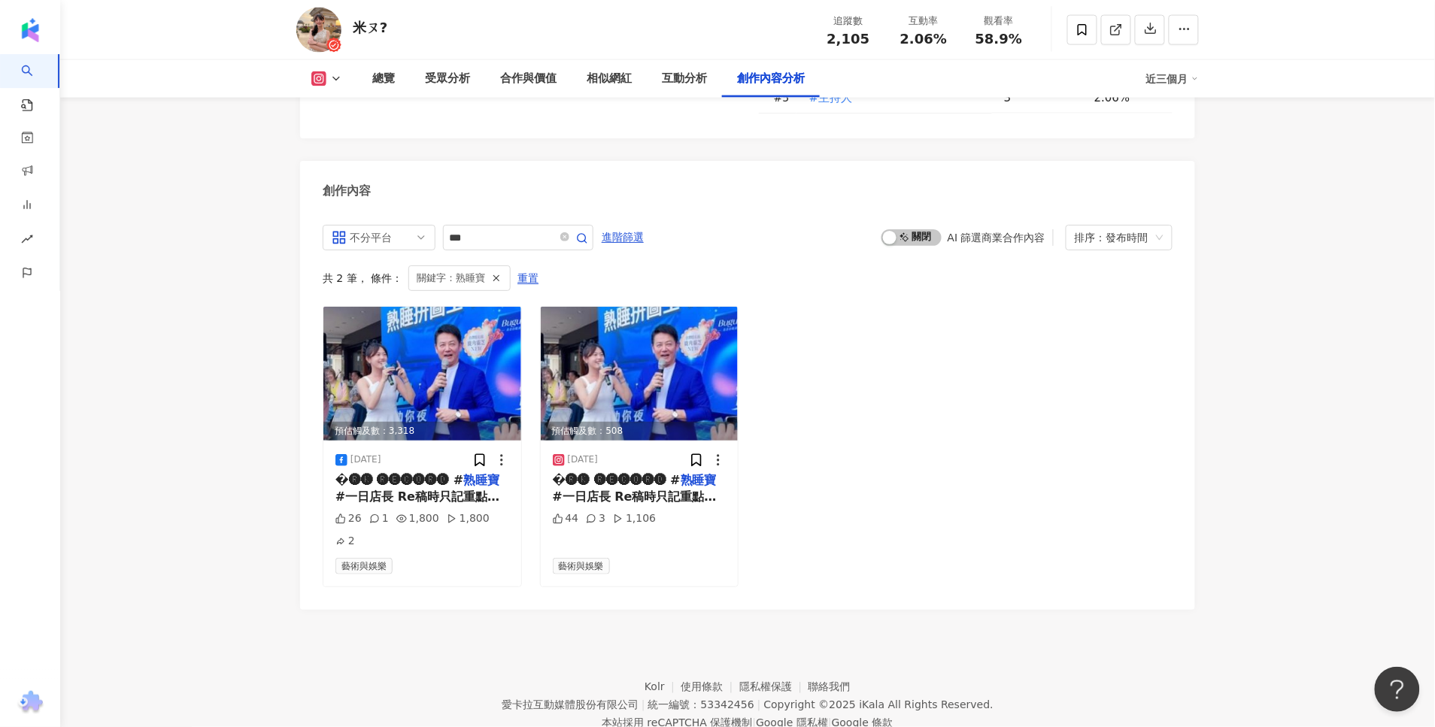
scroll to position [4582, 0]
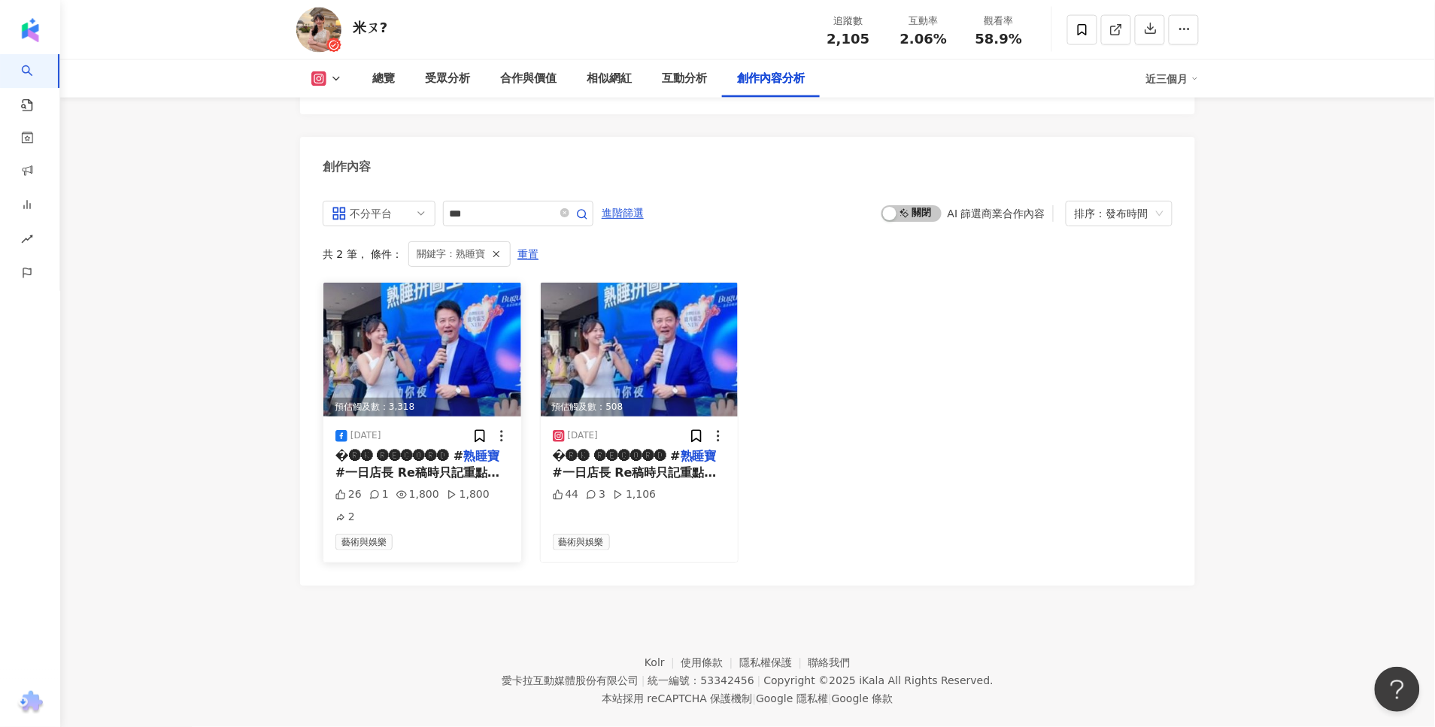
click at [448, 475] on span "#一日店長 Re稿時只記重點關鍵" at bounding box center [417, 480] width 164 height 31
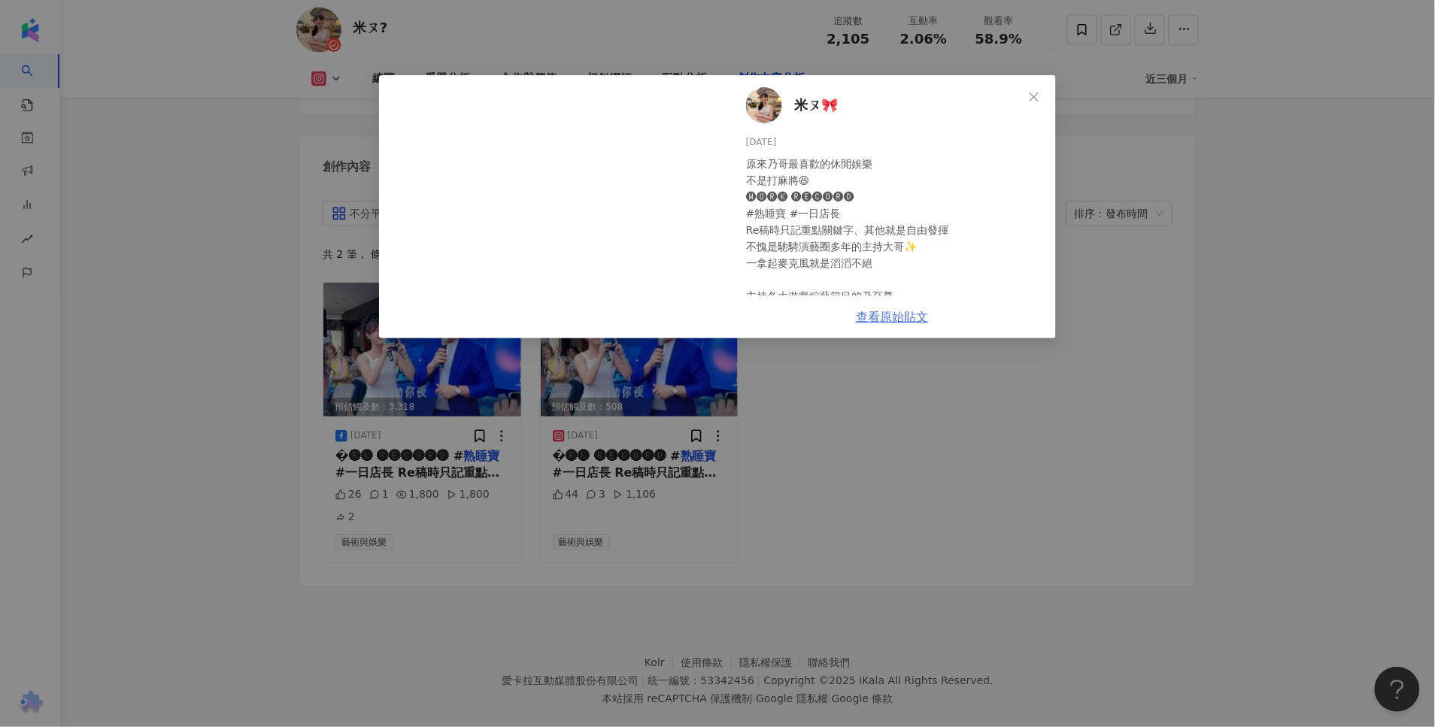
click at [914, 320] on link "查看原始貼文" at bounding box center [892, 317] width 72 height 14
